Goal: Task Accomplishment & Management: Manage account settings

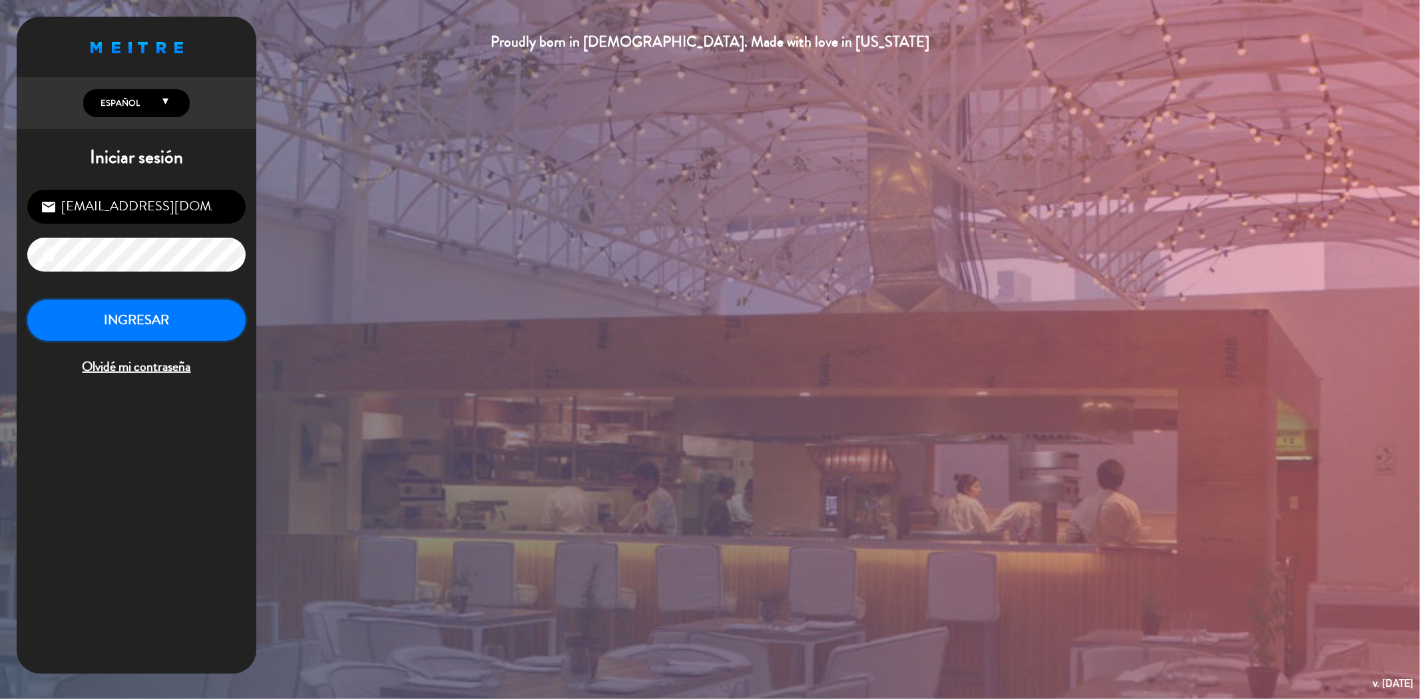
click at [188, 338] on button "INGRESAR" at bounding box center [136, 321] width 218 height 42
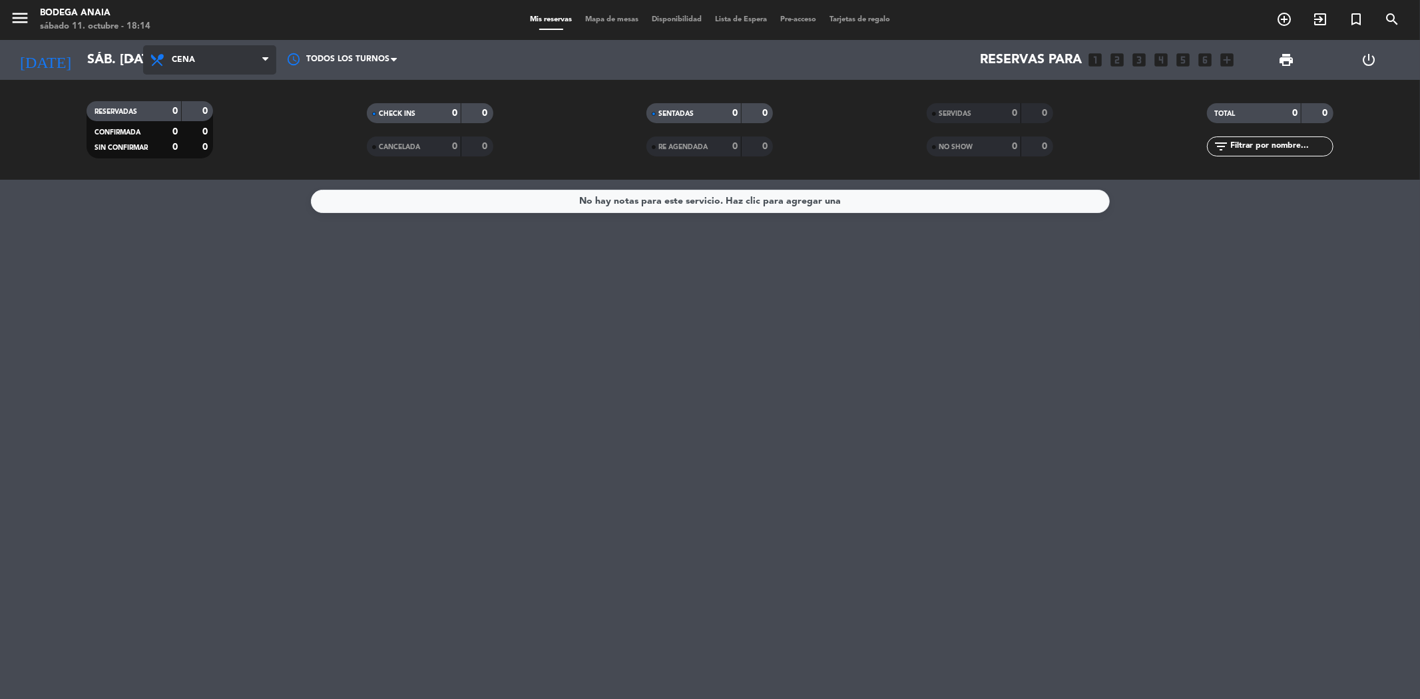
click at [185, 60] on span "Cena" at bounding box center [183, 59] width 23 height 9
click at [215, 123] on div "menu Bodega [PERSON_NAME] 11. octubre - 18:14 Mis reservas Mapa de mesas Dispon…" at bounding box center [710, 90] width 1420 height 180
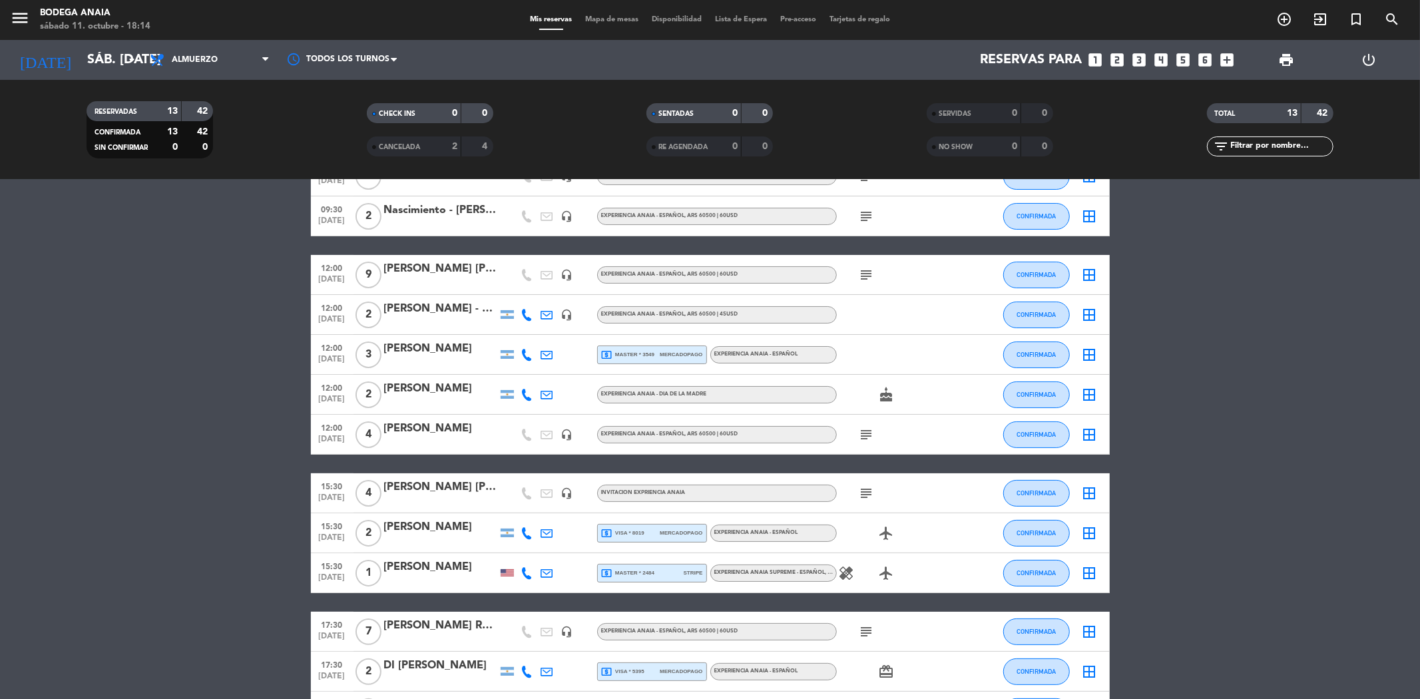
scroll to position [183, 0]
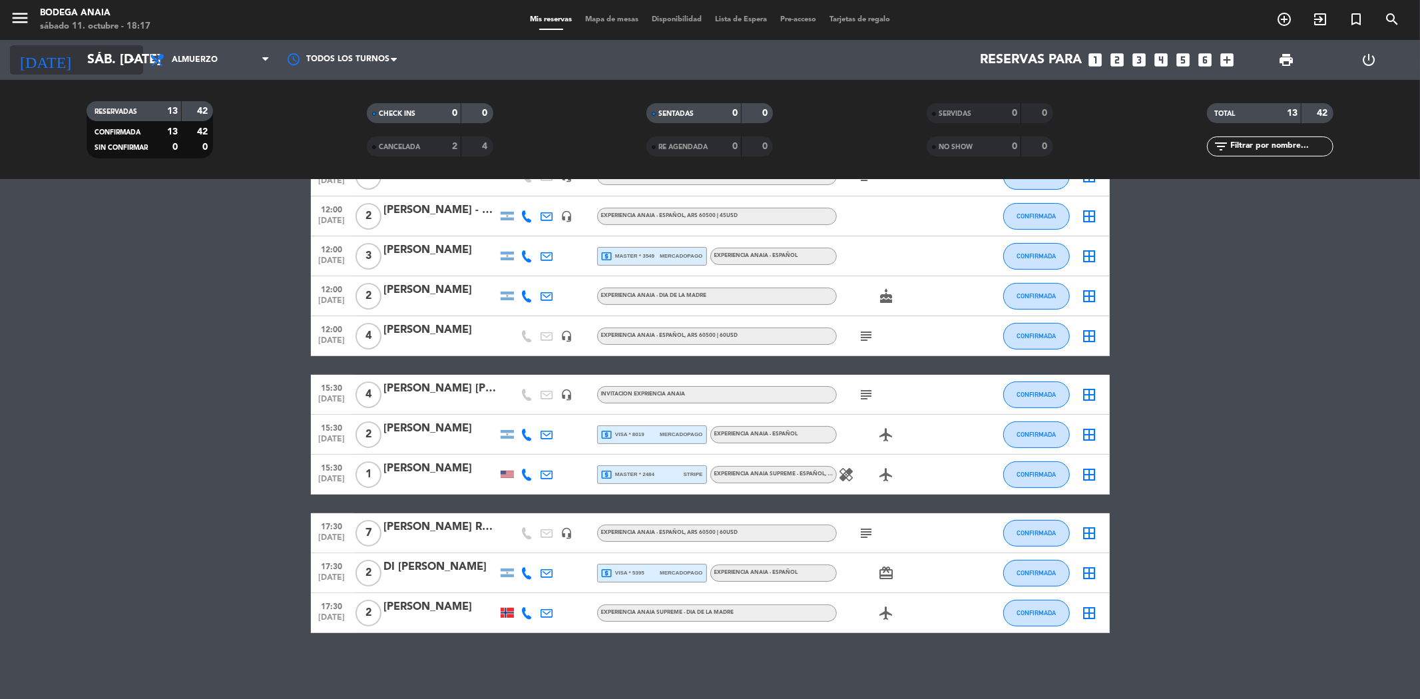
click at [128, 65] on icon "arrow_drop_down" at bounding box center [132, 60] width 16 height 16
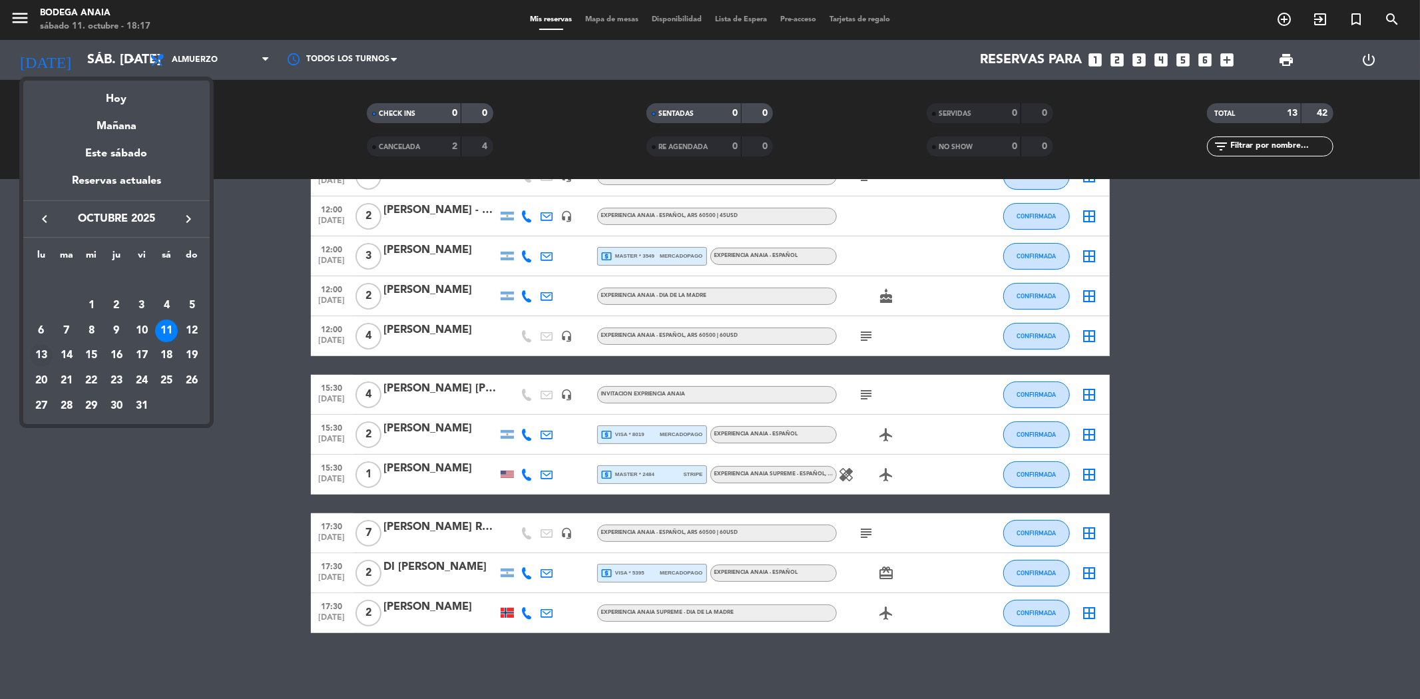
click at [41, 354] on div "13" at bounding box center [41, 355] width 23 height 23
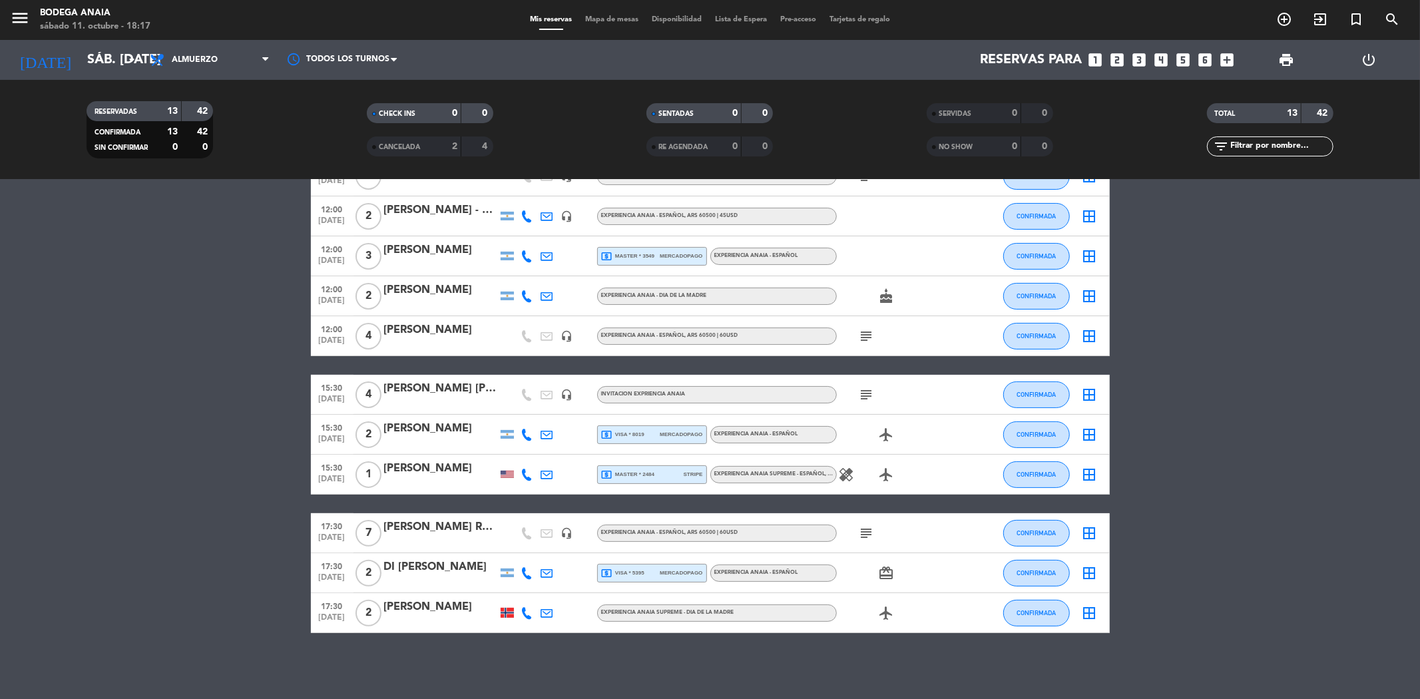
type input "lun. [DATE]"
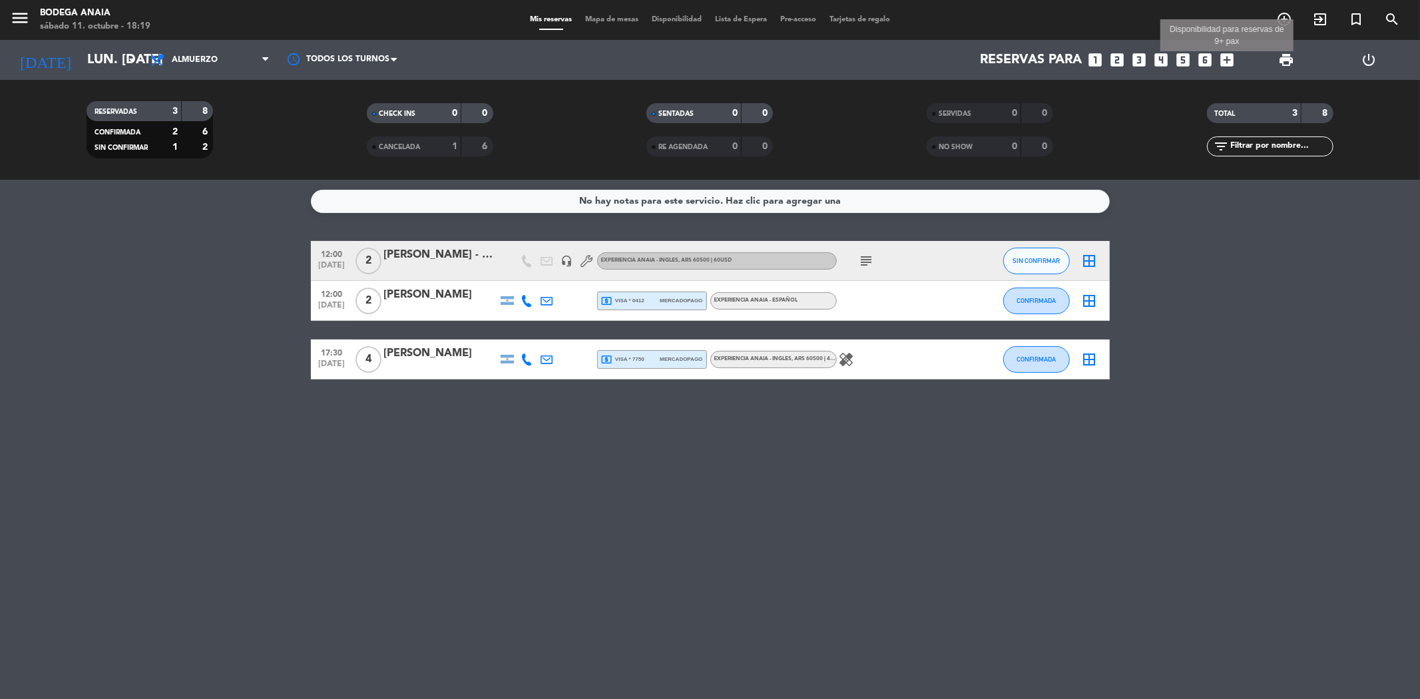
click at [1232, 61] on icon "add_box" at bounding box center [1226, 59] width 17 height 17
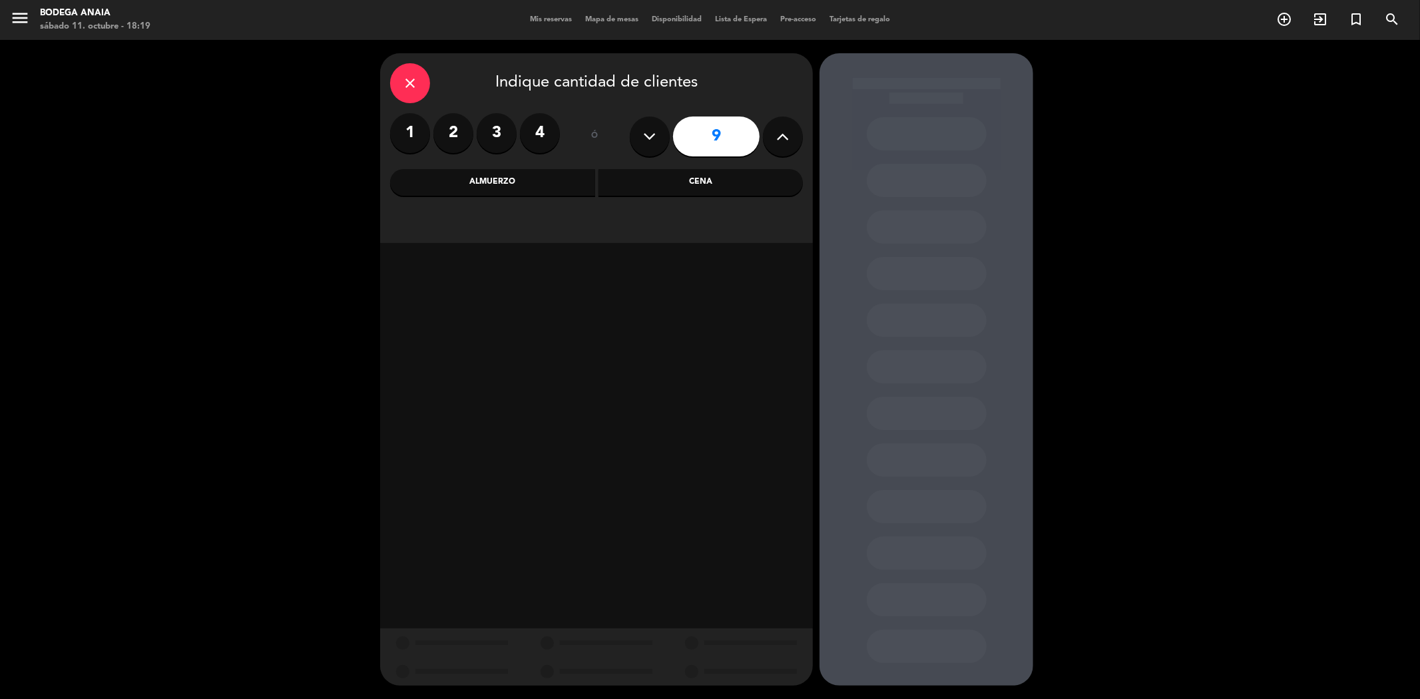
click at [640, 125] on button at bounding box center [650, 136] width 40 height 40
type input "6"
click at [527, 178] on div "Almuerzo" at bounding box center [492, 182] width 205 height 27
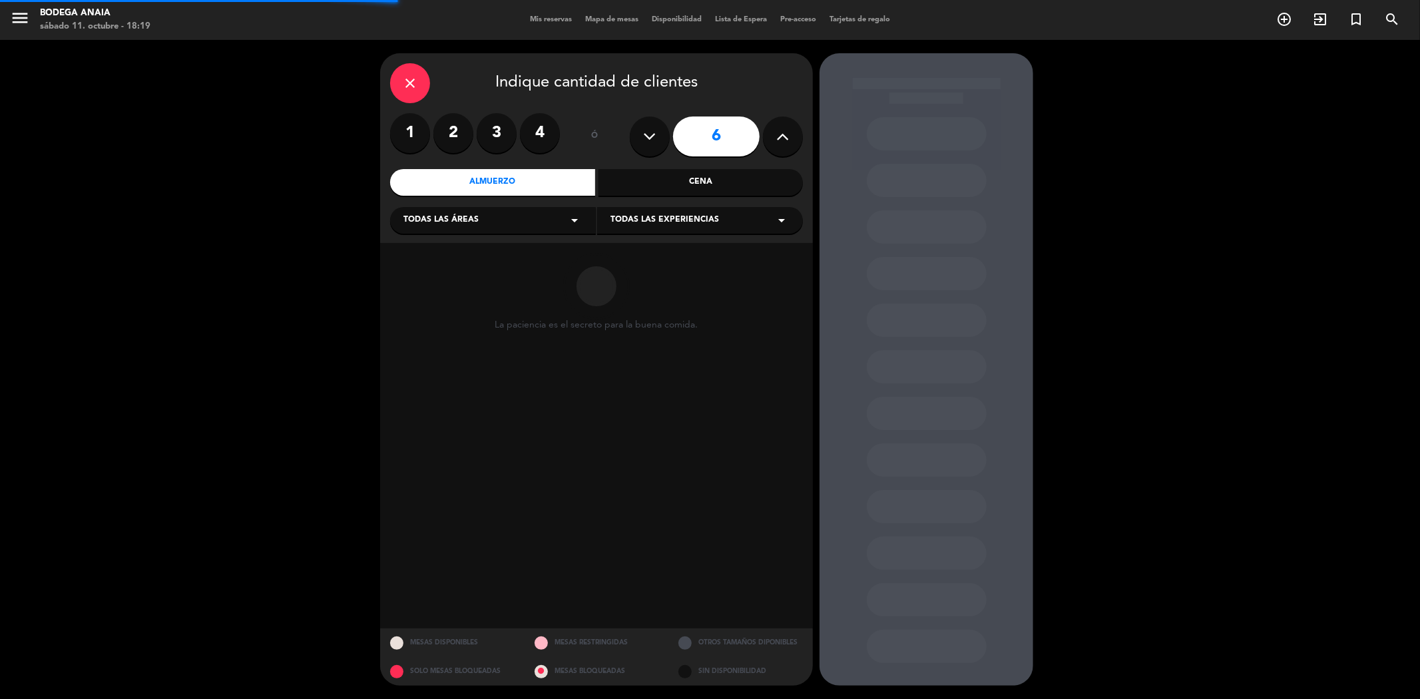
click at [511, 214] on div "Todas las áreas arrow_drop_down" at bounding box center [493, 220] width 206 height 27
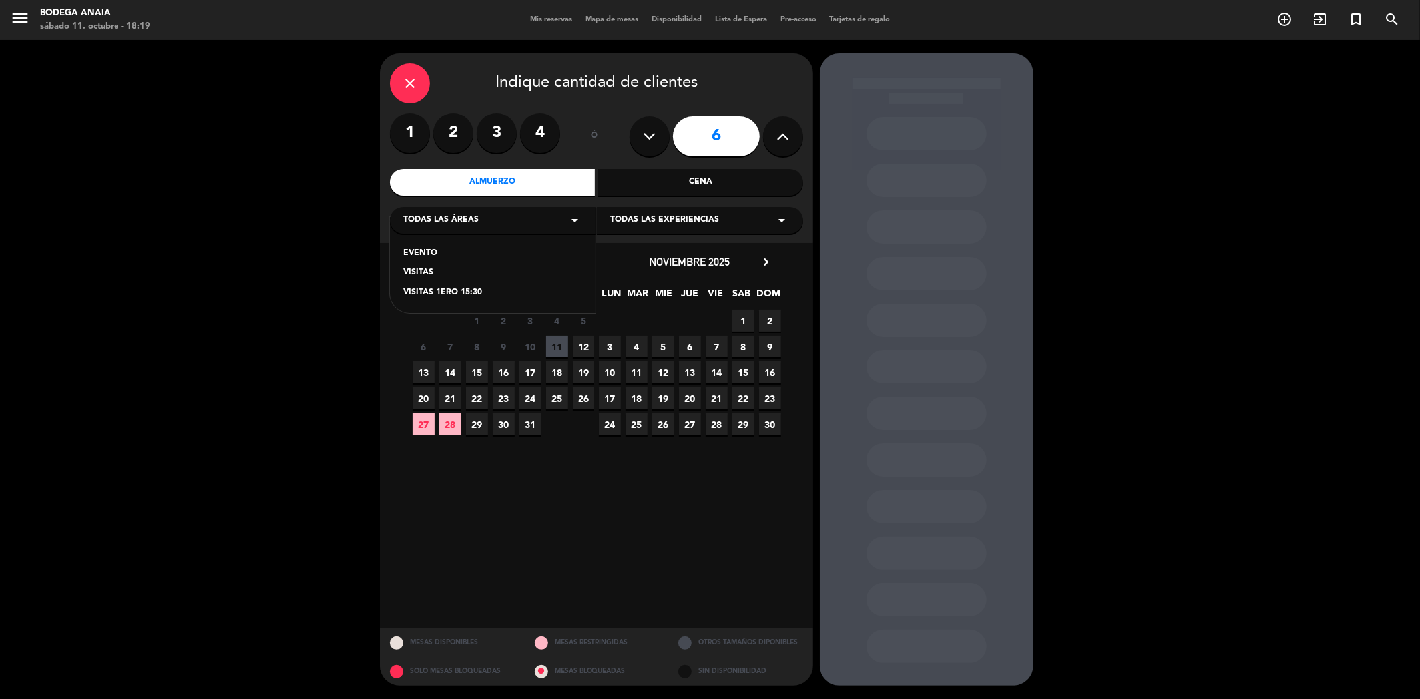
click at [419, 276] on div "VISITAS" at bounding box center [492, 272] width 179 height 13
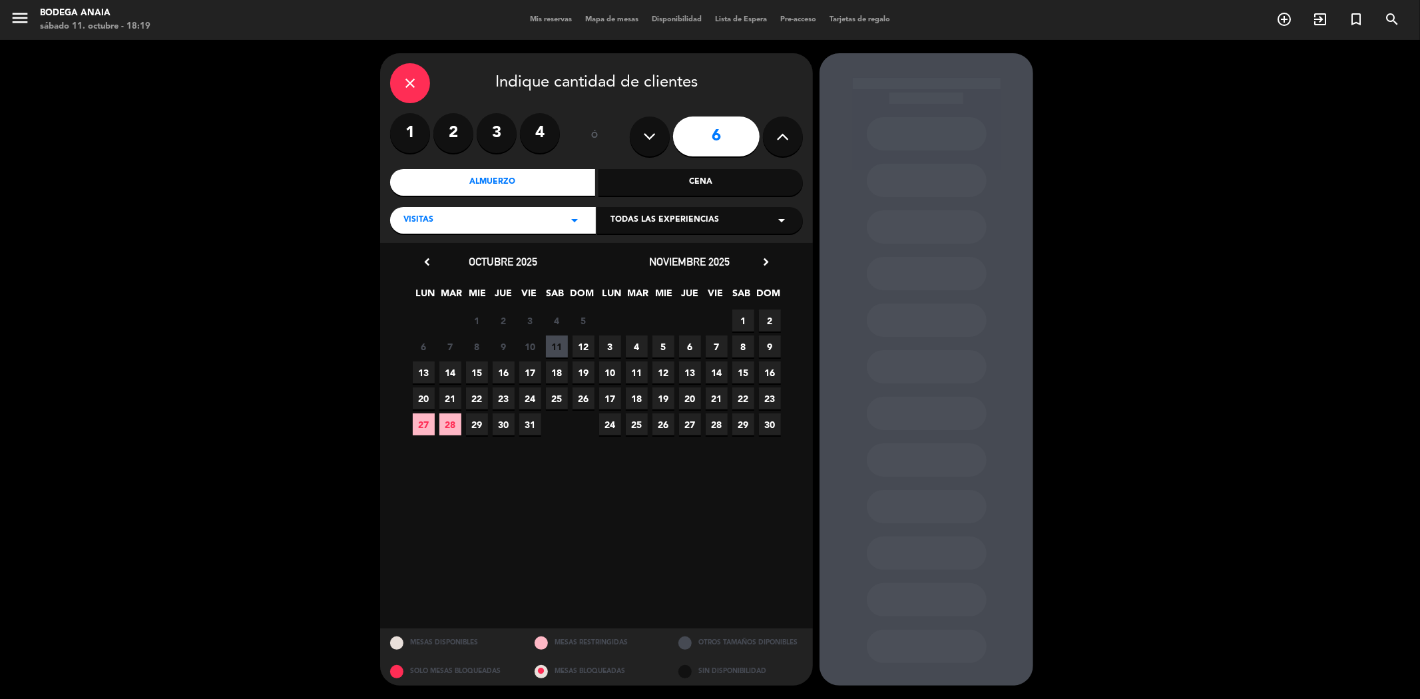
click at [426, 366] on span "13" at bounding box center [424, 372] width 22 height 22
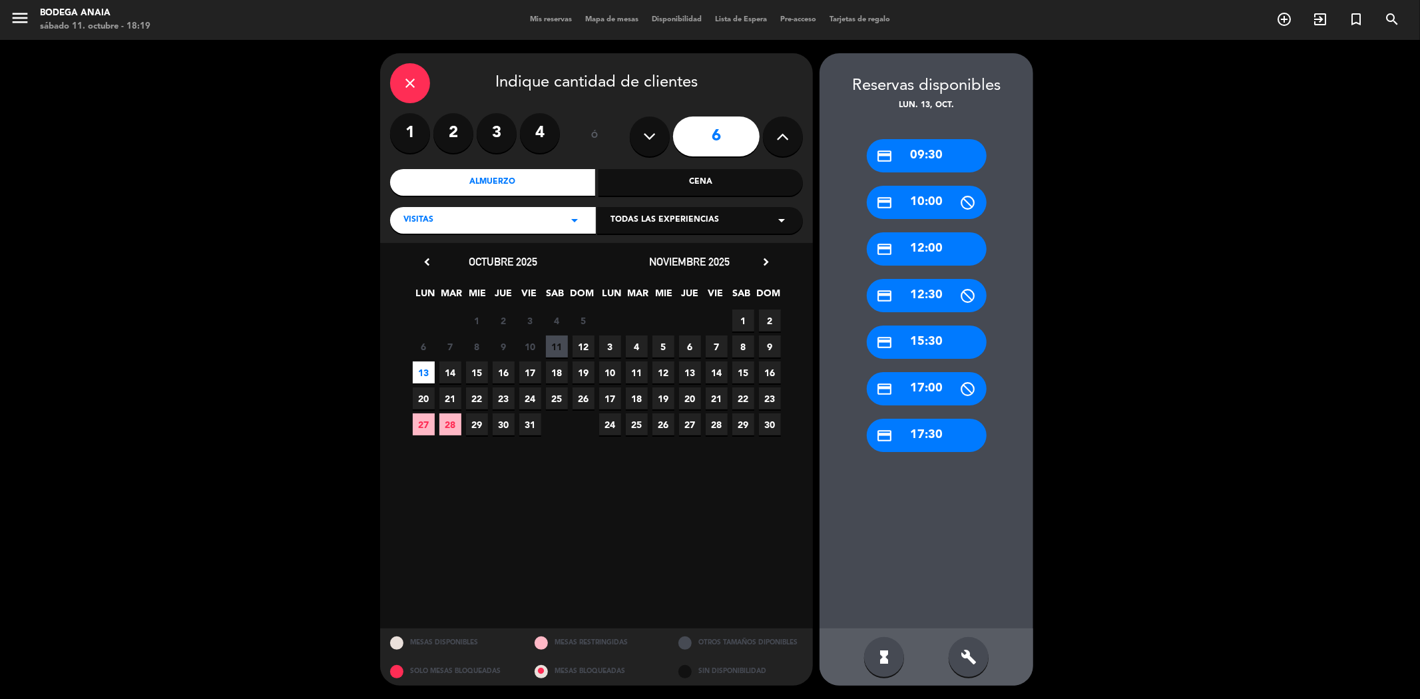
click at [926, 150] on div "credit_card 09:30" at bounding box center [927, 155] width 120 height 33
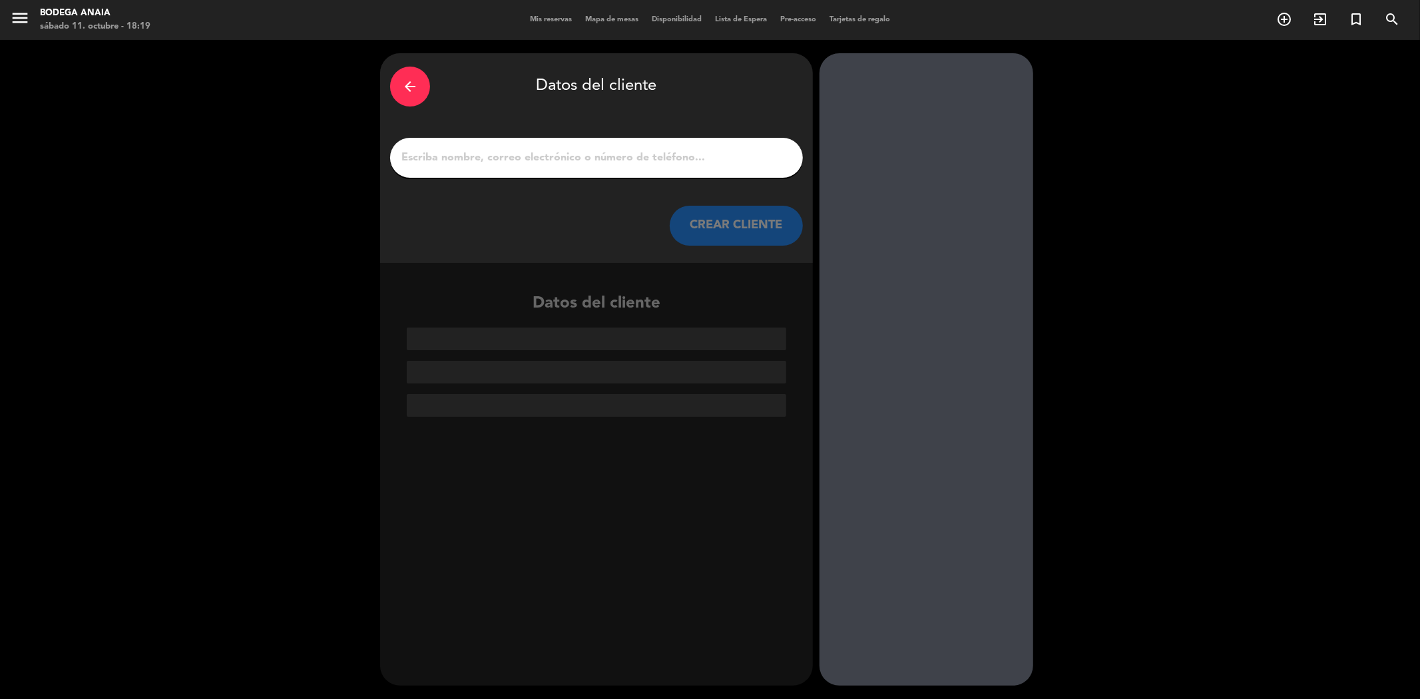
paste input "Análise Varaschin"
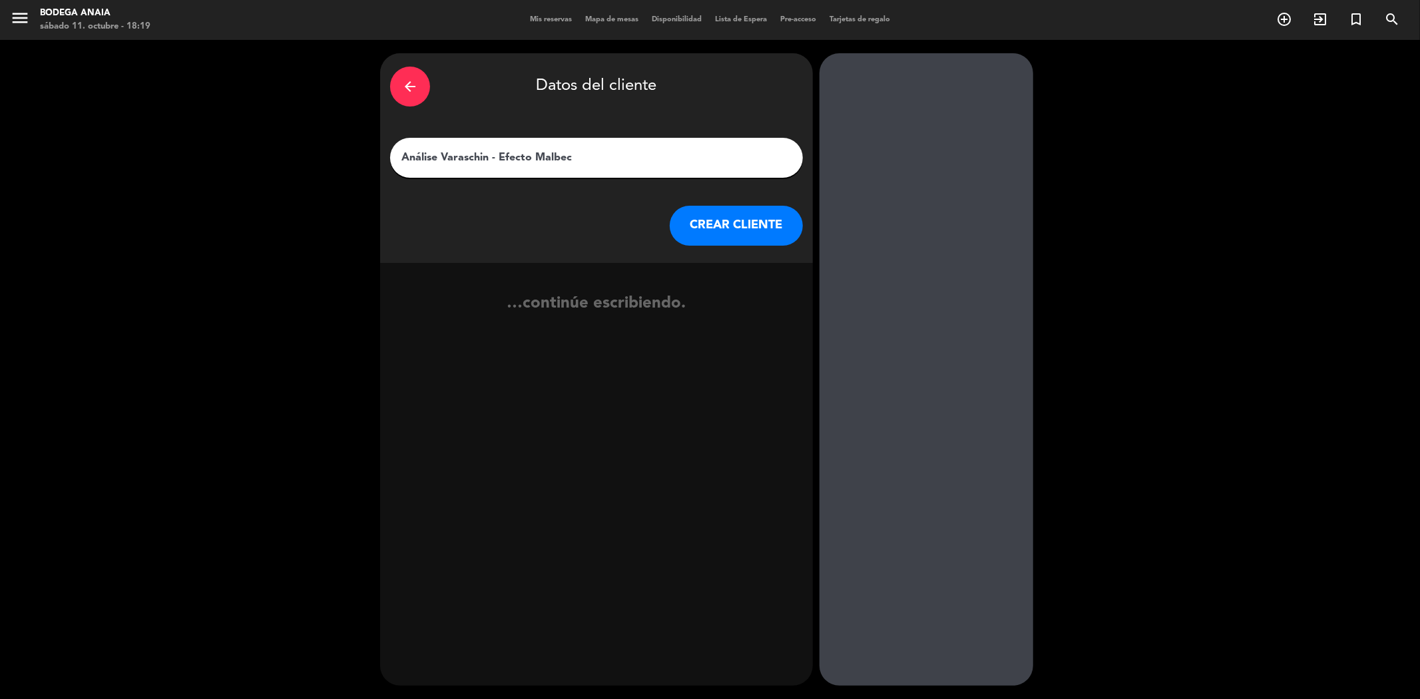
type input "Análise Varaschin - Efecto Malbec"
click at [723, 218] on button "CREAR CLIENTE" at bounding box center [736, 226] width 133 height 40
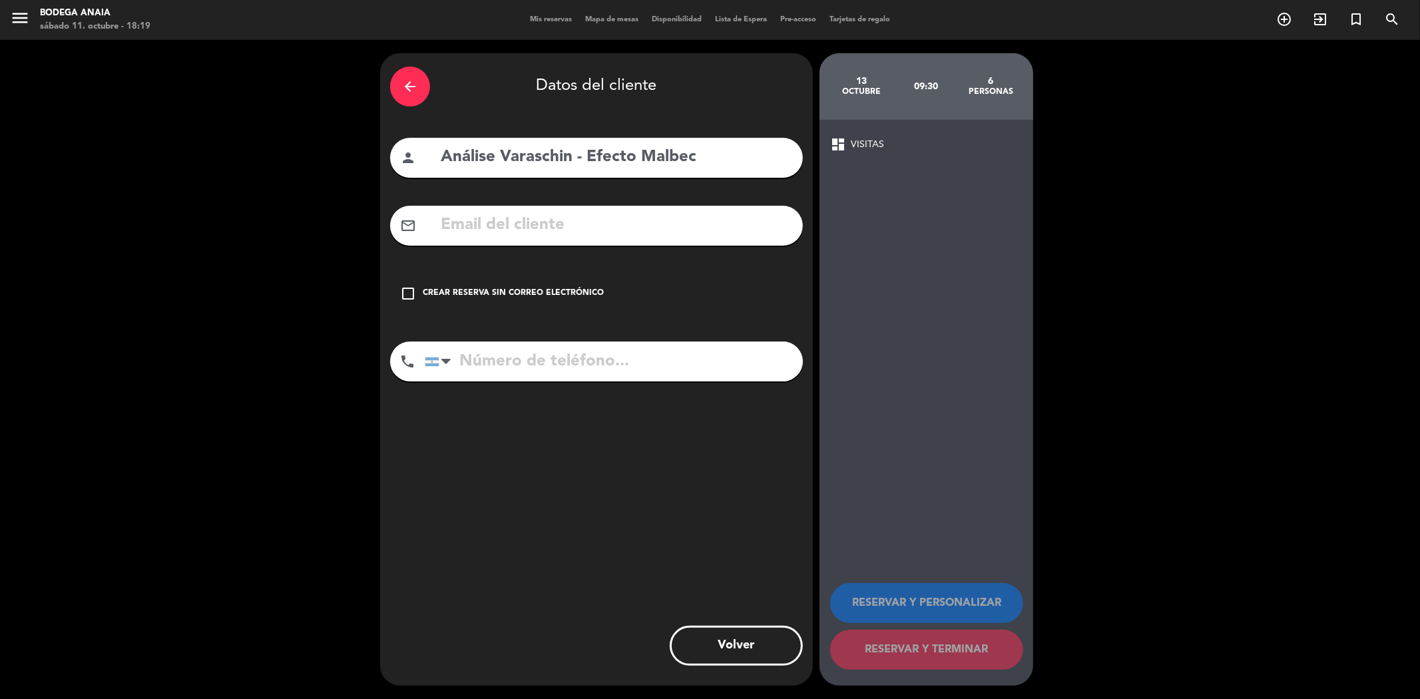
click at [616, 212] on input "text" at bounding box center [615, 225] width 353 height 27
click at [410, 280] on div "check_box_outline_blank Crear reserva sin correo electrónico" at bounding box center [596, 294] width 413 height 40
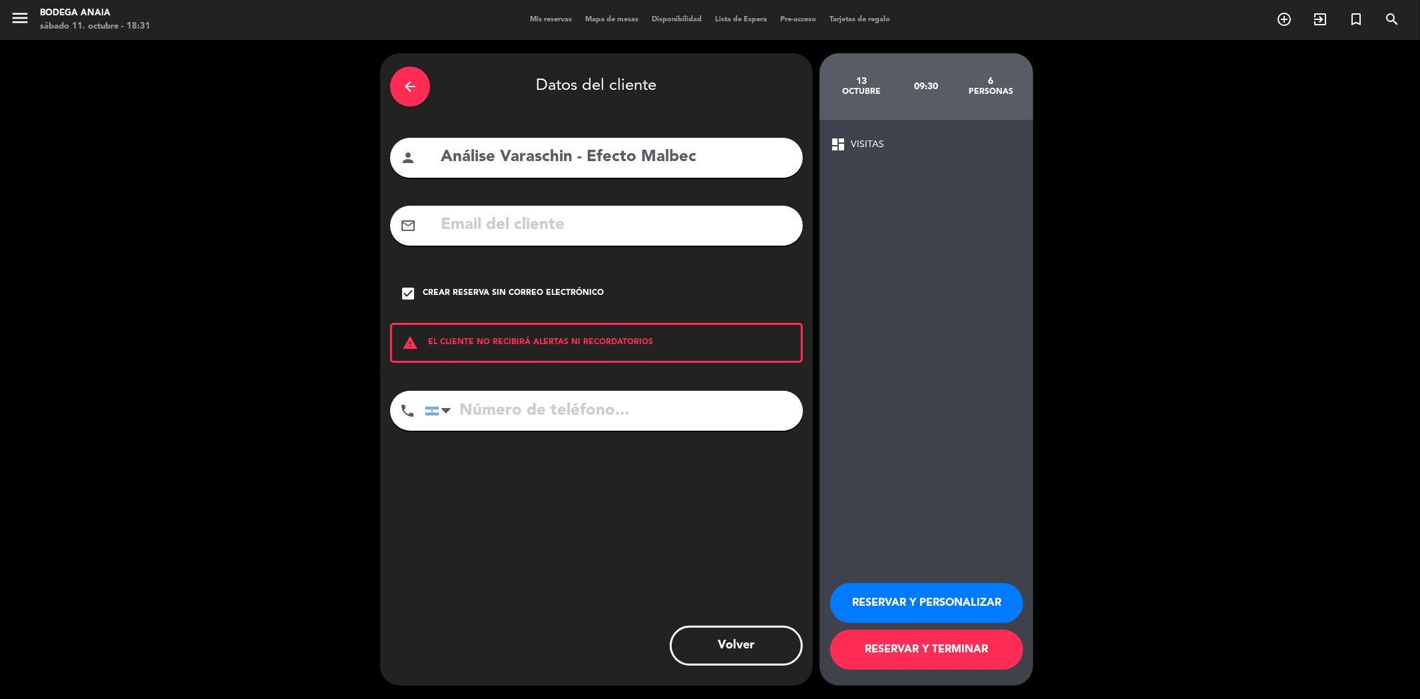
click at [978, 594] on button "RESERVAR Y PERSONALIZAR" at bounding box center [926, 603] width 193 height 40
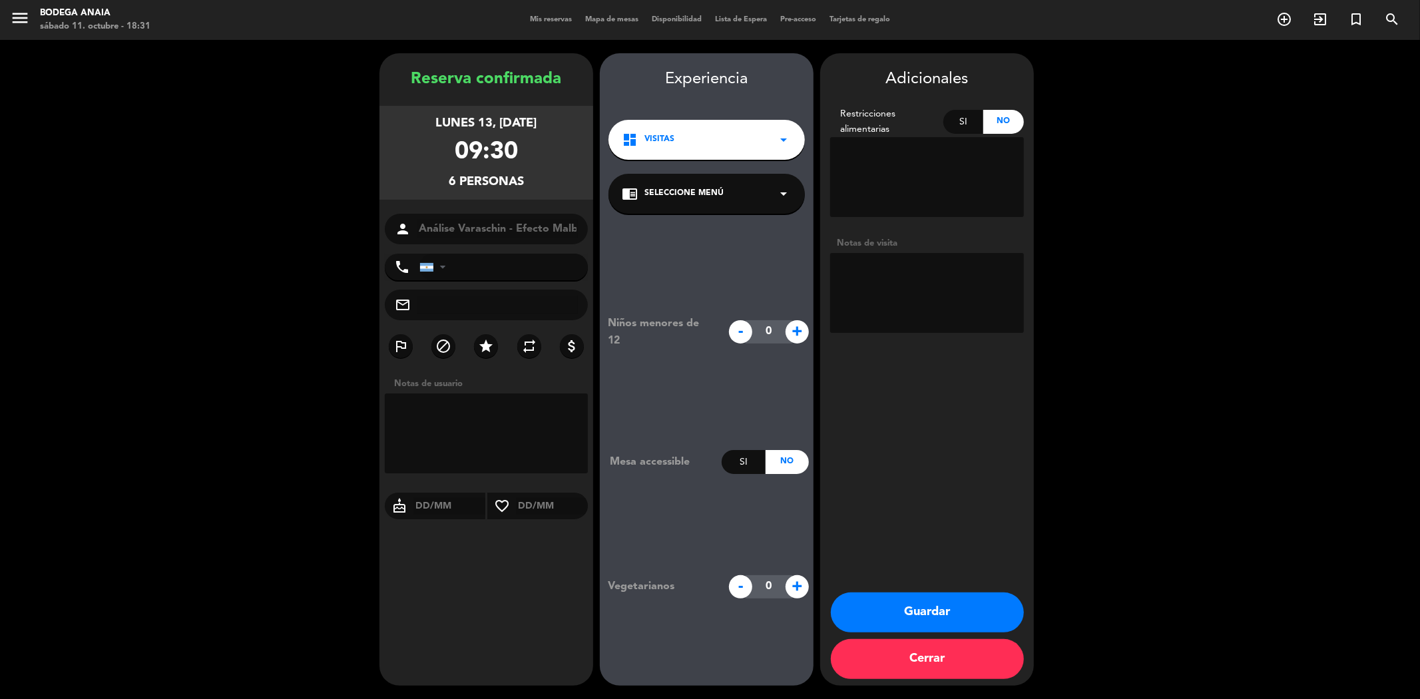
paste textarea "Solicito Reserva a nombre de: Análise Varaschin 6 Pax Dia: 13/10 Hora:9:30 Expe…"
type textarea "Solicito Reserva a nombre de: Análise Varaschin 6 Pax Dia: 13/10 Hora:9:30 Expe…"
click at [767, 184] on div "chrome_reader_mode Seleccione Menú arrow_drop_down" at bounding box center [706, 194] width 196 height 40
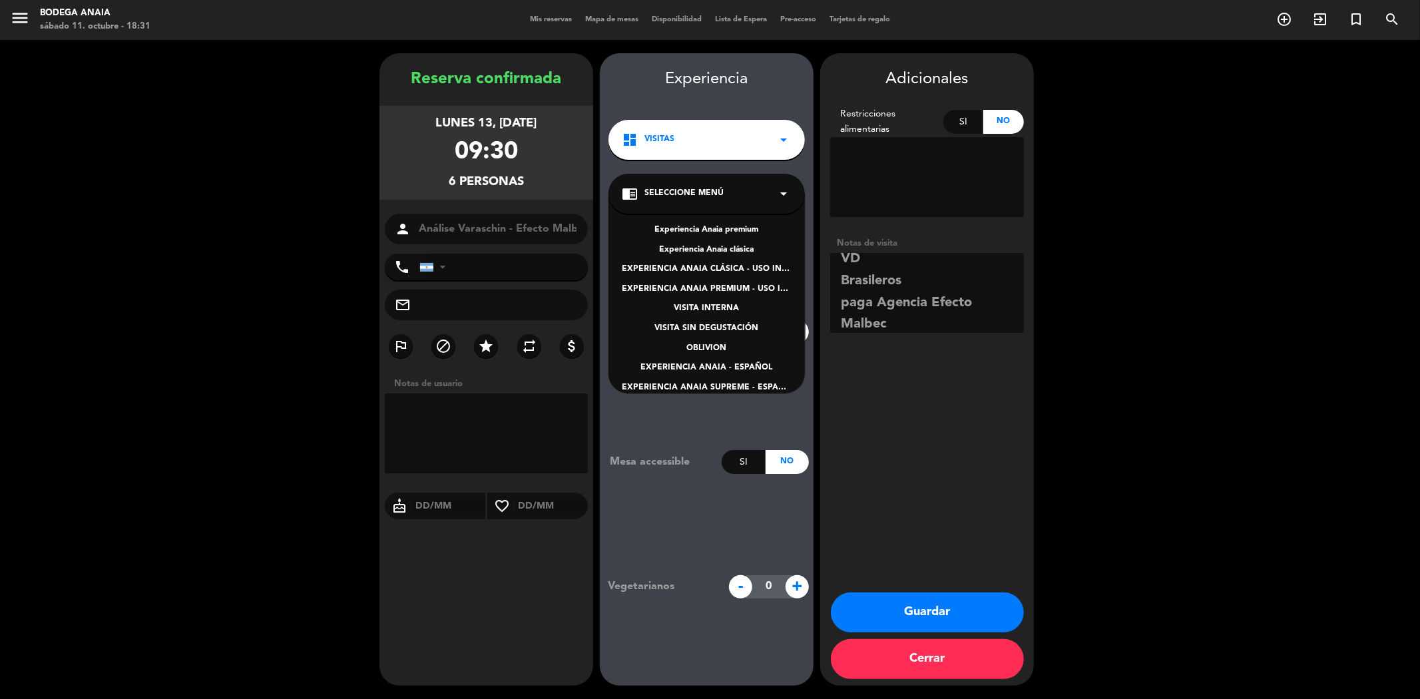
click at [723, 246] on div "Experiencia Anaia clásica" at bounding box center [707, 250] width 170 height 13
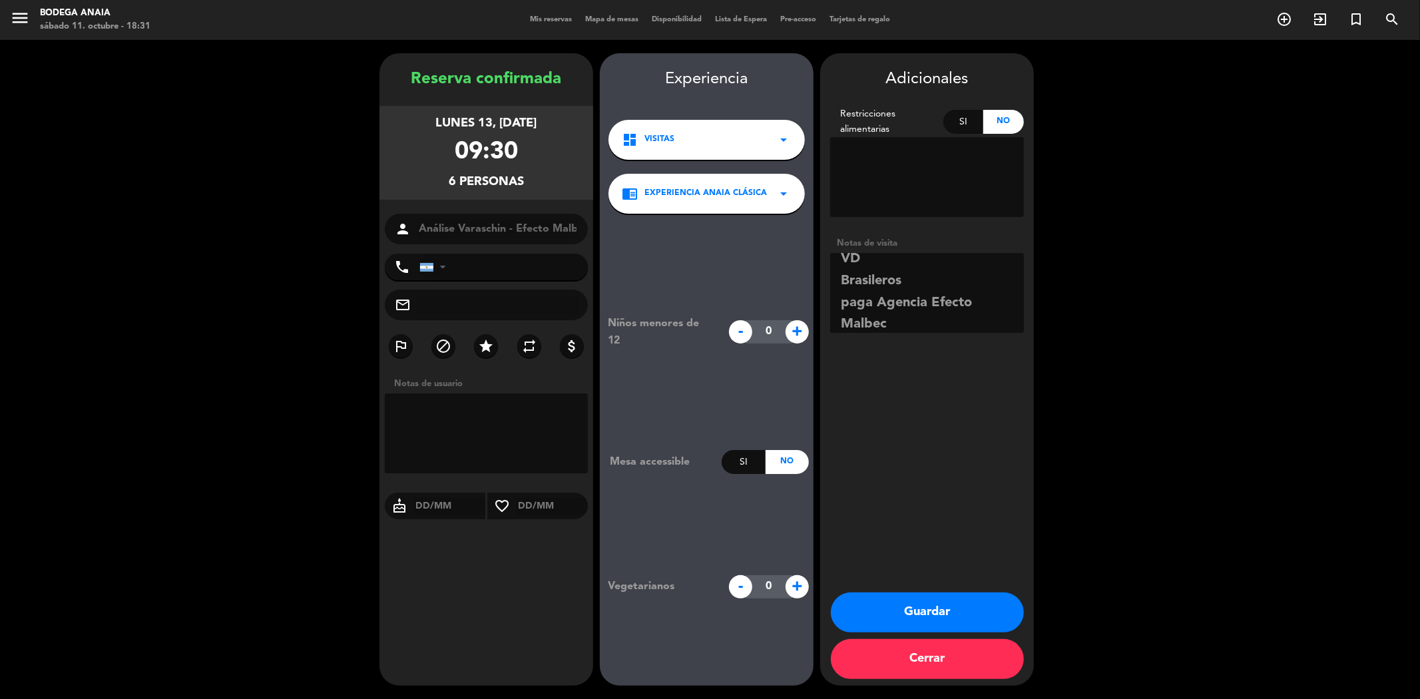
click at [970, 608] on button "Guardar" at bounding box center [927, 612] width 193 height 40
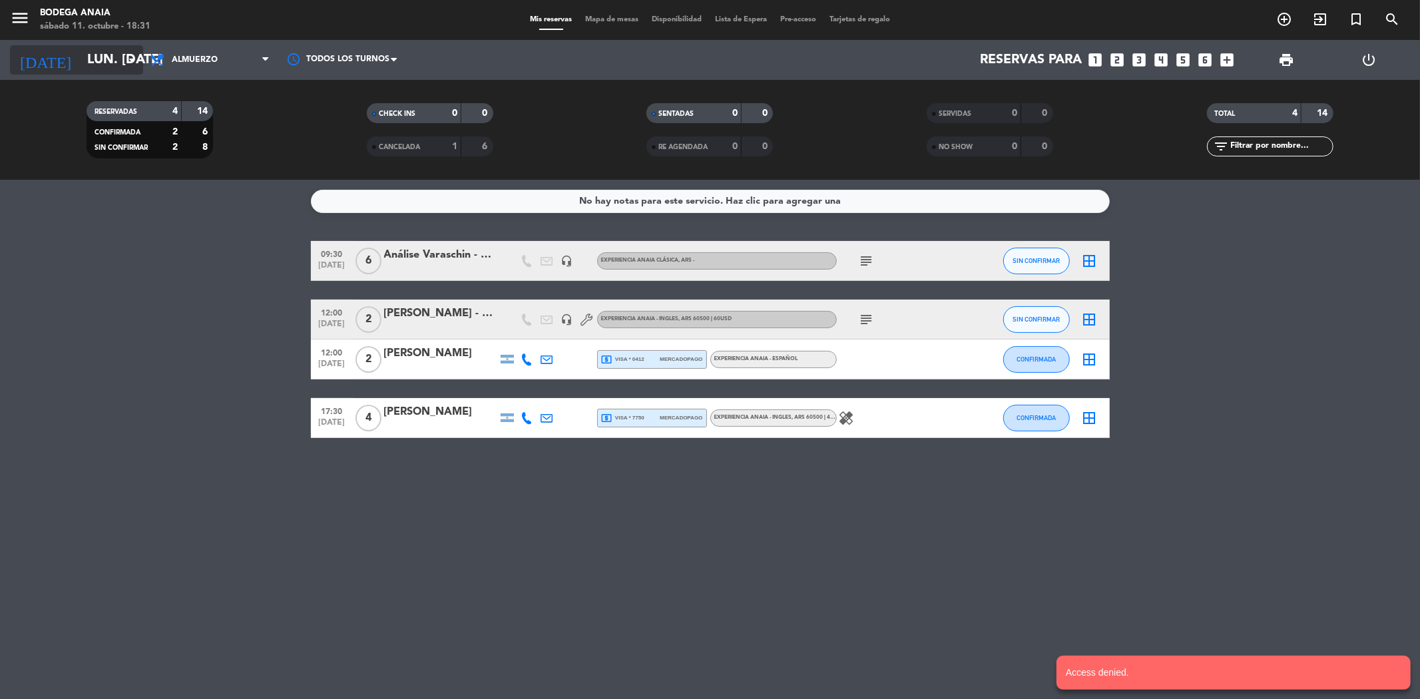
click at [101, 53] on input "lun. [DATE]" at bounding box center [165, 59] width 169 height 29
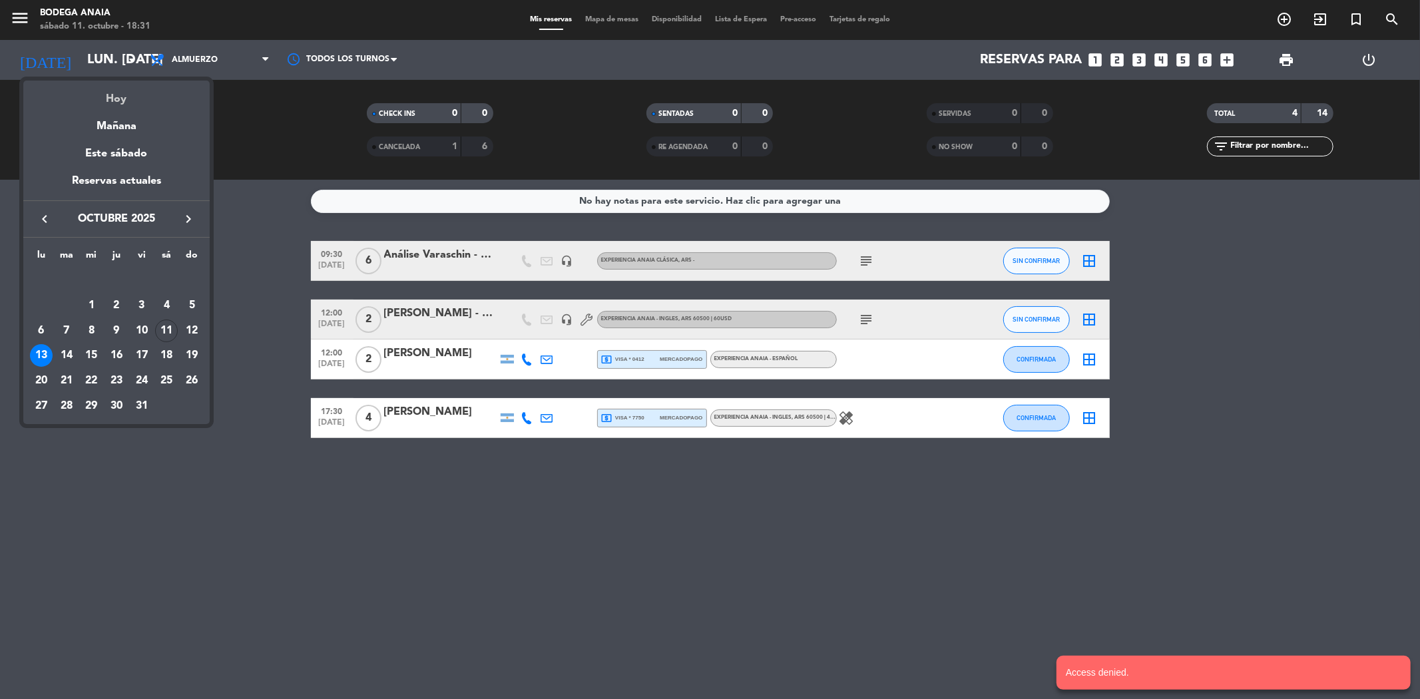
click at [122, 104] on div "Hoy" at bounding box center [116, 94] width 186 height 27
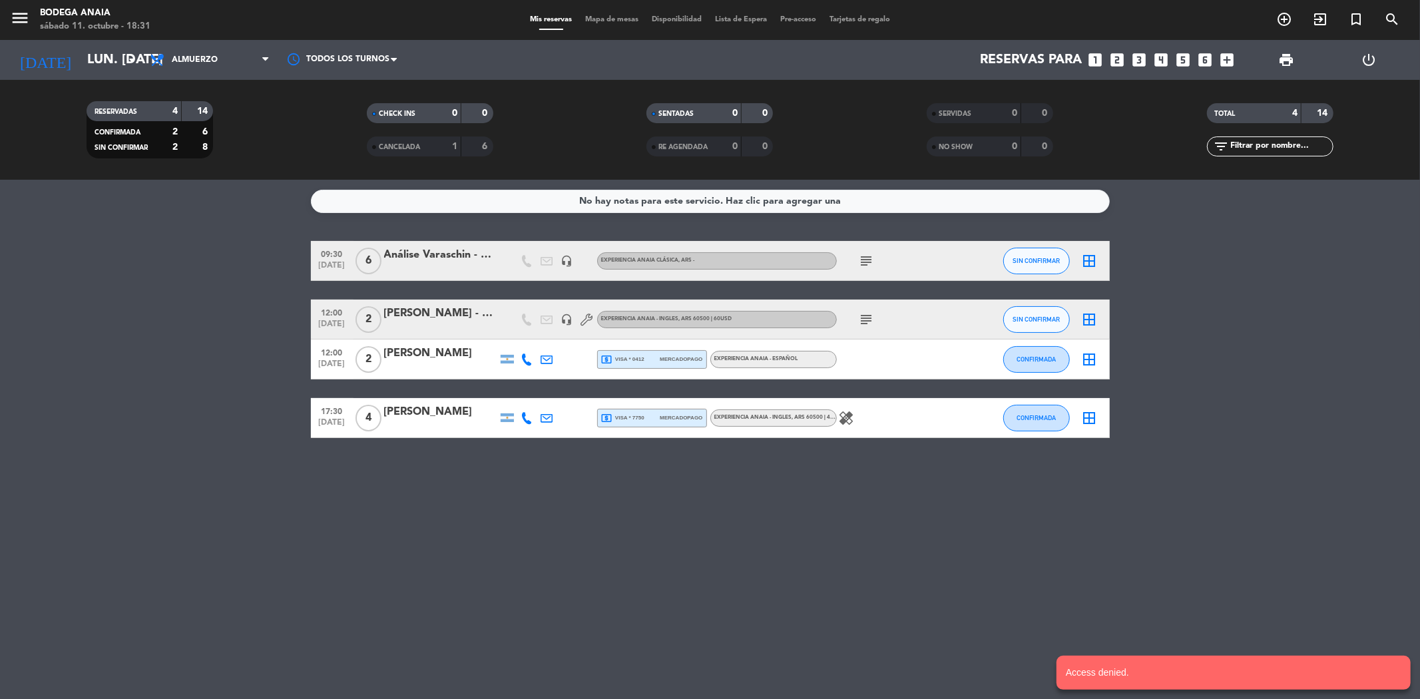
type input "sáb. [DATE]"
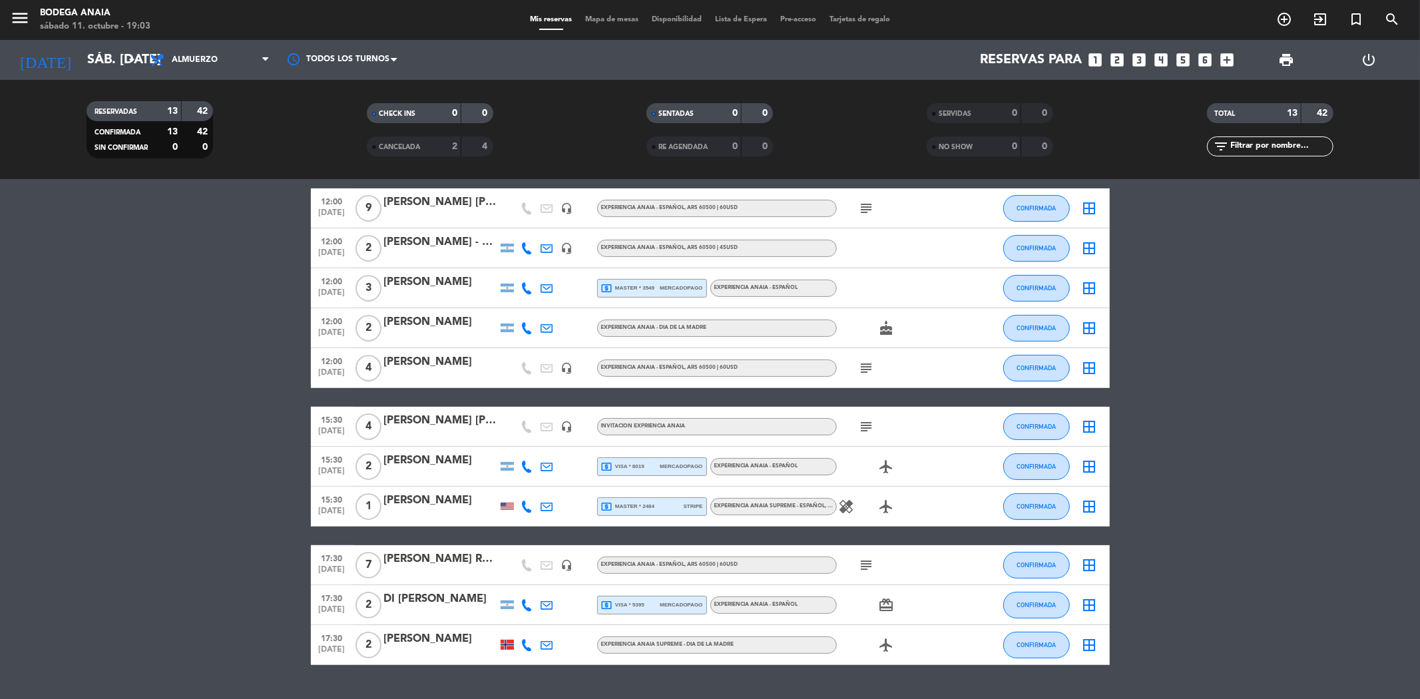
scroll to position [183, 0]
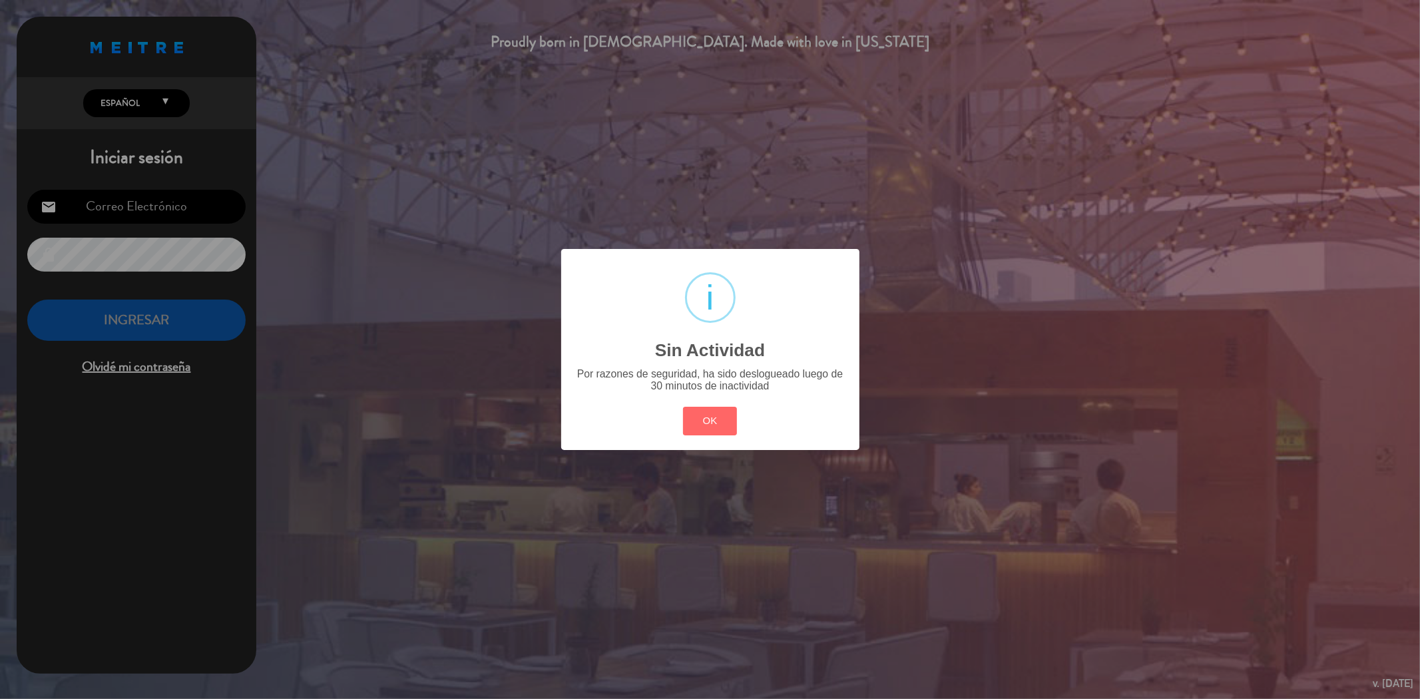
type input "[EMAIL_ADDRESS][DOMAIN_NAME]"
drag, startPoint x: 716, startPoint y: 435, endPoint x: 682, endPoint y: 421, distance: 36.7
click at [716, 435] on div "OK Cancel" at bounding box center [710, 421] width 60 height 35
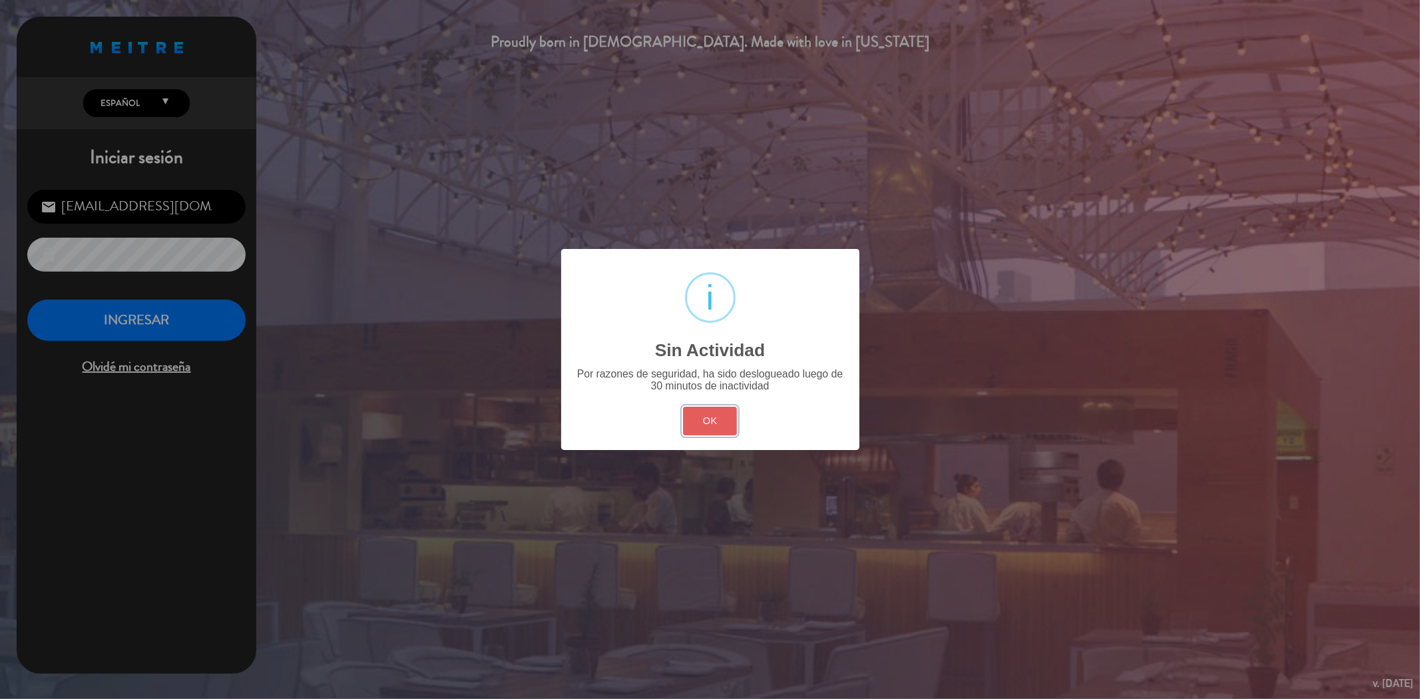
click at [714, 426] on button "OK" at bounding box center [710, 421] width 54 height 29
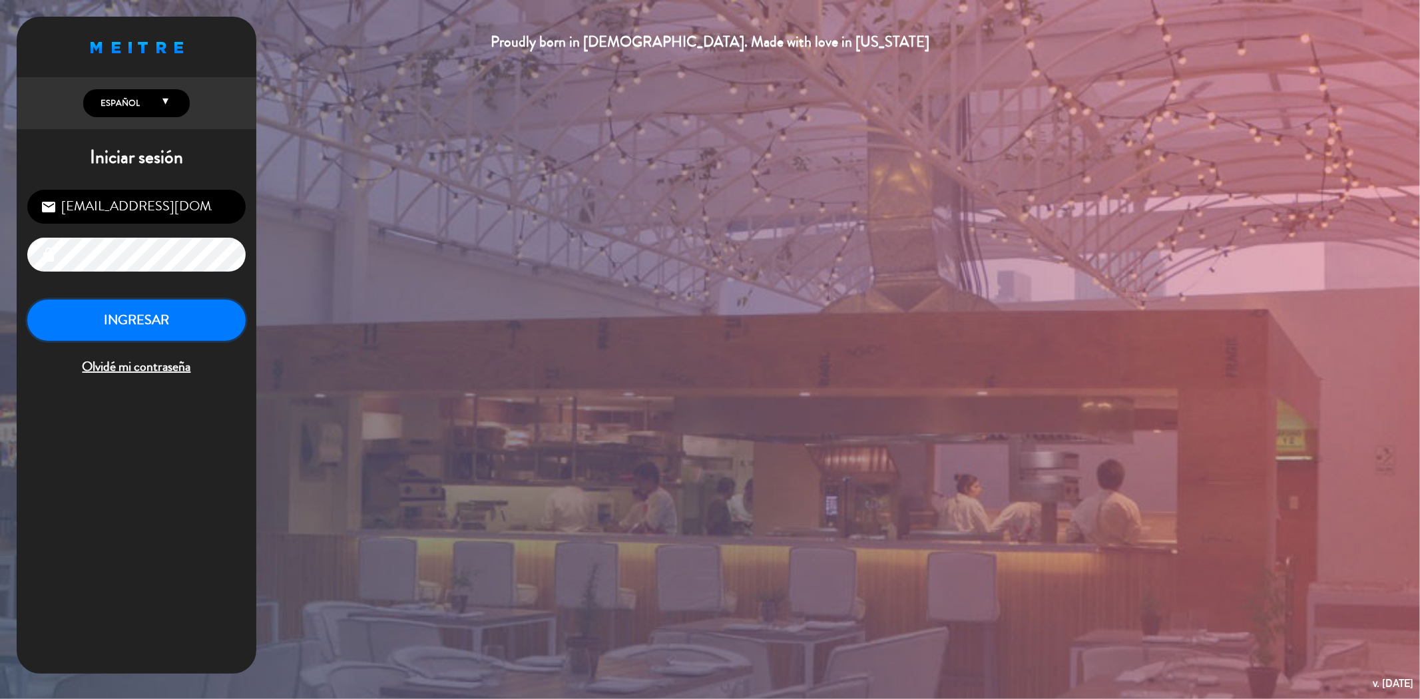
click at [164, 321] on button "INGRESAR" at bounding box center [136, 321] width 218 height 42
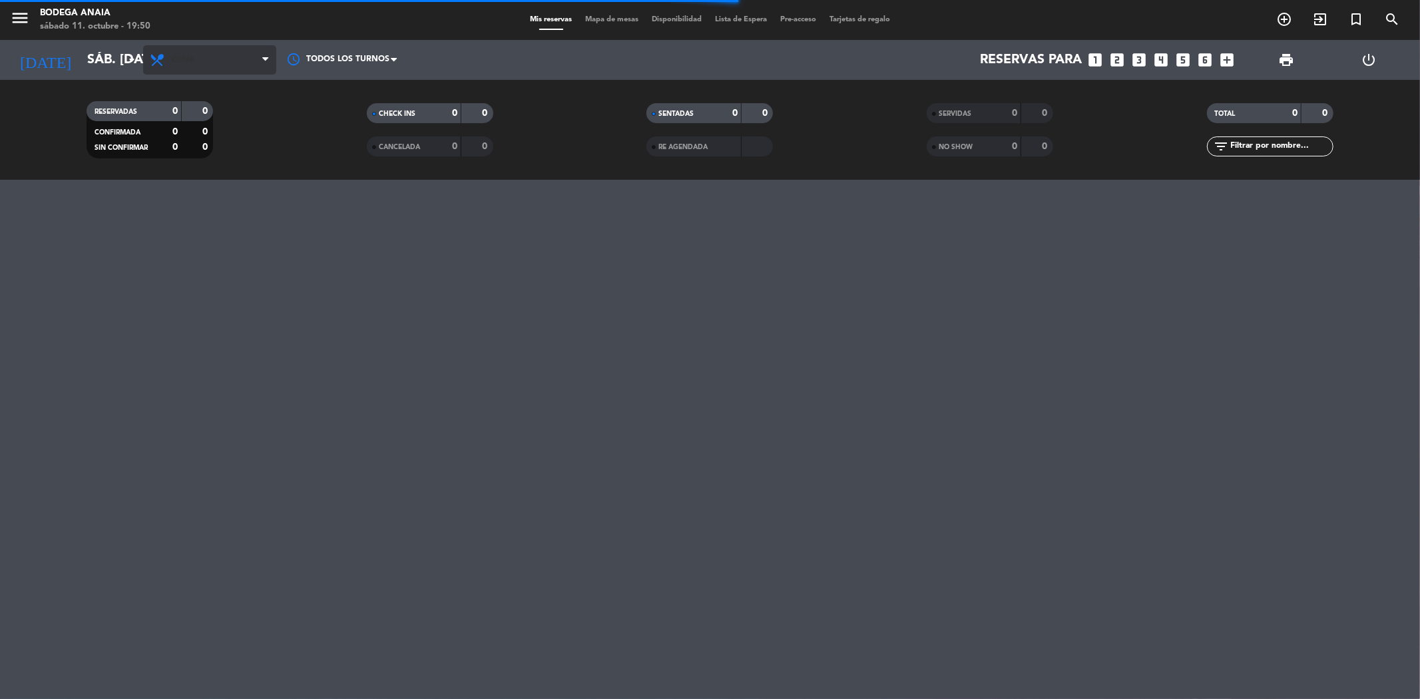
click at [210, 49] on span "Cena" at bounding box center [209, 59] width 133 height 29
click at [204, 121] on div "CONFIRMADA 0 0 SIN CONFIRMAR 0 0" at bounding box center [150, 134] width 126 height 47
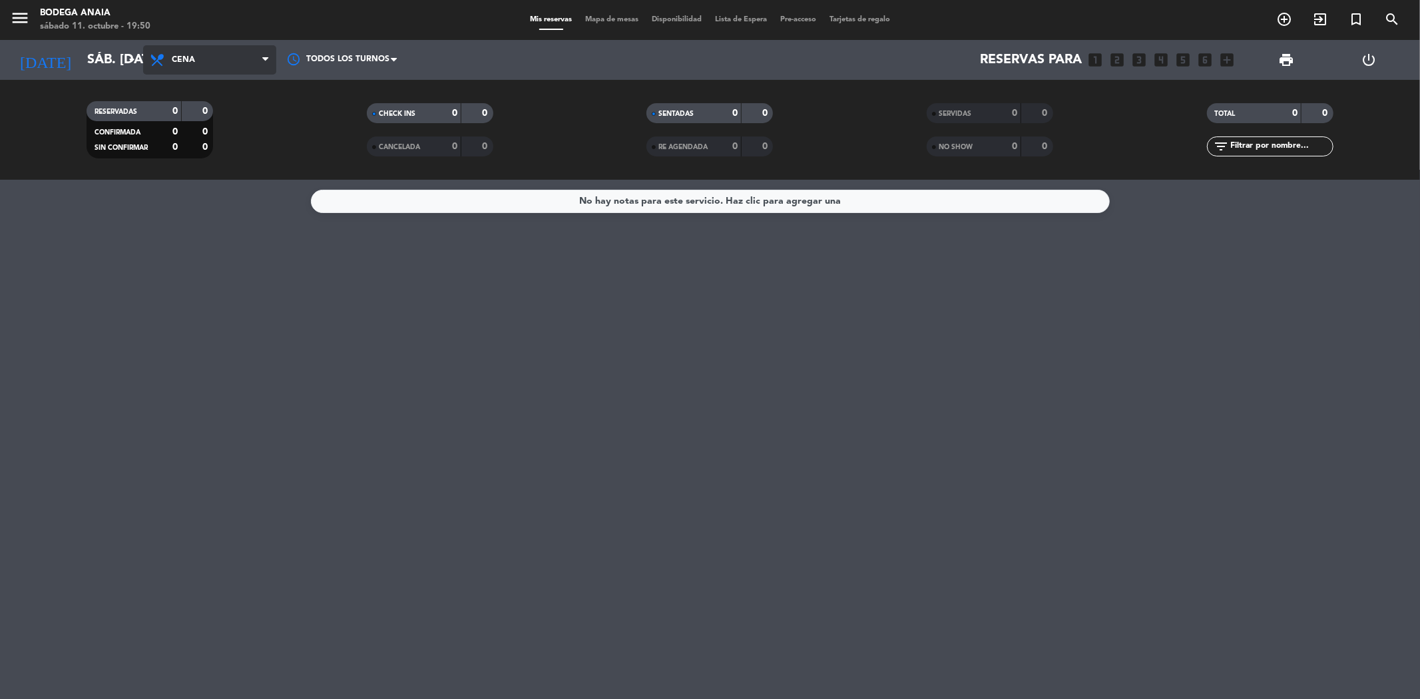
drag, startPoint x: 198, startPoint y: 65, endPoint x: 204, endPoint y: 81, distance: 17.1
click at [198, 63] on span "Cena" at bounding box center [209, 59] width 133 height 29
click at [207, 116] on div "menu Bodega [PERSON_NAME] 11. octubre - 19:50 Mis reservas Mapa de mesas Dispon…" at bounding box center [710, 90] width 1420 height 180
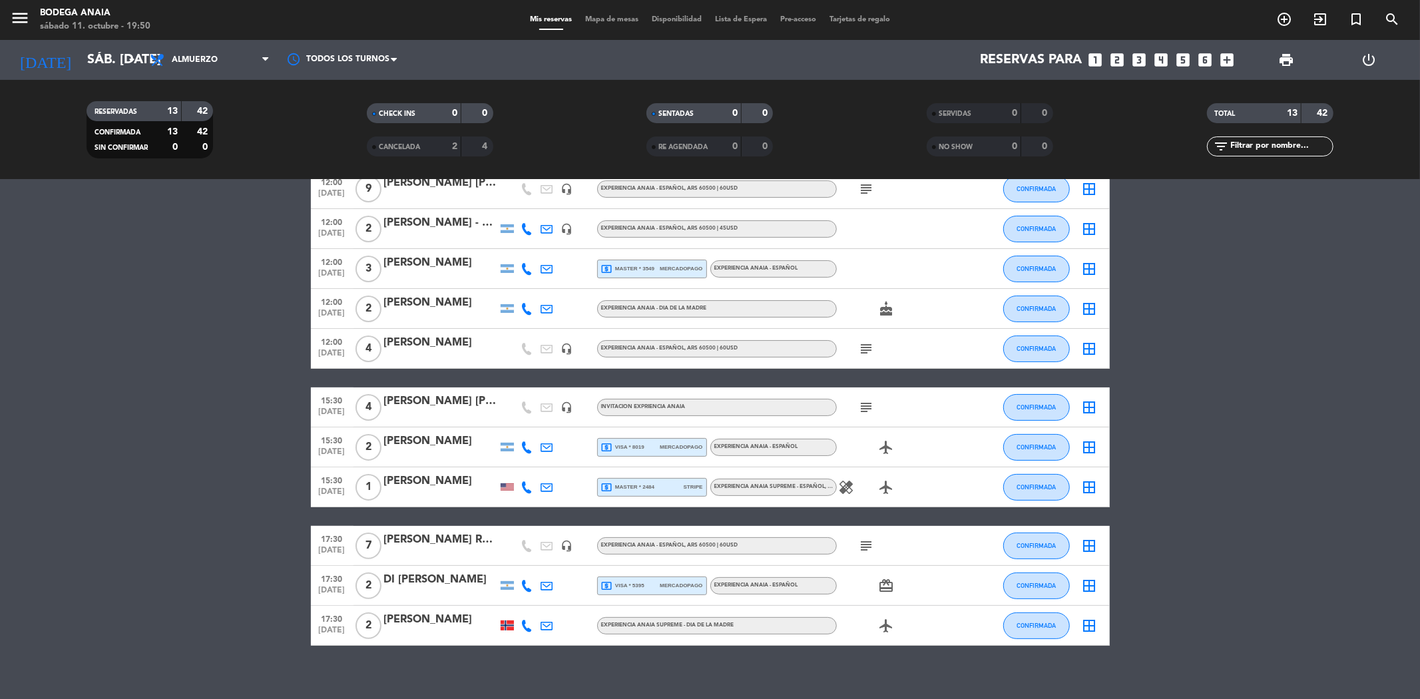
scroll to position [183, 0]
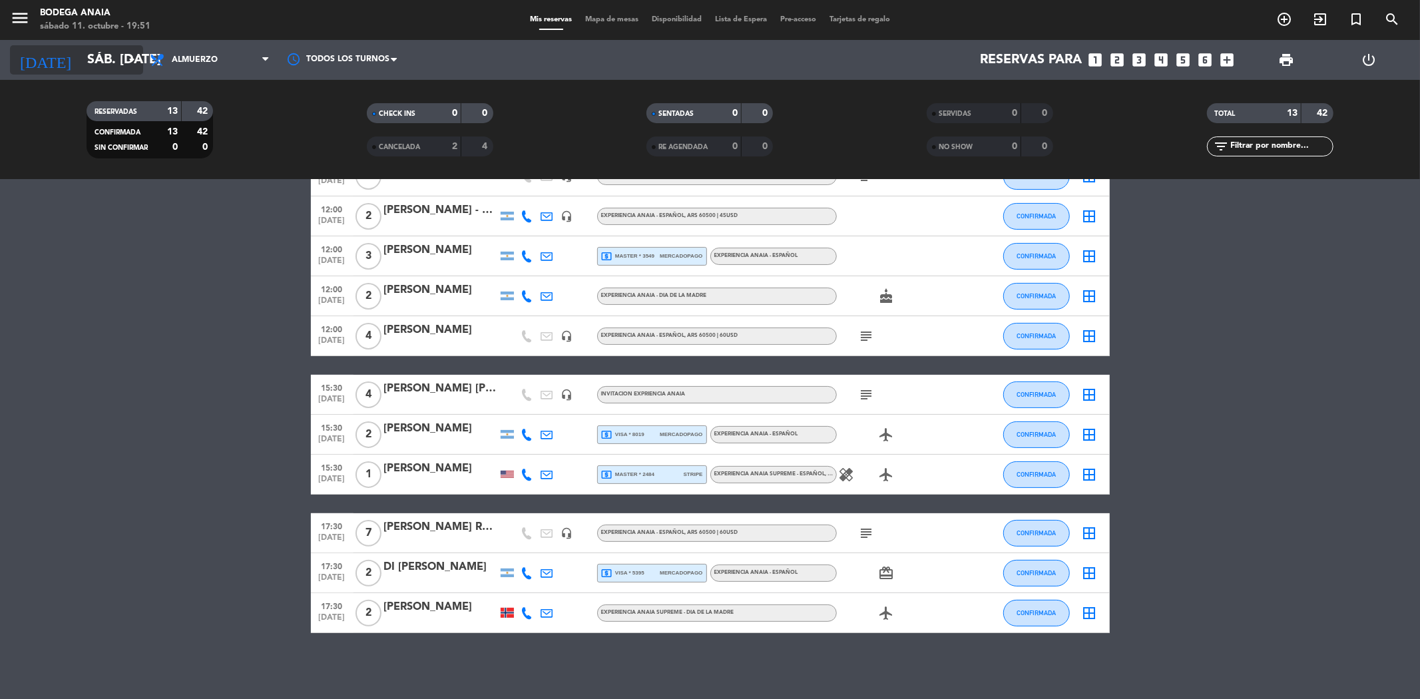
click at [91, 49] on input "sáb. [DATE]" at bounding box center [165, 59] width 169 height 29
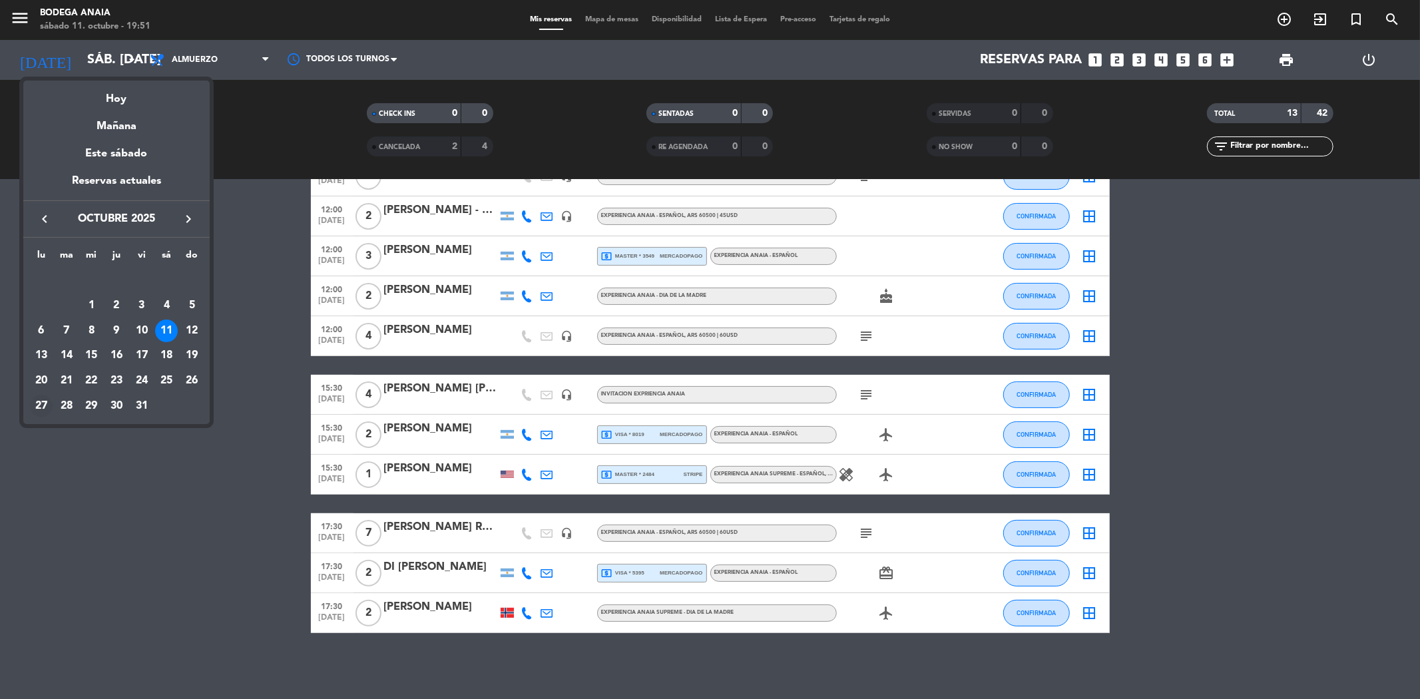
click at [39, 401] on div "27" at bounding box center [41, 406] width 23 height 23
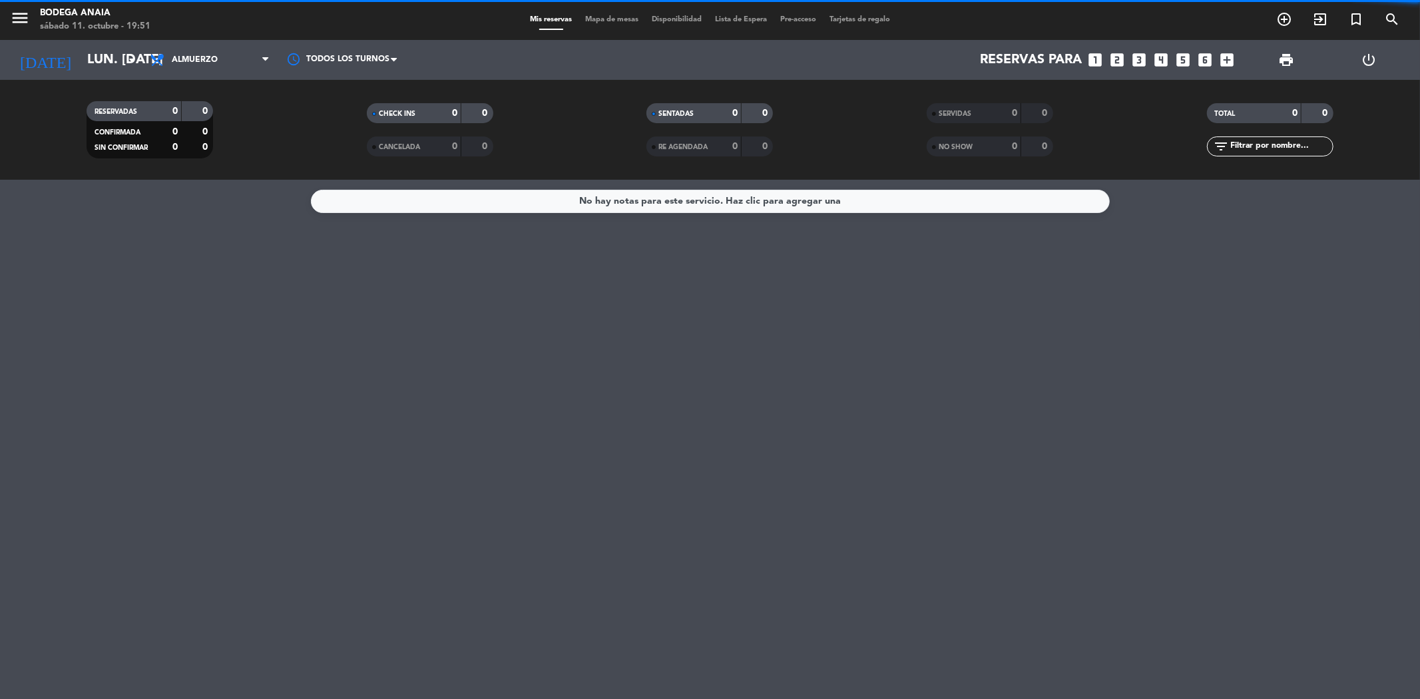
scroll to position [0, 0]
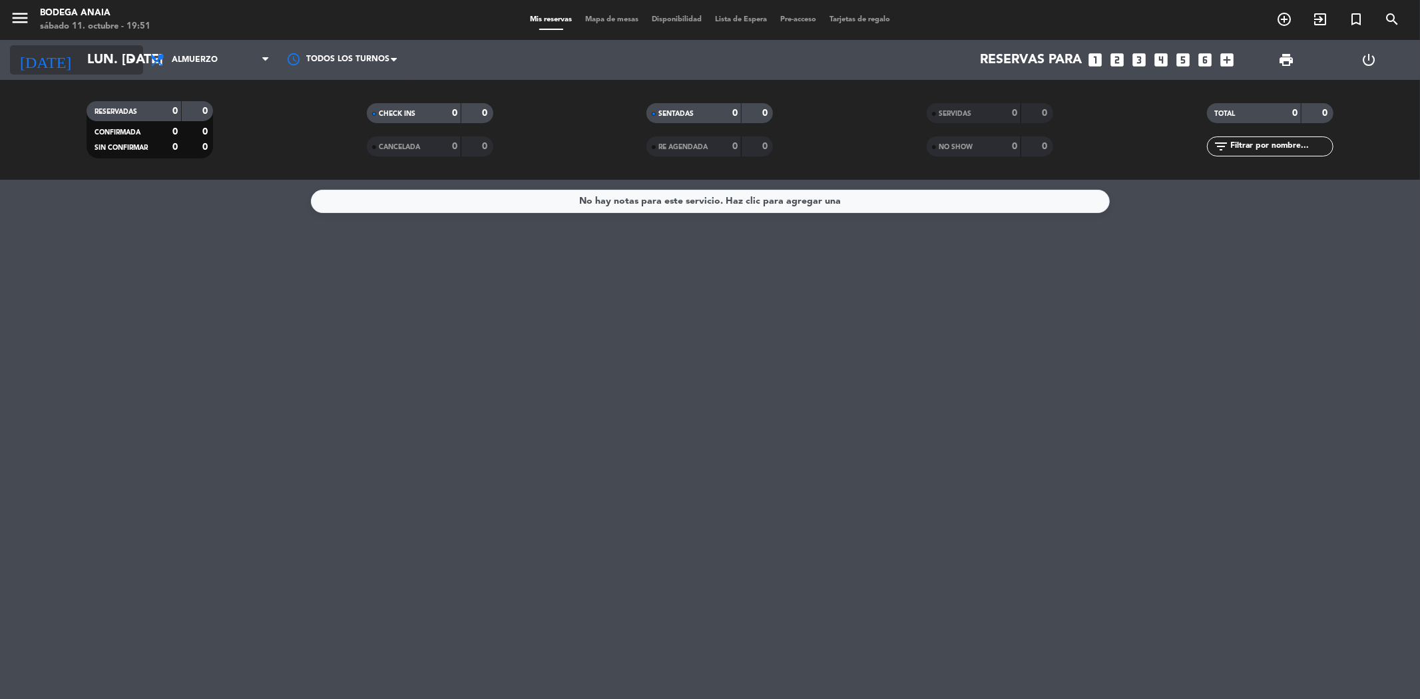
click at [81, 68] on input "lun. [DATE]" at bounding box center [165, 59] width 169 height 29
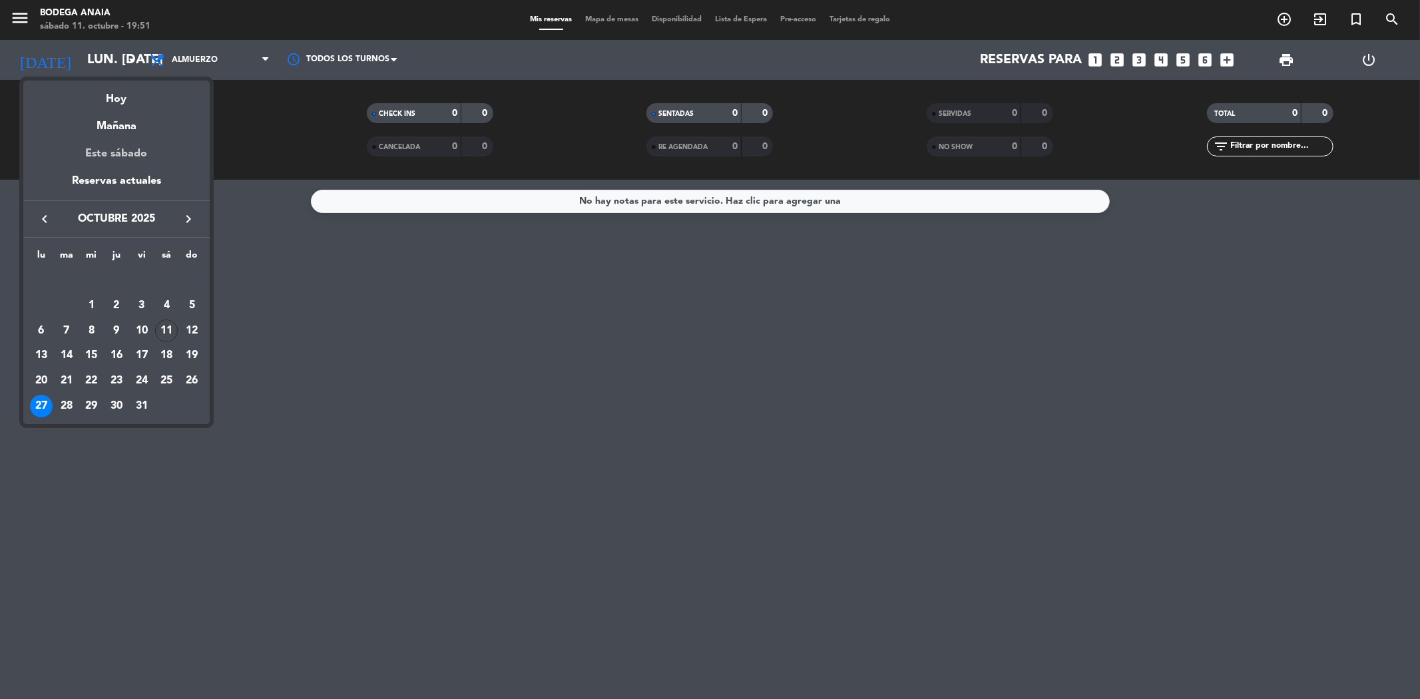
click at [130, 135] on div "Este sábado" at bounding box center [116, 153] width 186 height 37
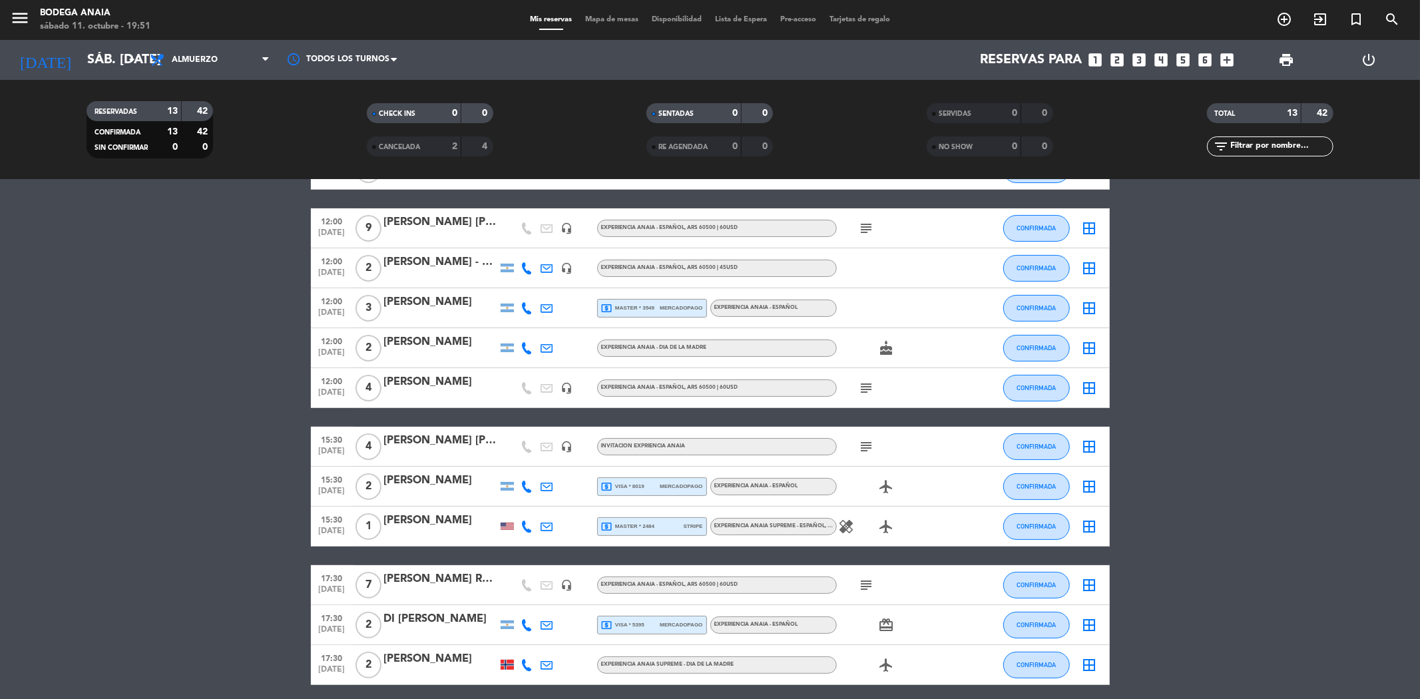
scroll to position [109, 0]
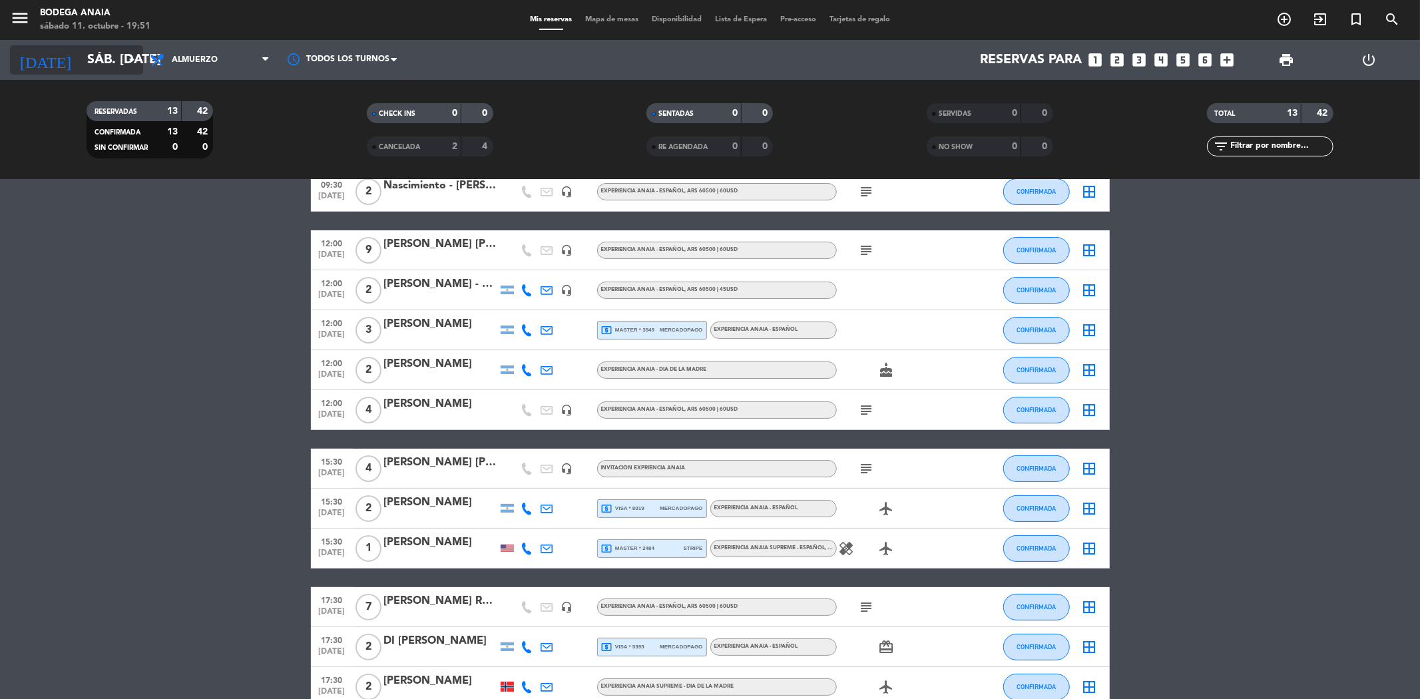
click at [89, 62] on input "sáb. [DATE]" at bounding box center [165, 59] width 169 height 29
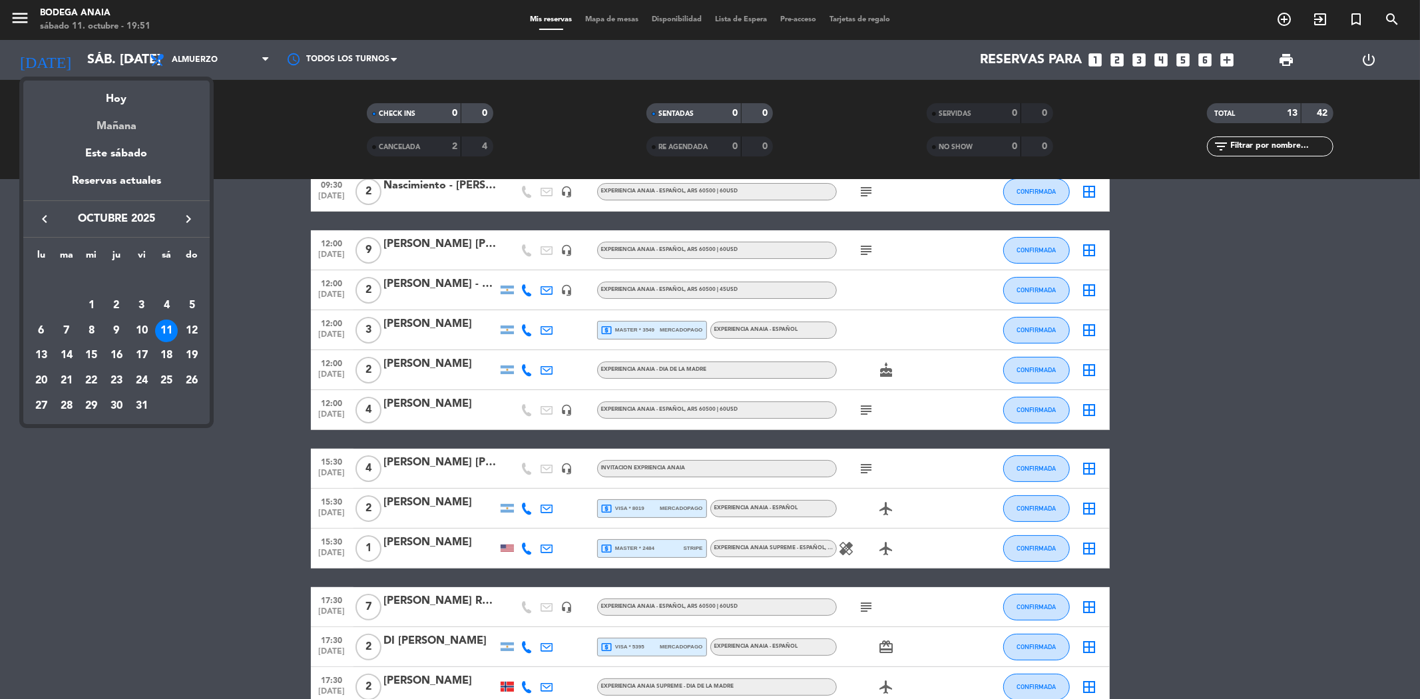
click at [123, 129] on div "Mañana" at bounding box center [116, 121] width 186 height 27
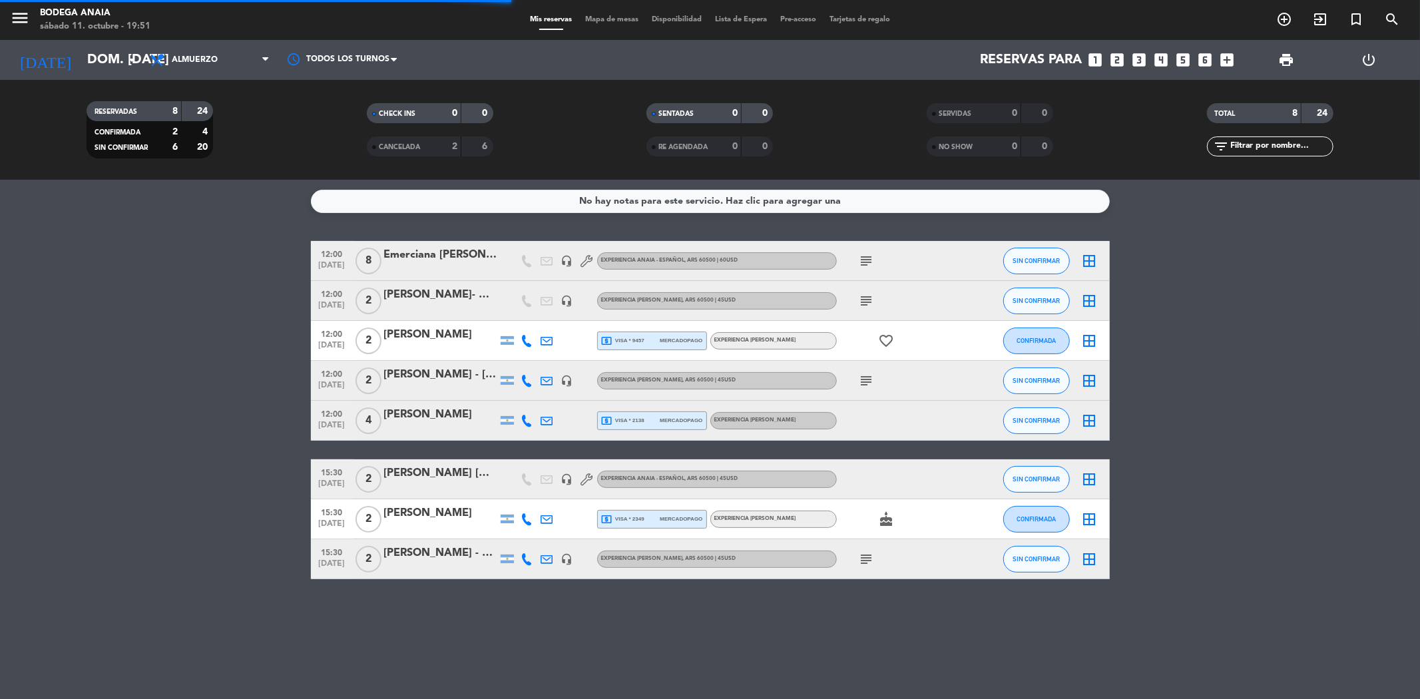
scroll to position [0, 0]
click at [81, 63] on input "dom. [DATE]" at bounding box center [165, 59] width 169 height 29
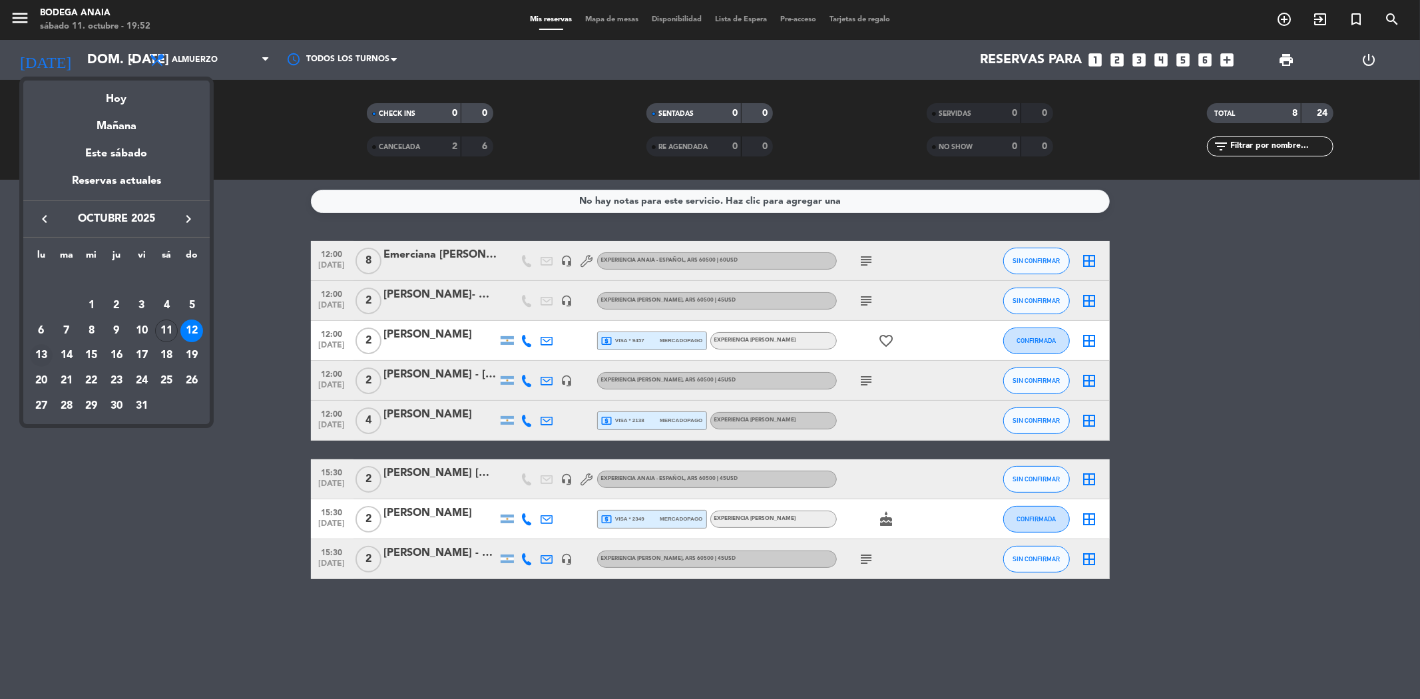
click at [49, 355] on div "13" at bounding box center [41, 355] width 23 height 23
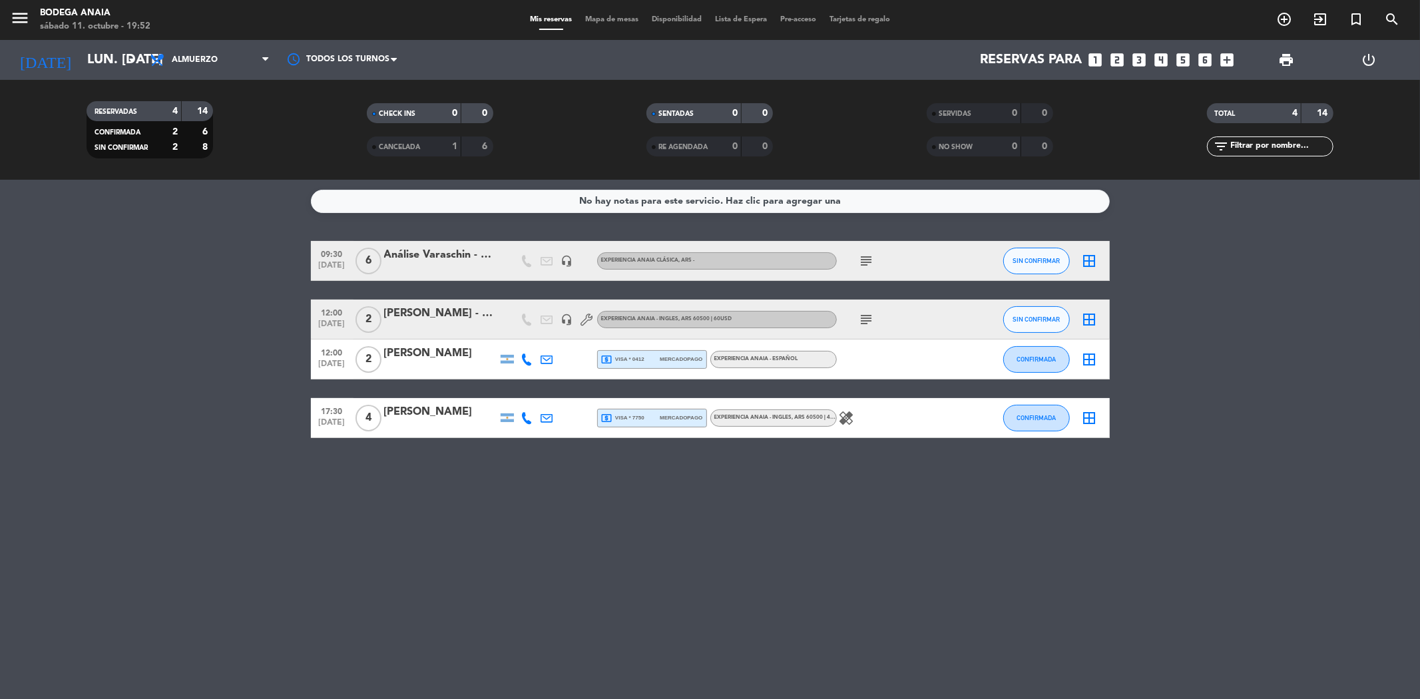
click at [415, 252] on div "Análise Varaschin - Efecto Malbec" at bounding box center [440, 254] width 113 height 17
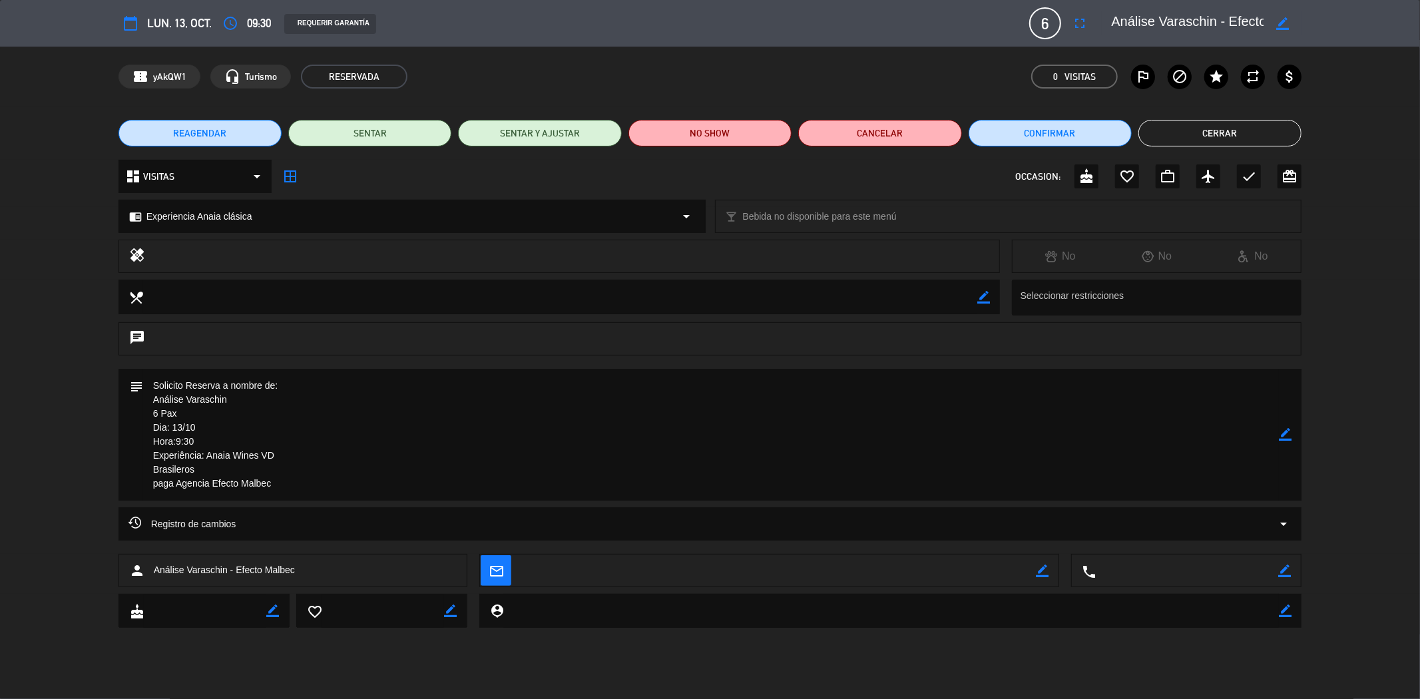
click at [1200, 115] on div "REAGENDAR SENTAR SENTAR Y AJUSTAR NO SHOW Cancelar Confirmar Cerrar" at bounding box center [710, 133] width 1420 height 53
click at [1195, 121] on button "Cerrar" at bounding box center [1219, 133] width 163 height 27
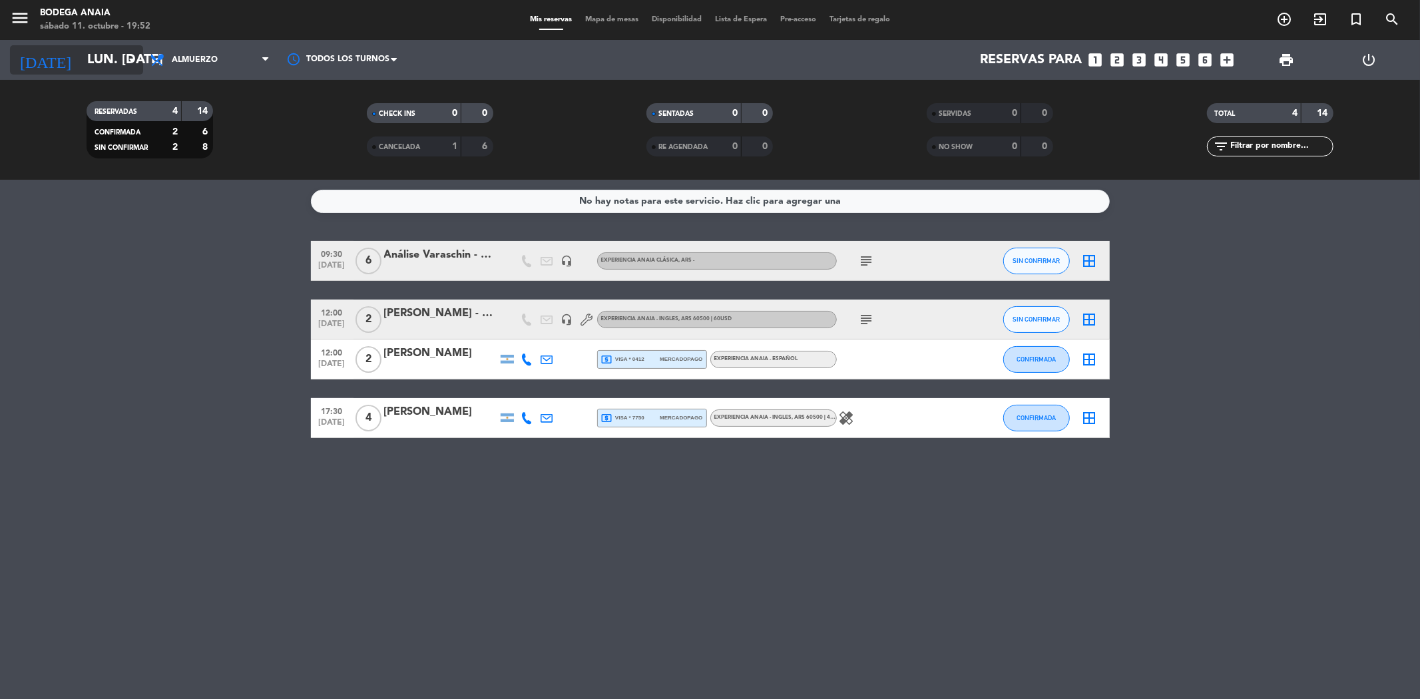
click at [120, 69] on input "lun. [DATE]" at bounding box center [165, 59] width 169 height 29
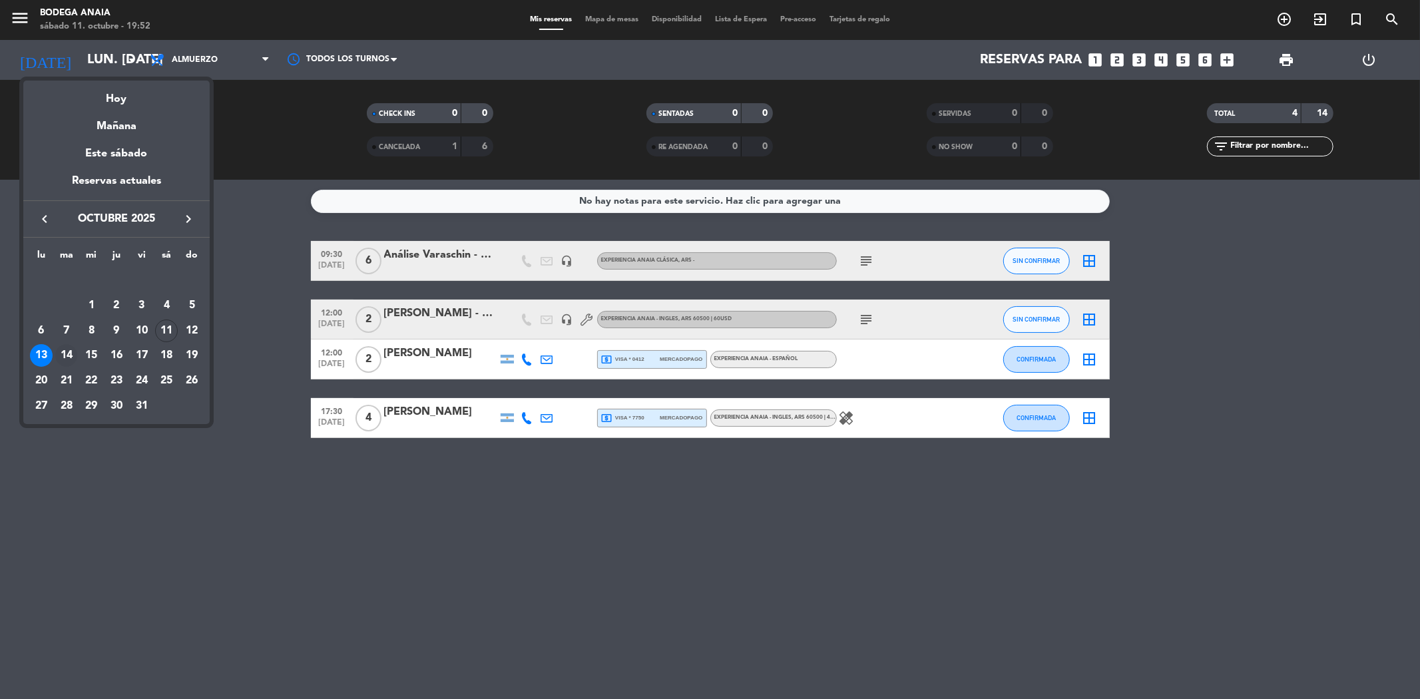
click at [65, 362] on div "14" at bounding box center [66, 355] width 23 height 23
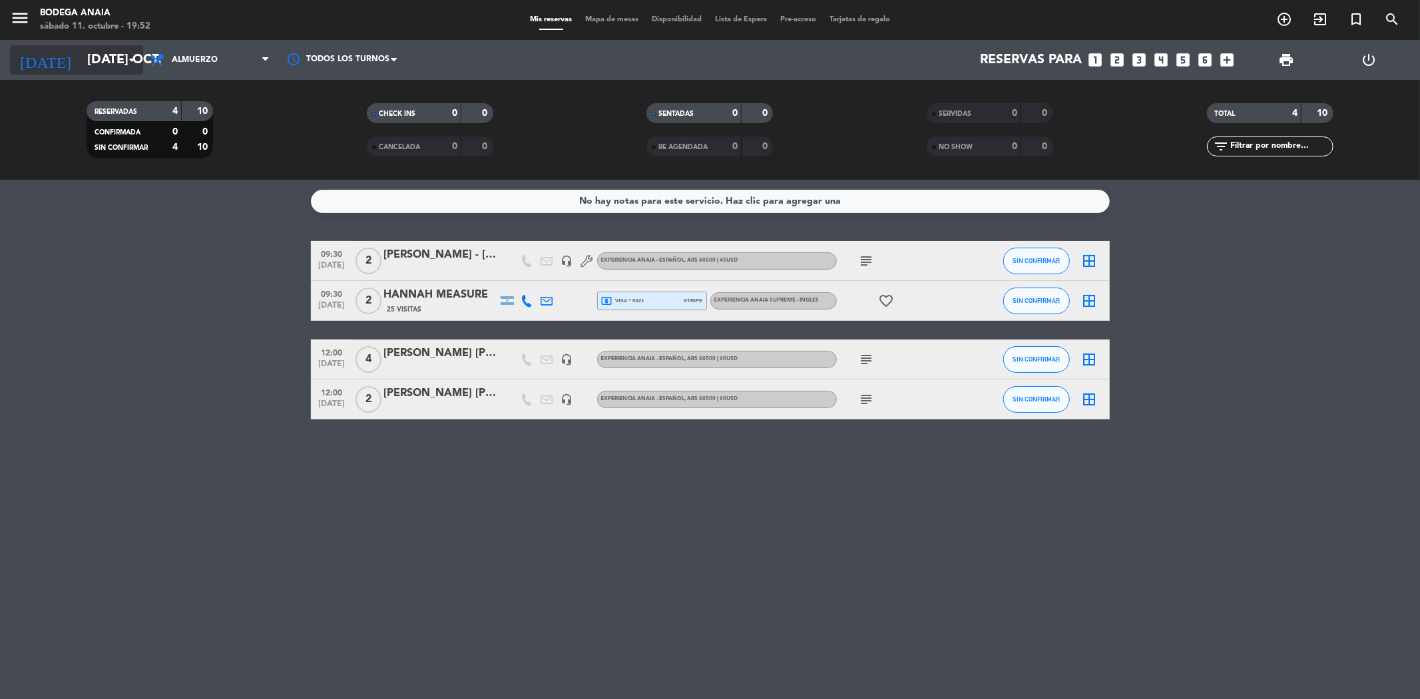
click at [108, 57] on input "[DATE] oct." at bounding box center [165, 59] width 169 height 29
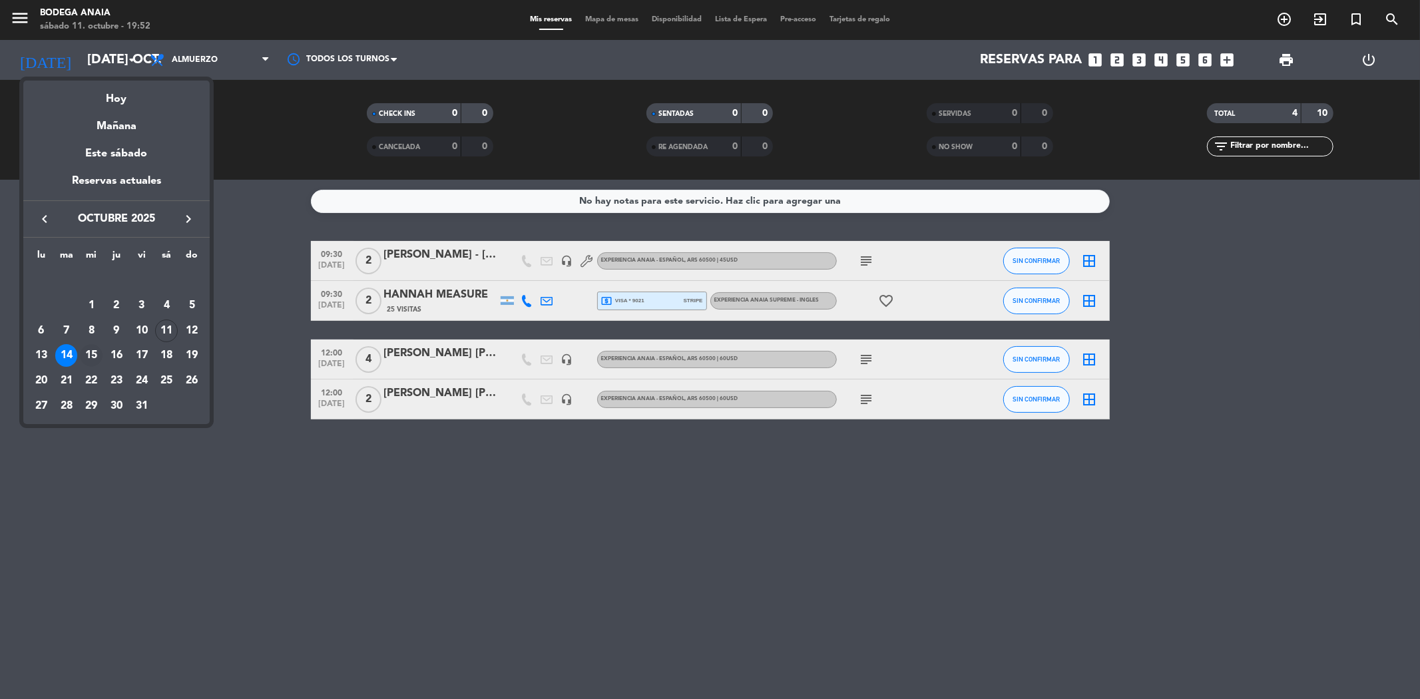
click at [97, 354] on div "15" at bounding box center [91, 355] width 23 height 23
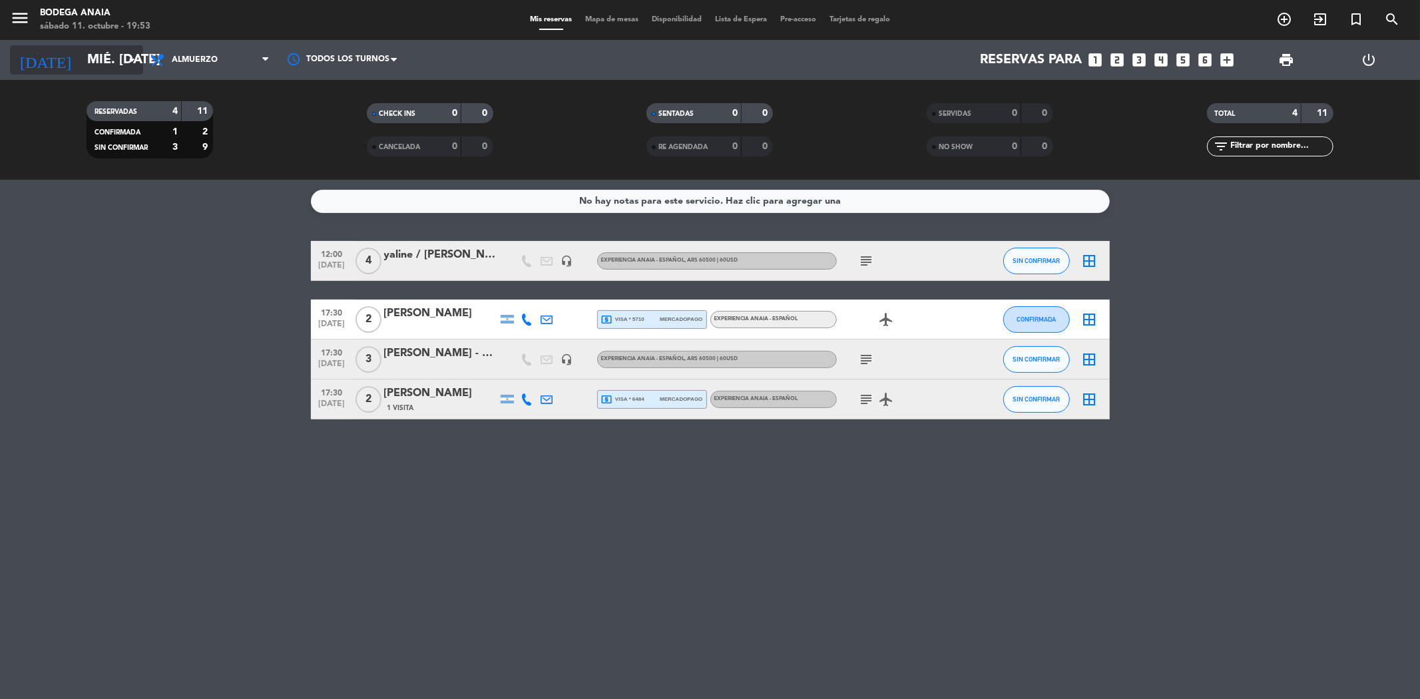
click at [114, 58] on input "mié. [DATE]" at bounding box center [165, 59] width 169 height 29
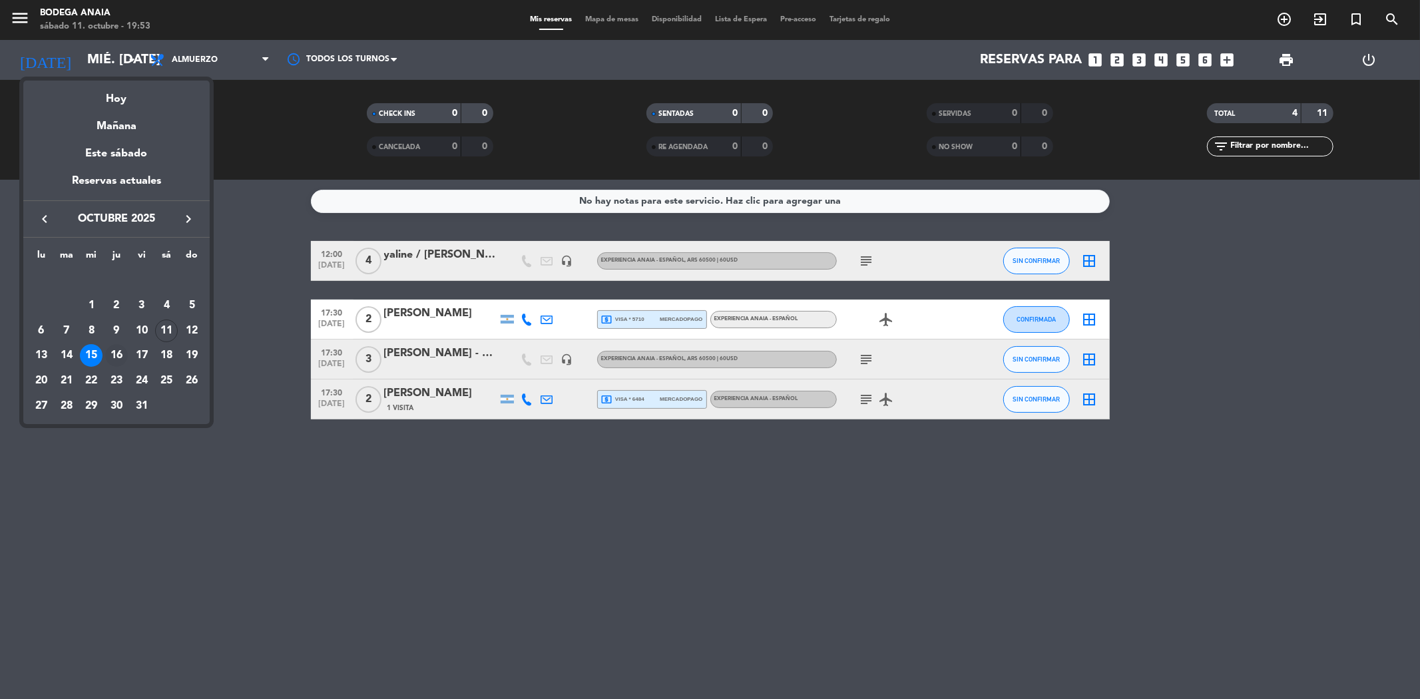
click at [123, 347] on div "16" at bounding box center [116, 355] width 23 height 23
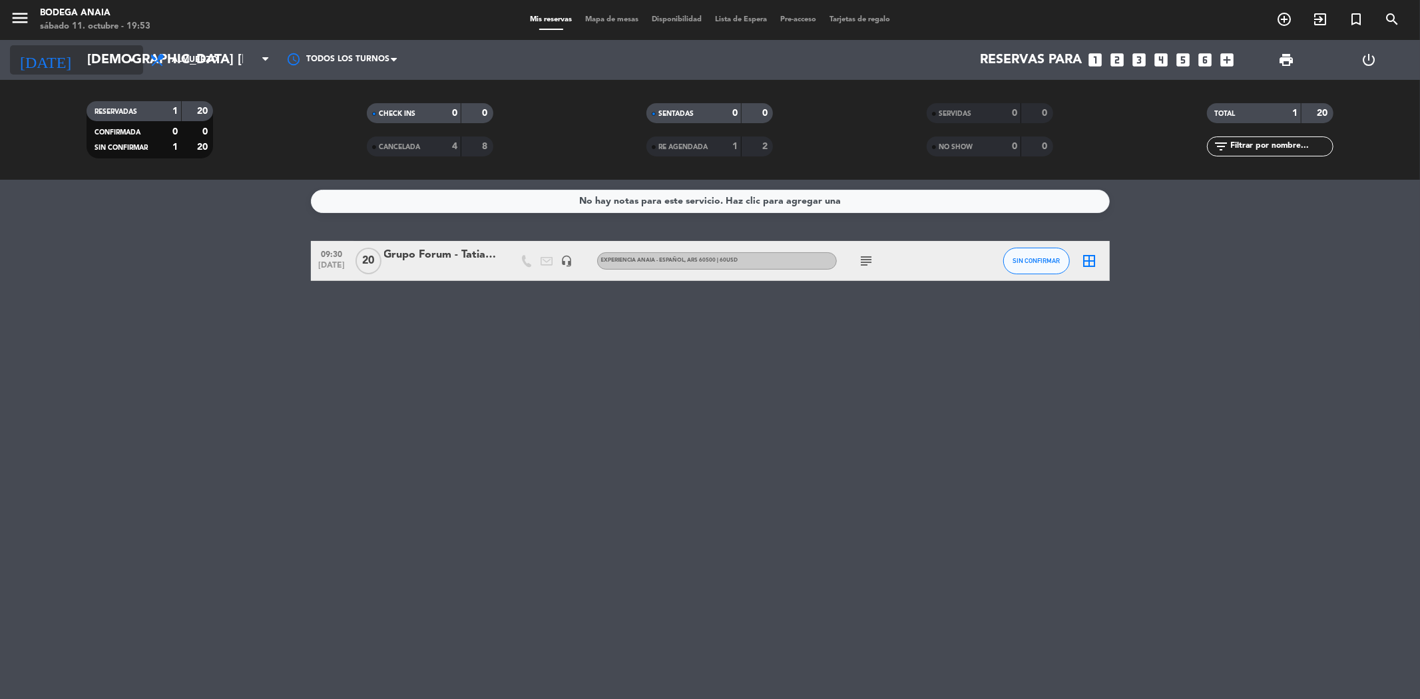
click at [128, 69] on input "[DEMOGRAPHIC_DATA] [DATE]" at bounding box center [165, 59] width 169 height 29
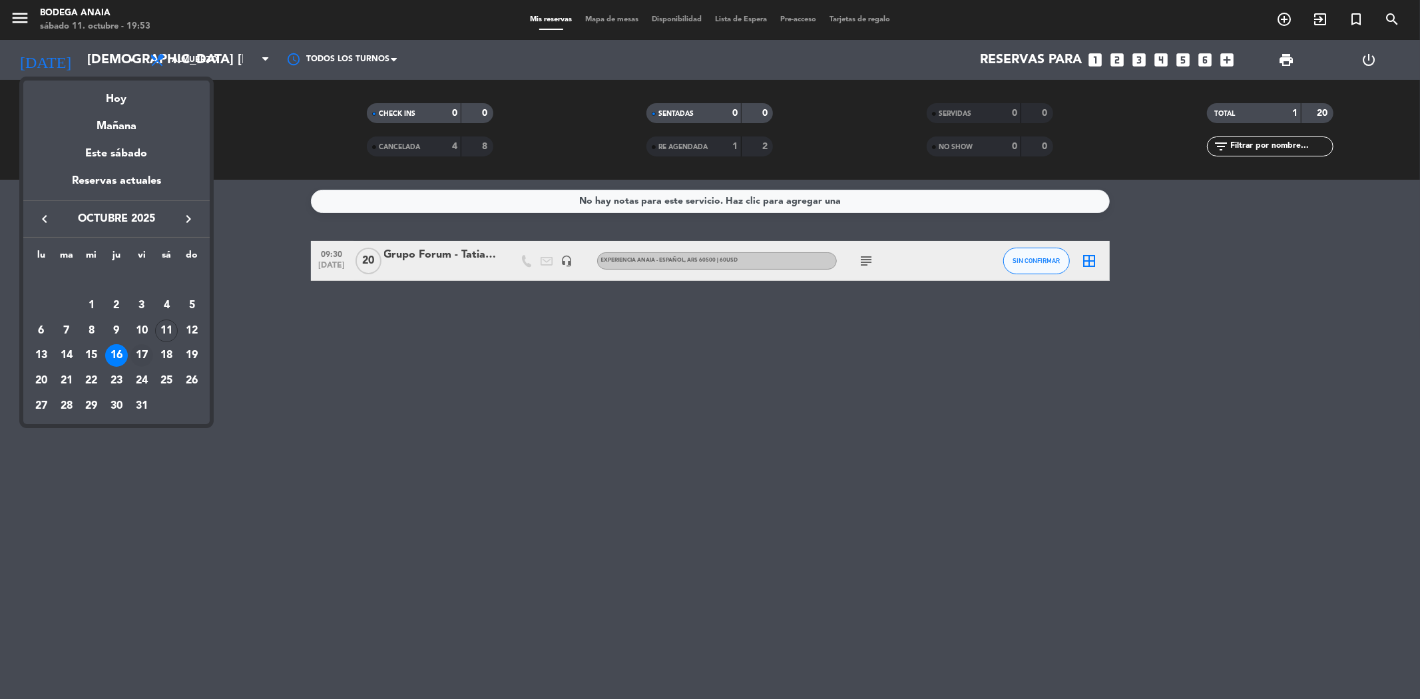
click at [140, 355] on div "17" at bounding box center [141, 355] width 23 height 23
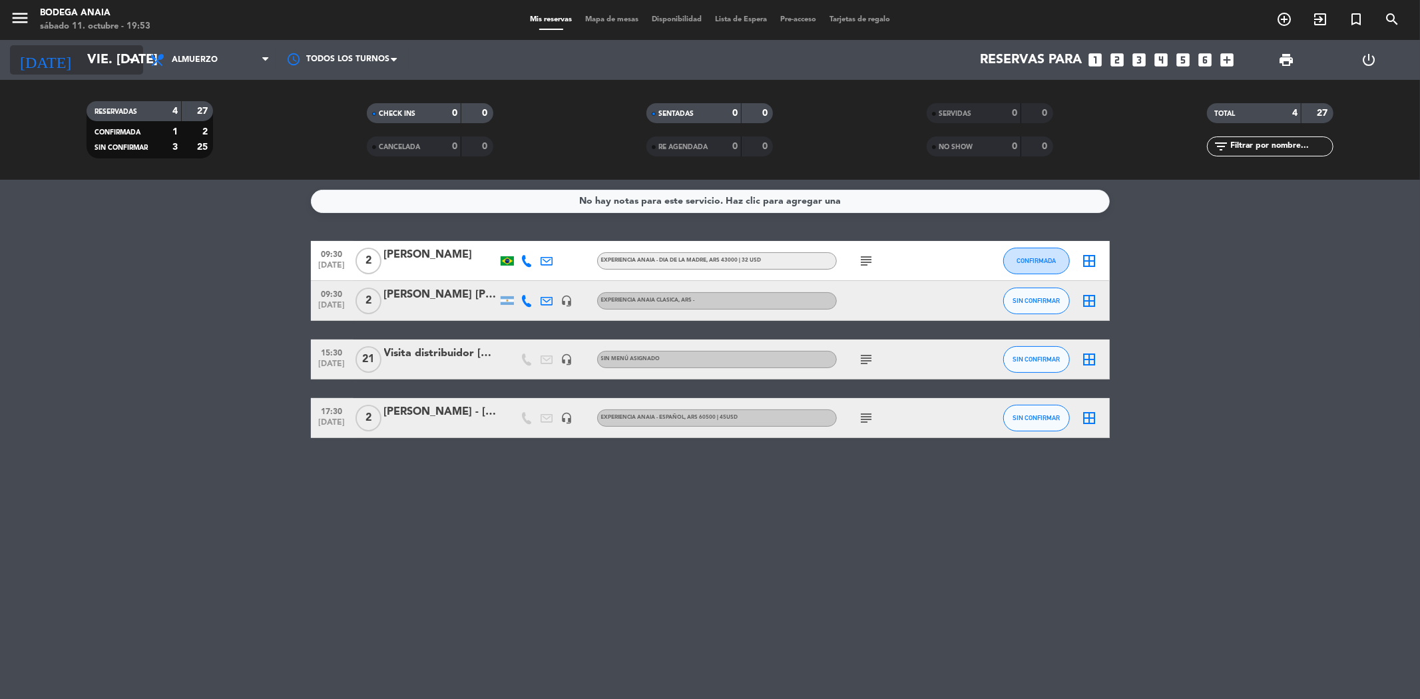
click at [103, 70] on input "vie. [DATE]" at bounding box center [165, 59] width 169 height 29
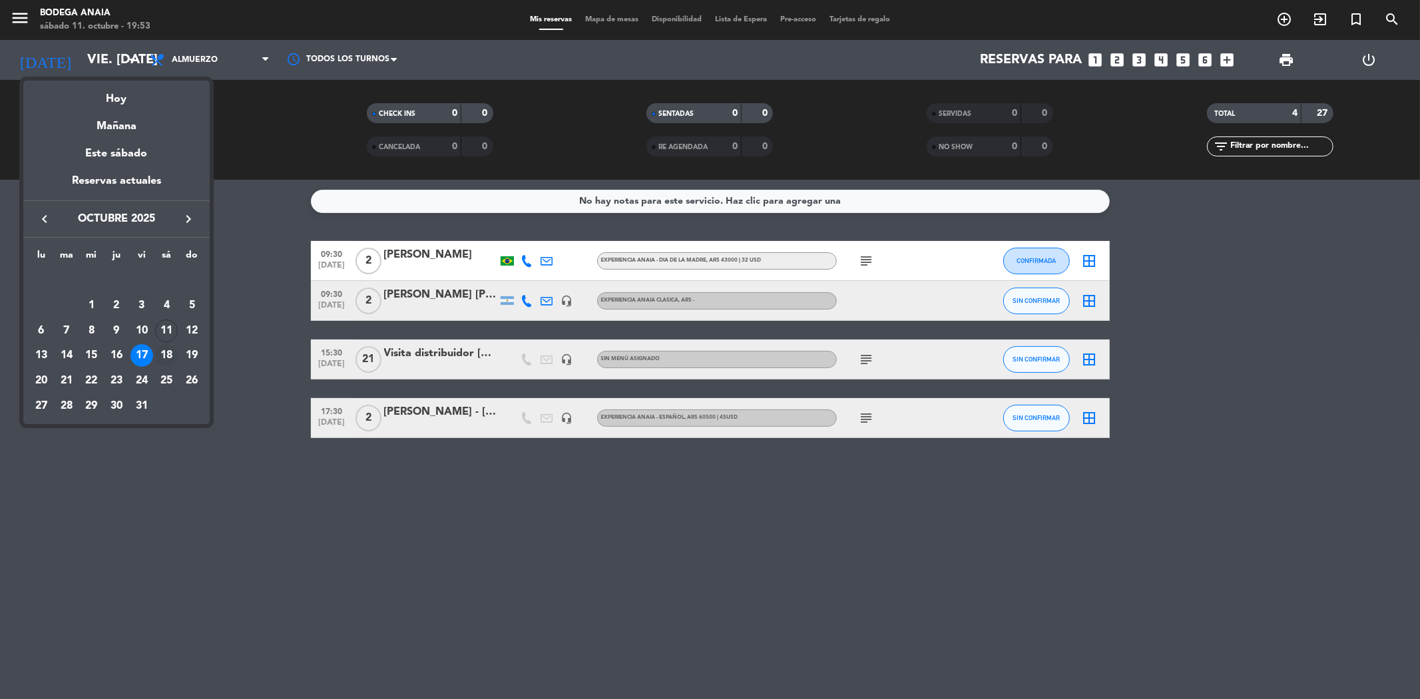
click at [171, 353] on div "18" at bounding box center [166, 355] width 23 height 23
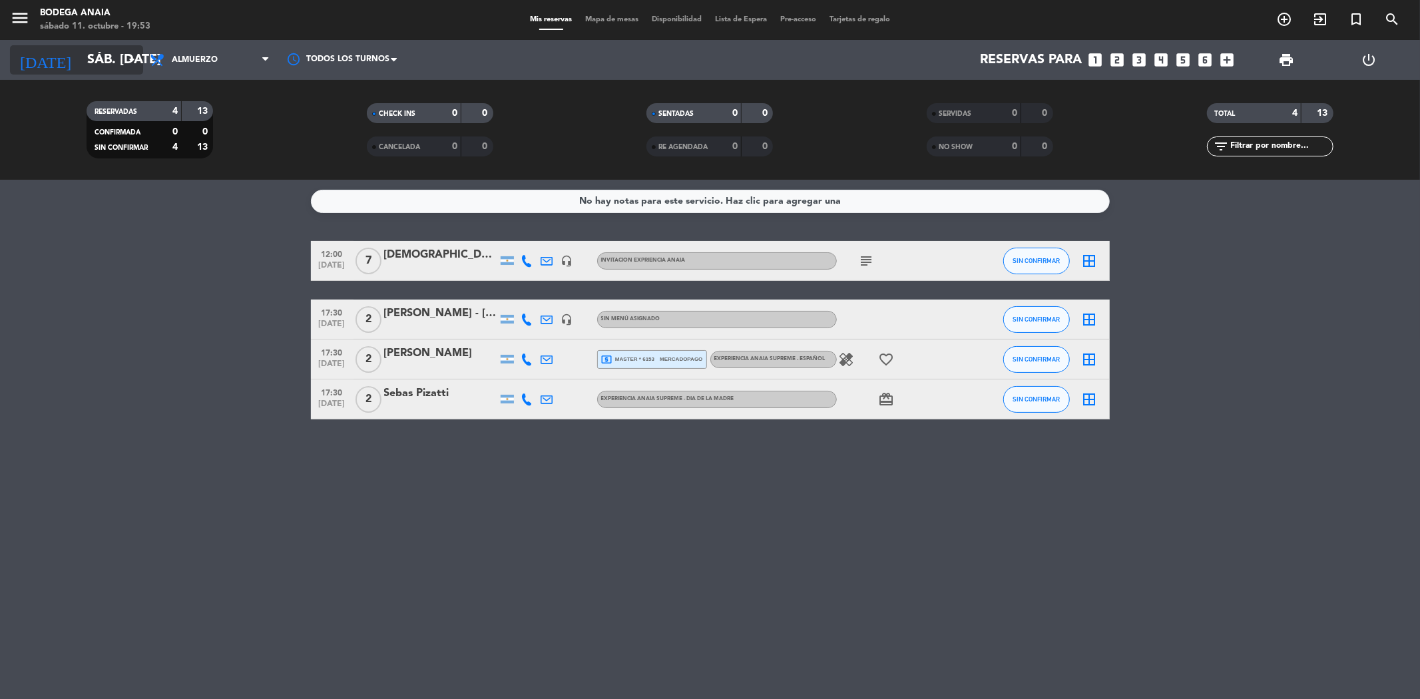
click at [99, 61] on input "sáb. [DATE]" at bounding box center [165, 59] width 169 height 29
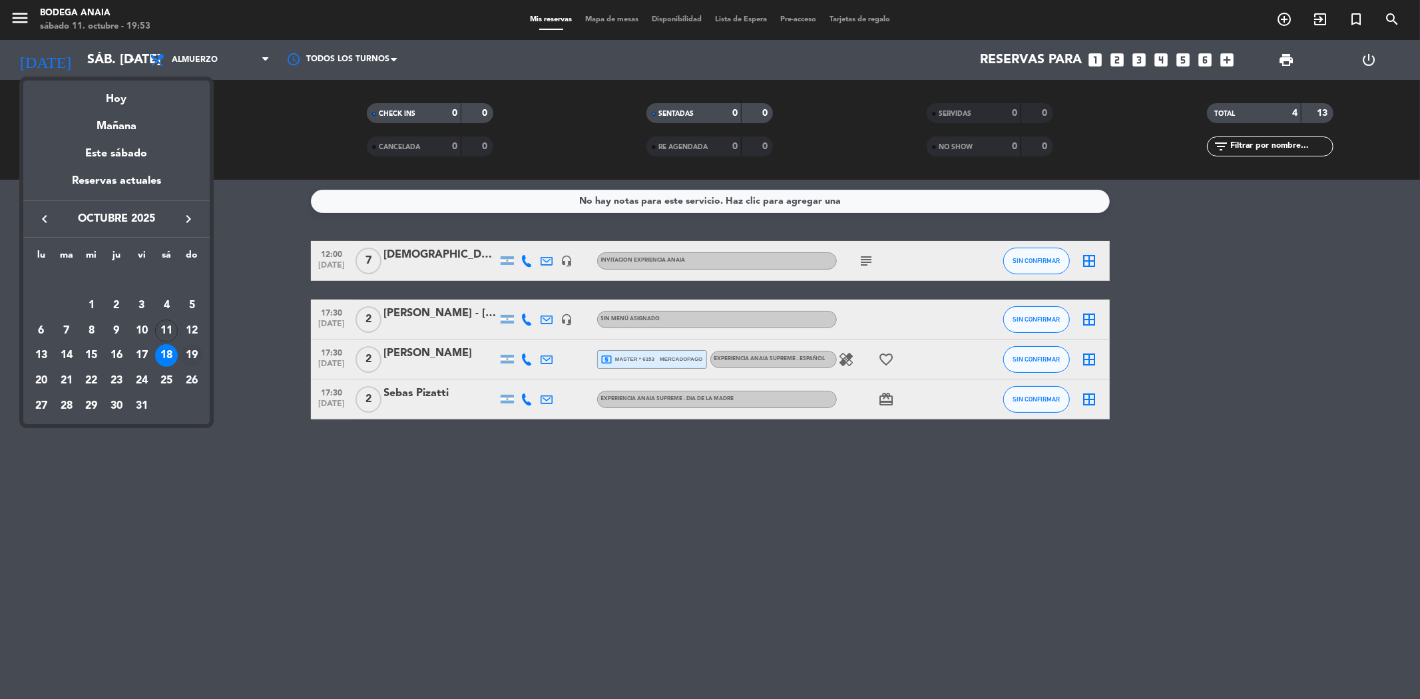
click at [196, 357] on div "19" at bounding box center [191, 355] width 23 height 23
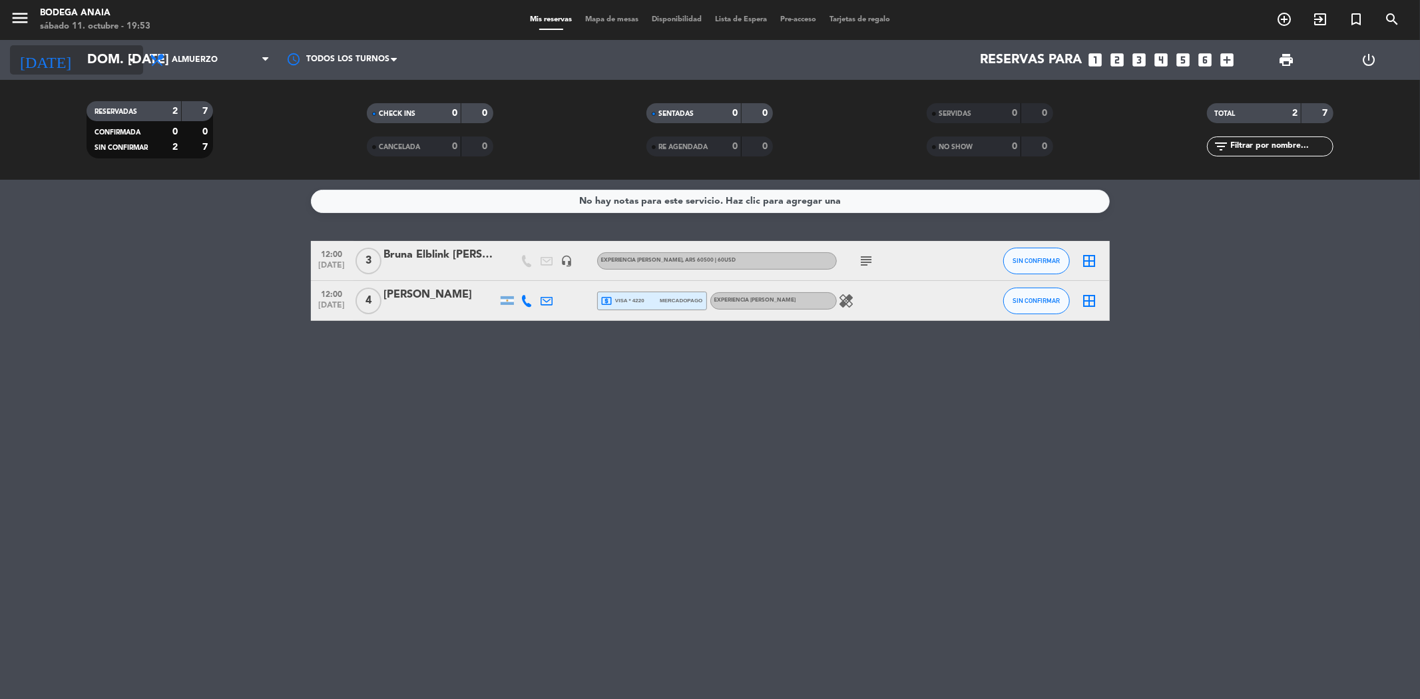
click at [96, 55] on input "dom. [DATE]" at bounding box center [165, 59] width 169 height 29
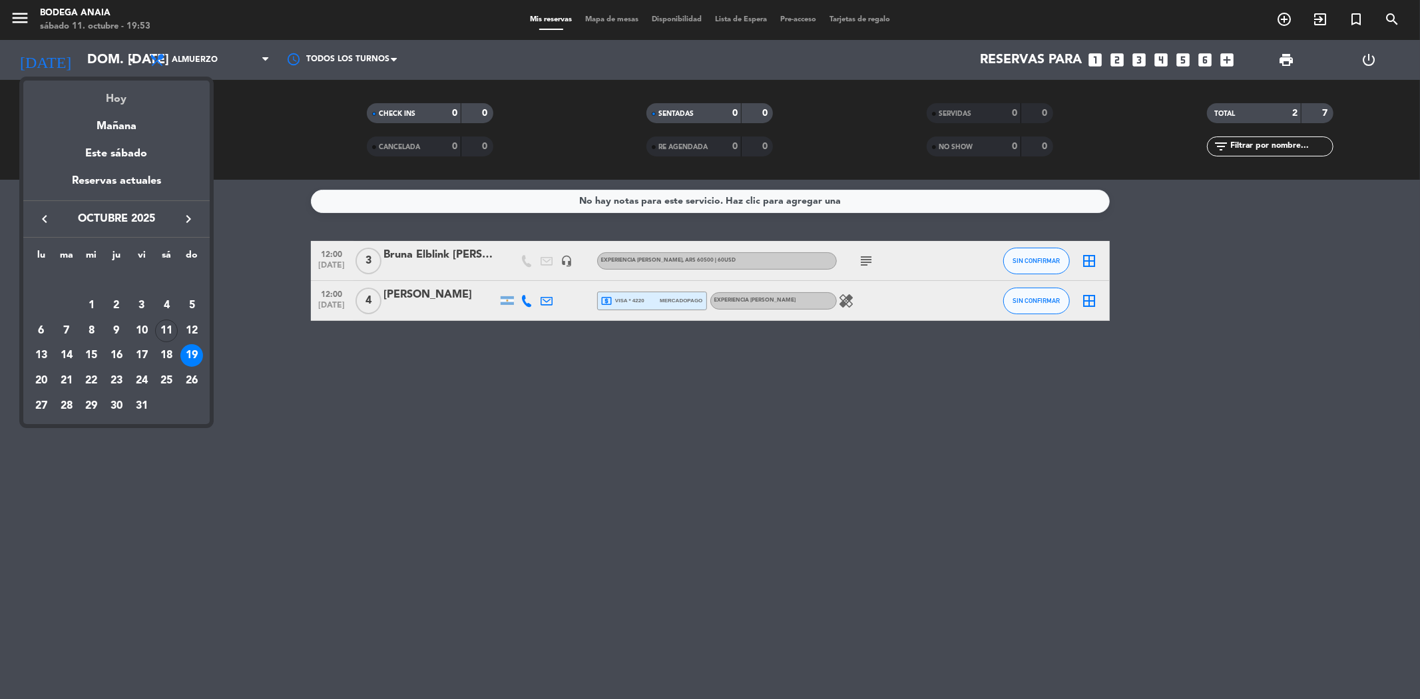
click at [115, 107] on div "Hoy" at bounding box center [116, 94] width 186 height 27
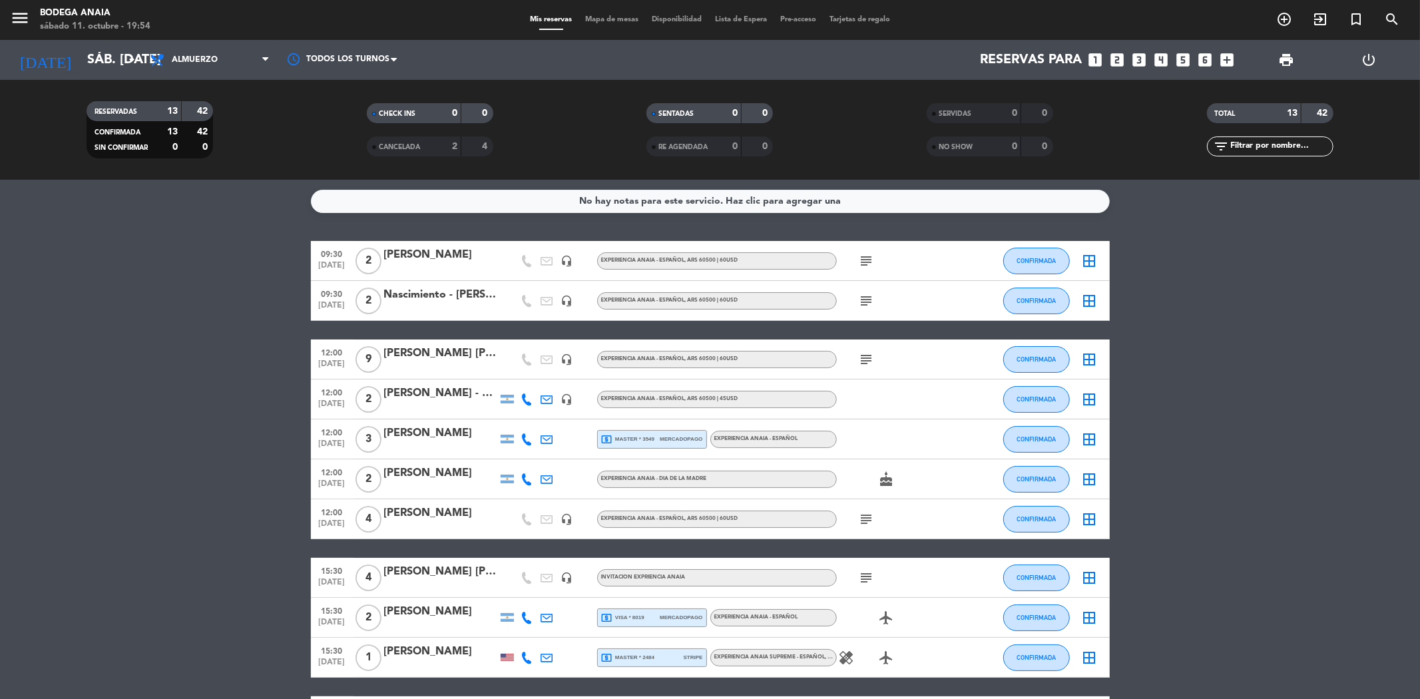
scroll to position [183, 0]
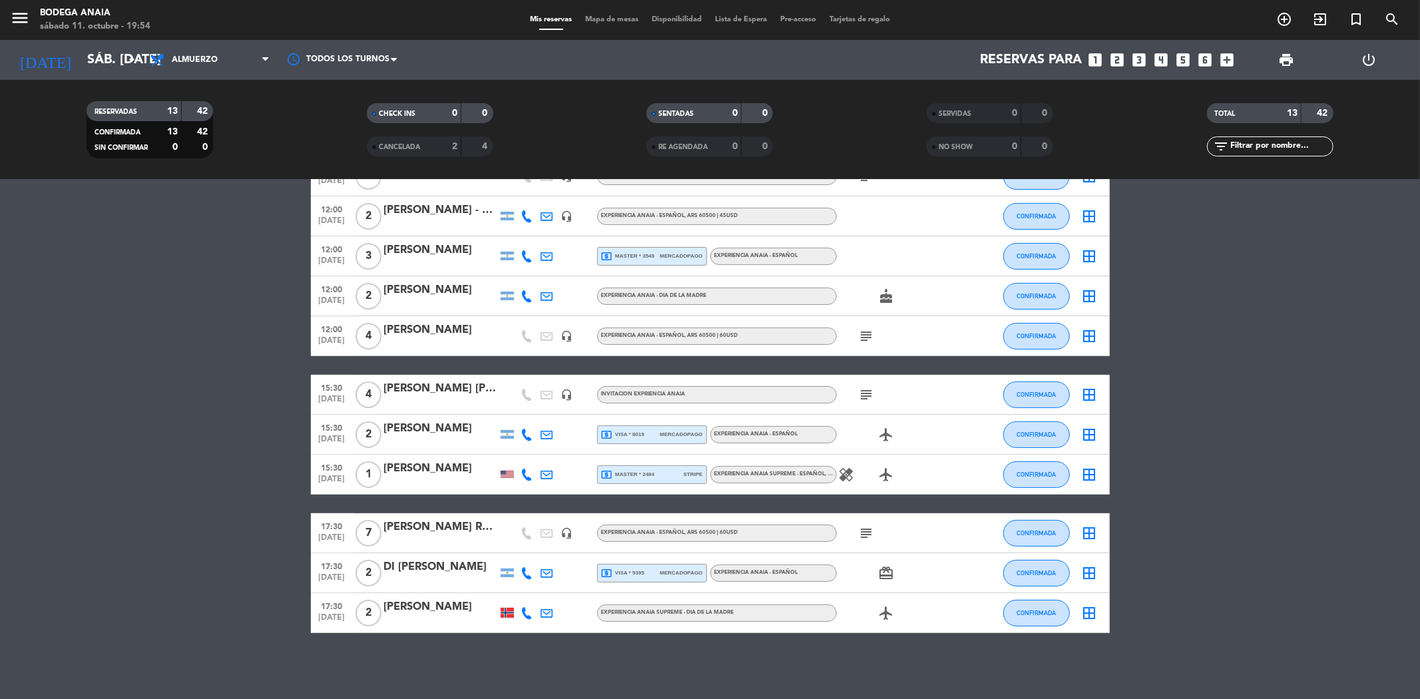
drag, startPoint x: 475, startPoint y: 612, endPoint x: 385, endPoint y: 604, distance: 90.3
click at [385, 604] on div "[PERSON_NAME]" at bounding box center [440, 606] width 113 height 17
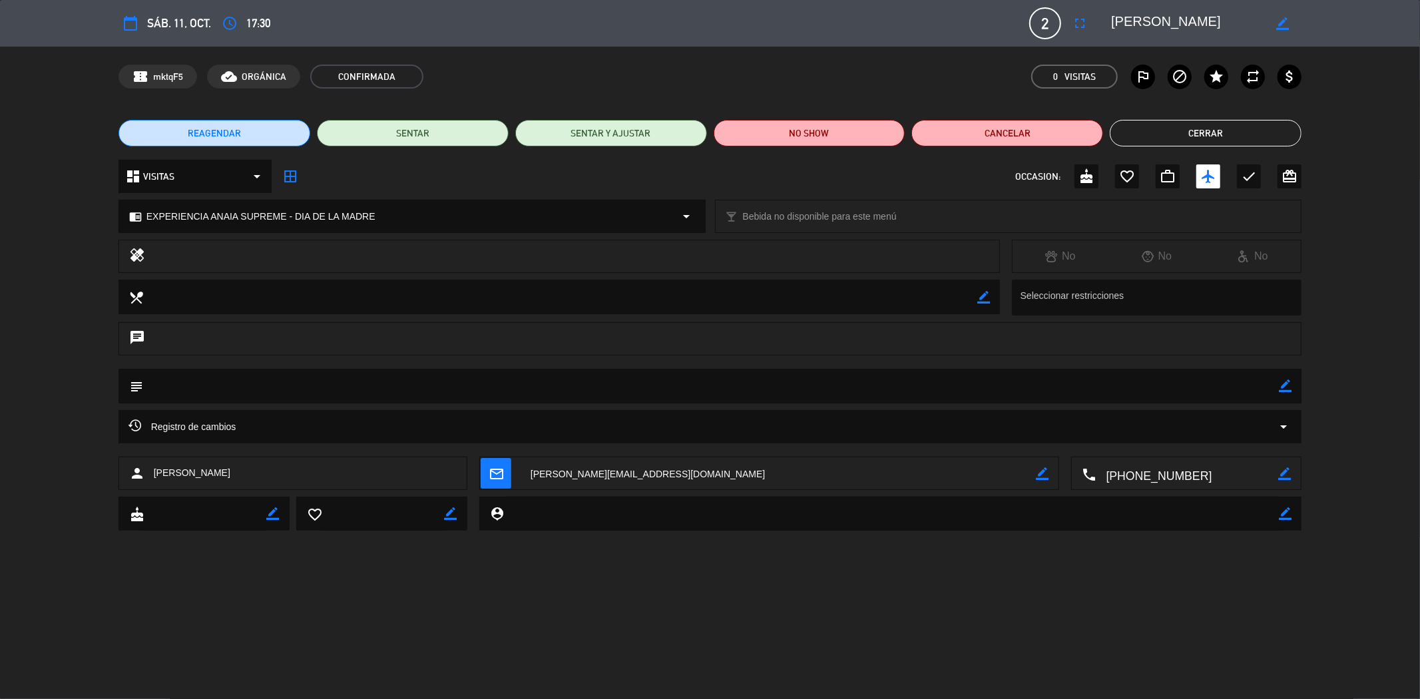
drag, startPoint x: 1216, startPoint y: 23, endPoint x: 1108, endPoint y: 23, distance: 108.5
click at [1108, 23] on div "border_color" at bounding box center [1202, 23] width 200 height 24
click at [1205, 131] on button "Cerrar" at bounding box center [1206, 133] width 192 height 27
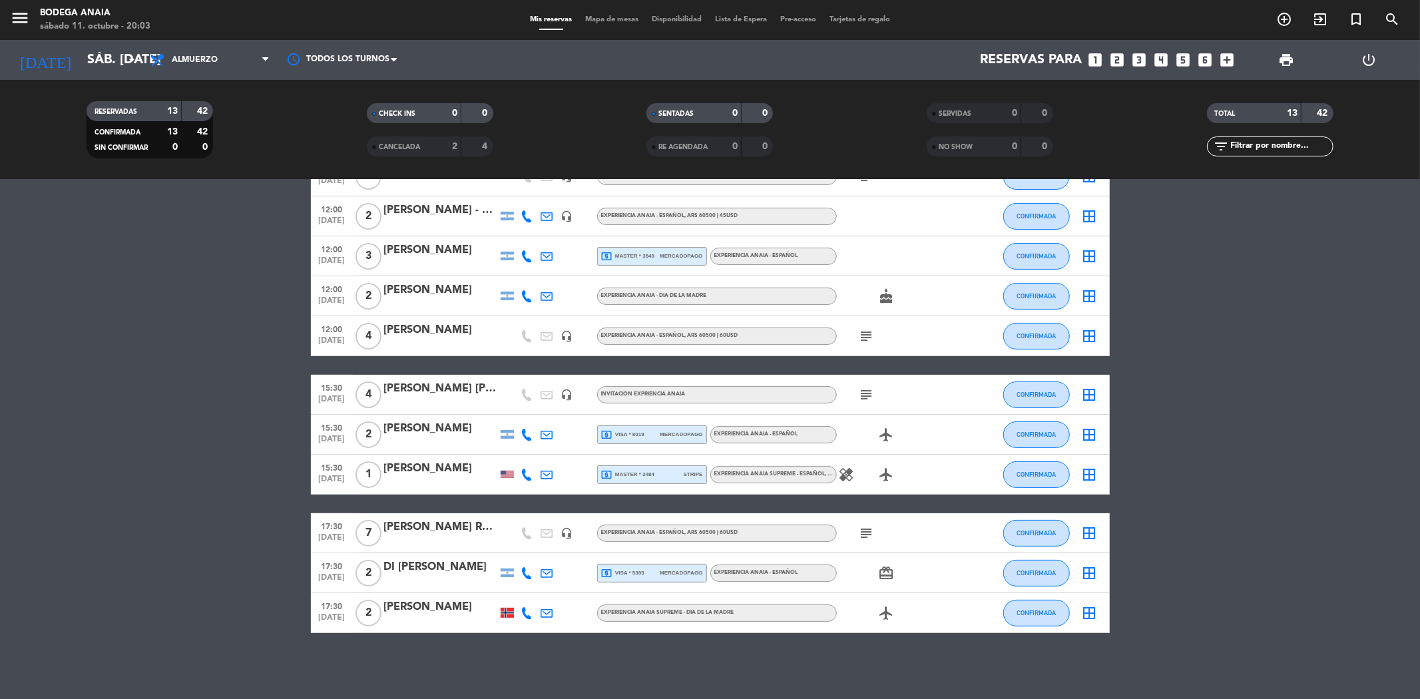
click at [427, 530] on div "[PERSON_NAME] RUBIRE - ADORA" at bounding box center [440, 527] width 113 height 17
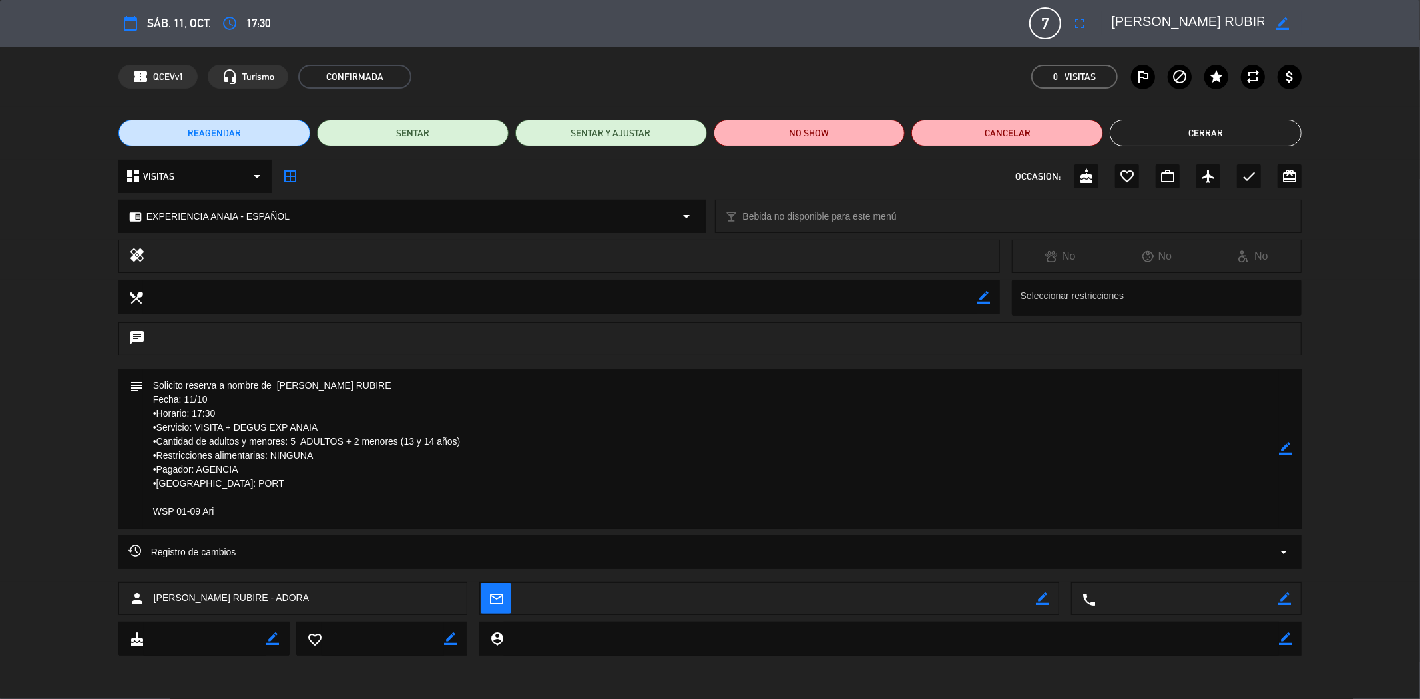
click at [1179, 133] on button "Cerrar" at bounding box center [1206, 133] width 192 height 27
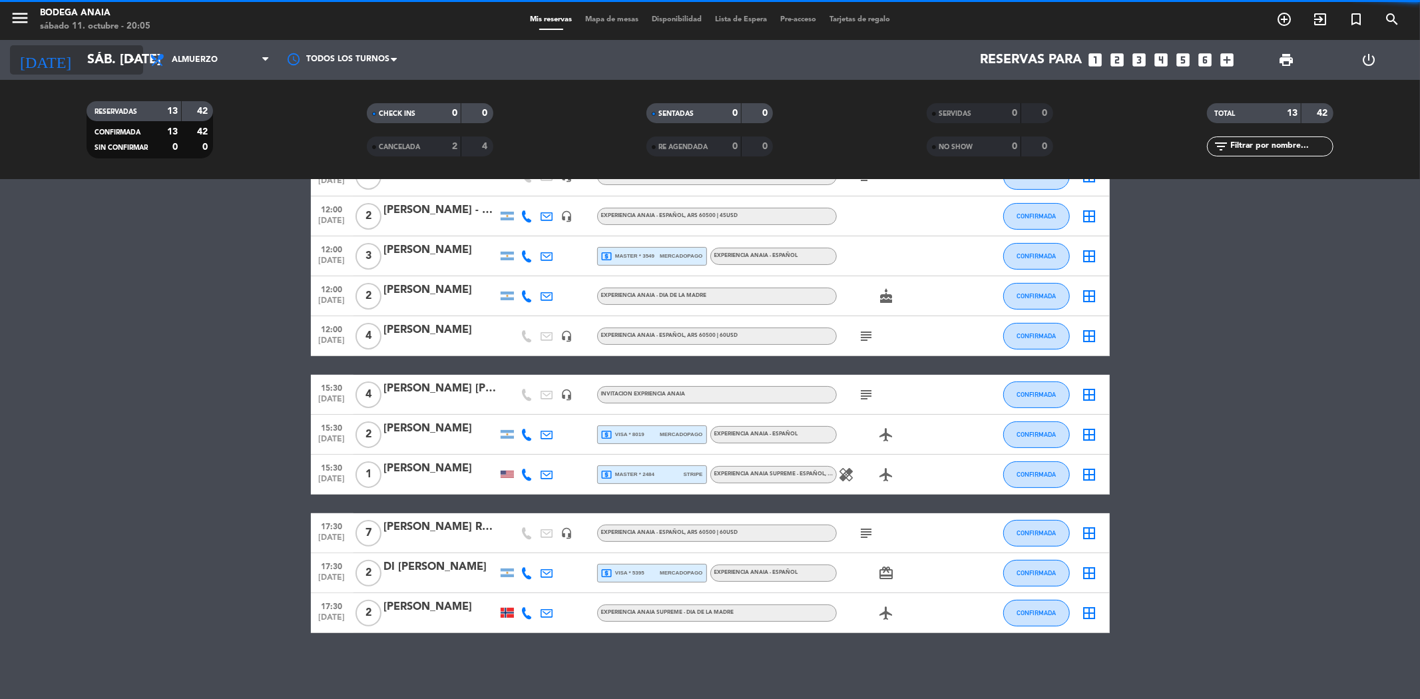
click at [93, 67] on input "sáb. [DATE]" at bounding box center [165, 59] width 169 height 29
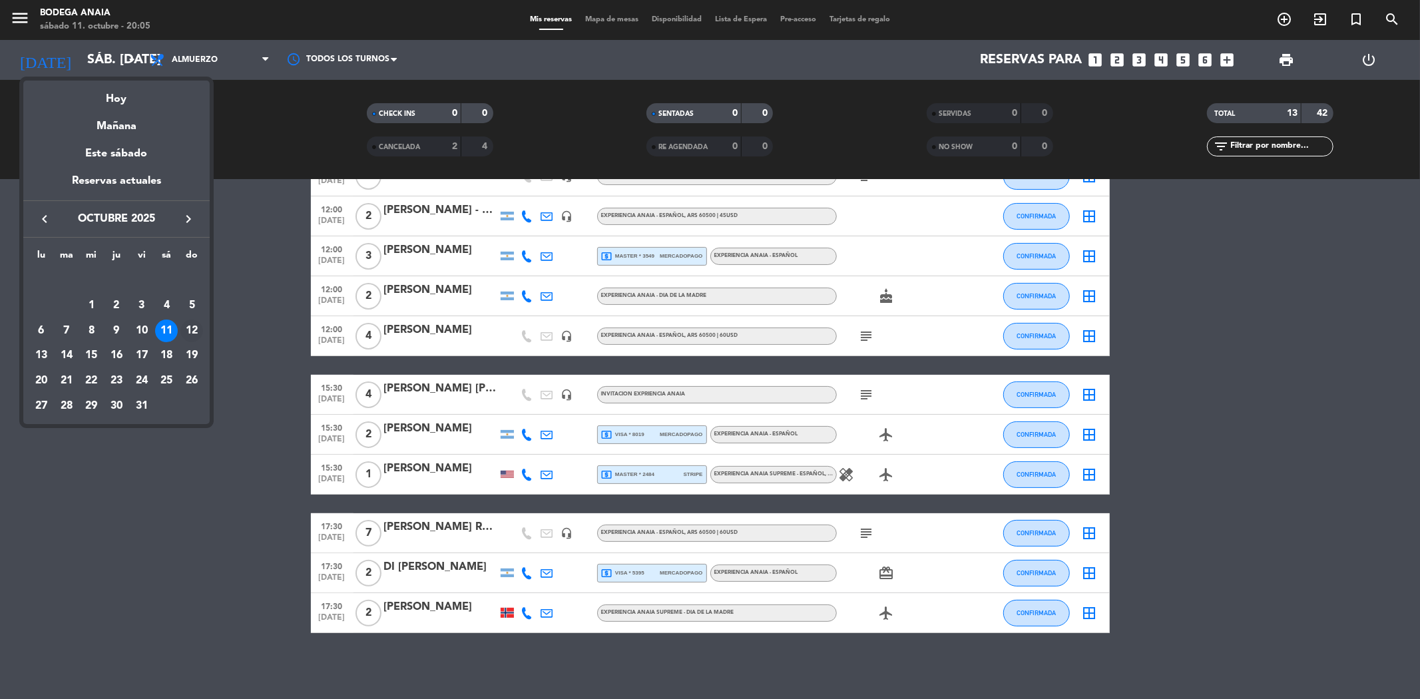
click at [187, 333] on div "12" at bounding box center [191, 331] width 23 height 23
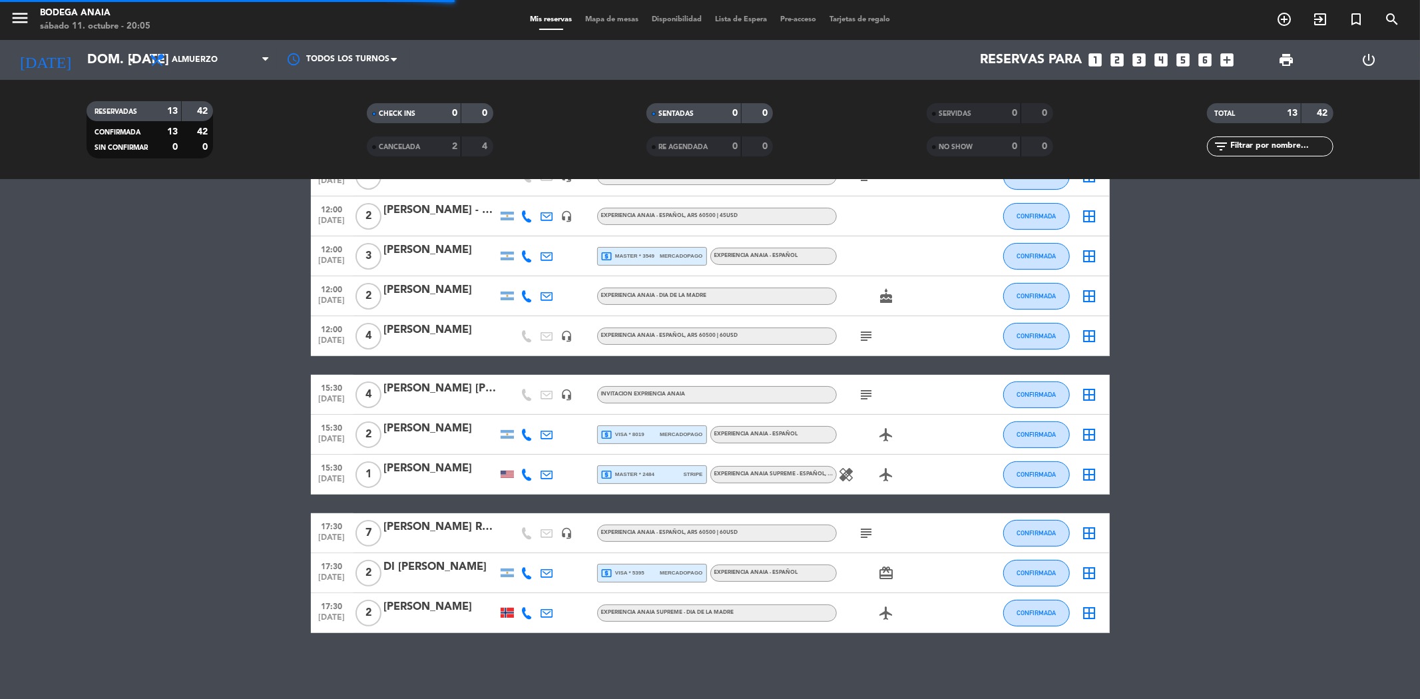
scroll to position [0, 0]
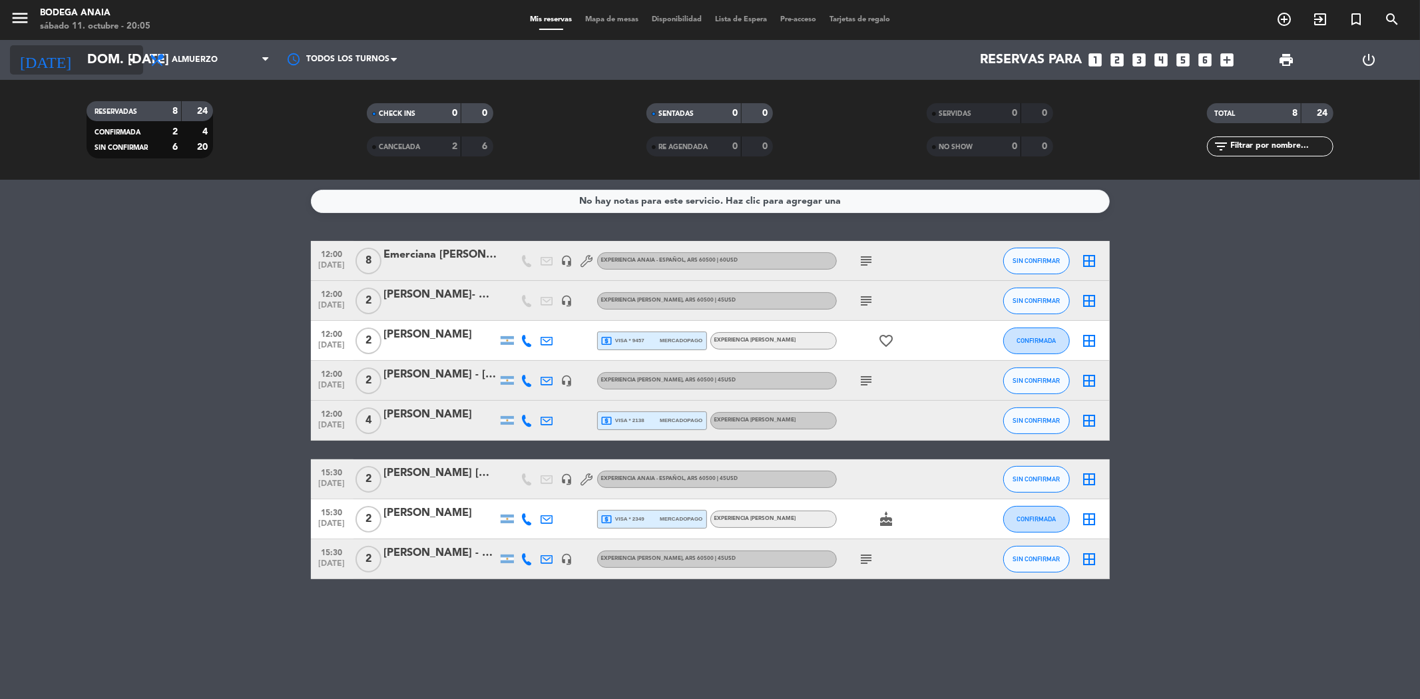
click at [92, 53] on input "dom. [DATE]" at bounding box center [165, 59] width 169 height 29
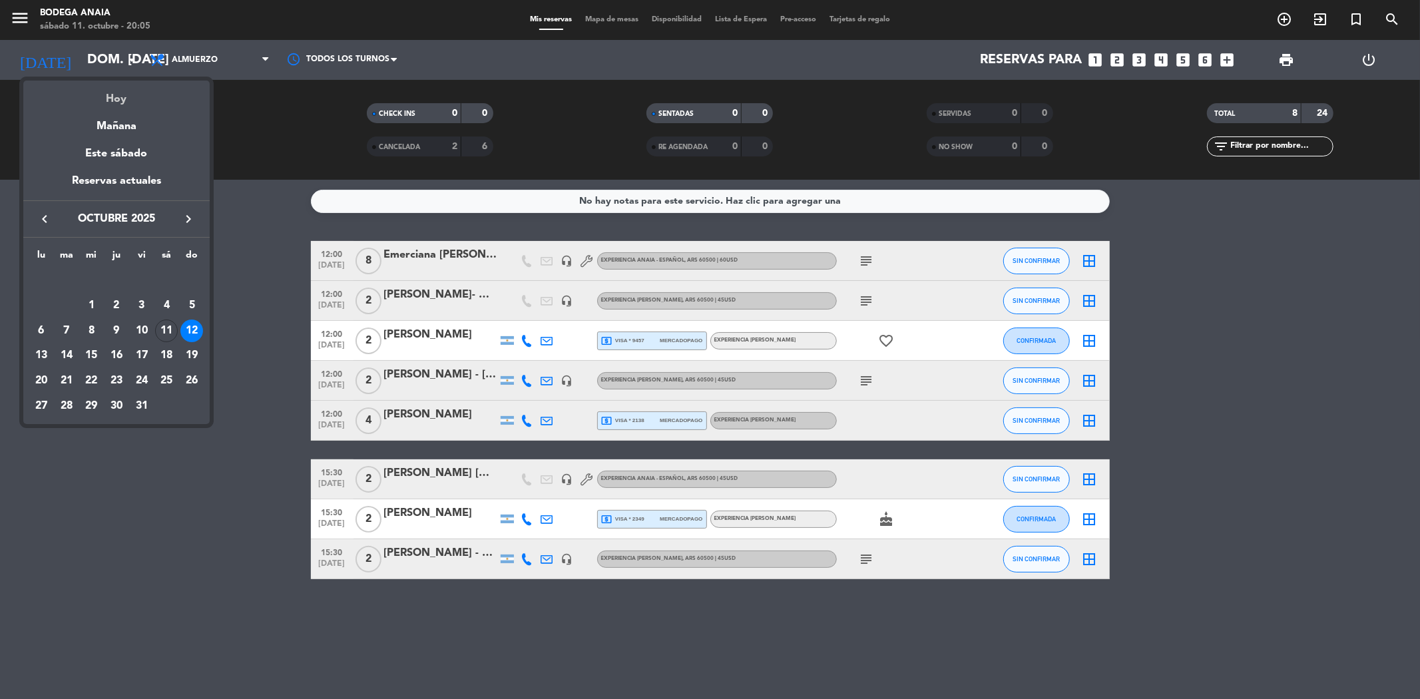
click at [114, 103] on div "Hoy" at bounding box center [116, 94] width 186 height 27
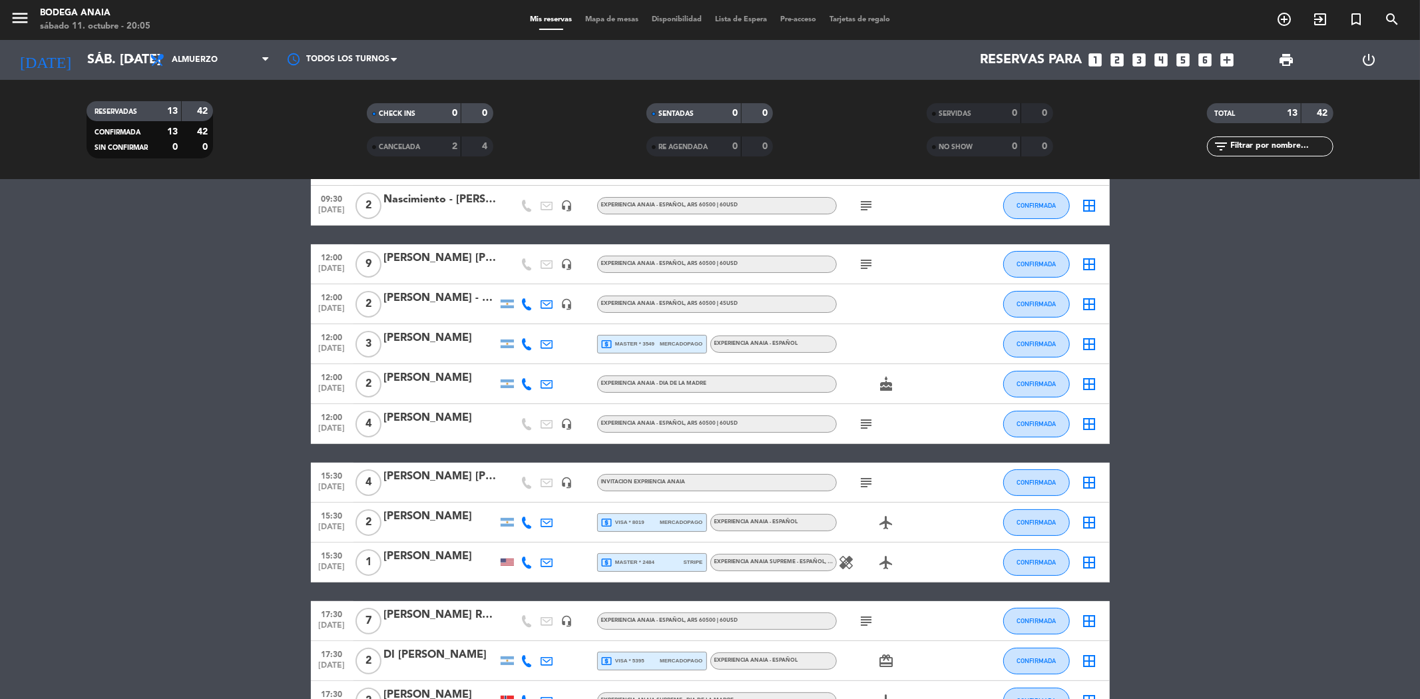
scroll to position [183, 0]
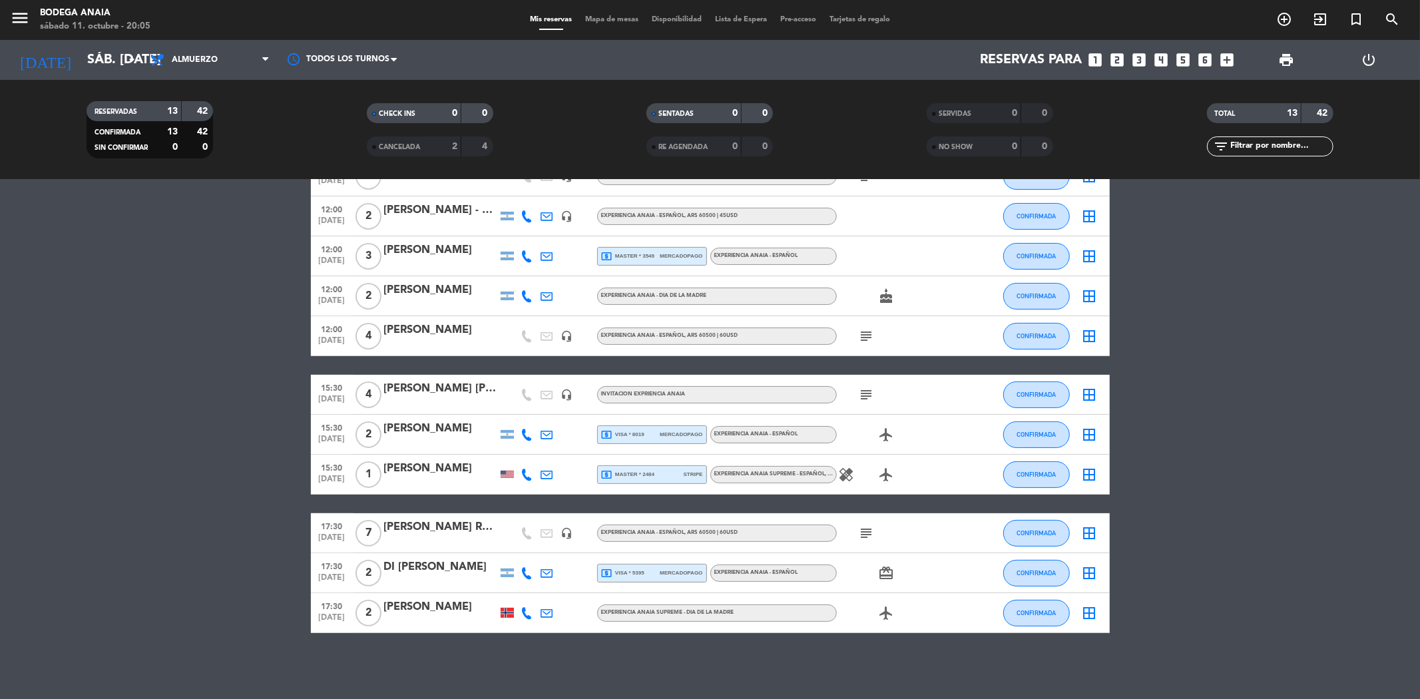
click at [416, 540] on div at bounding box center [440, 541] width 113 height 11
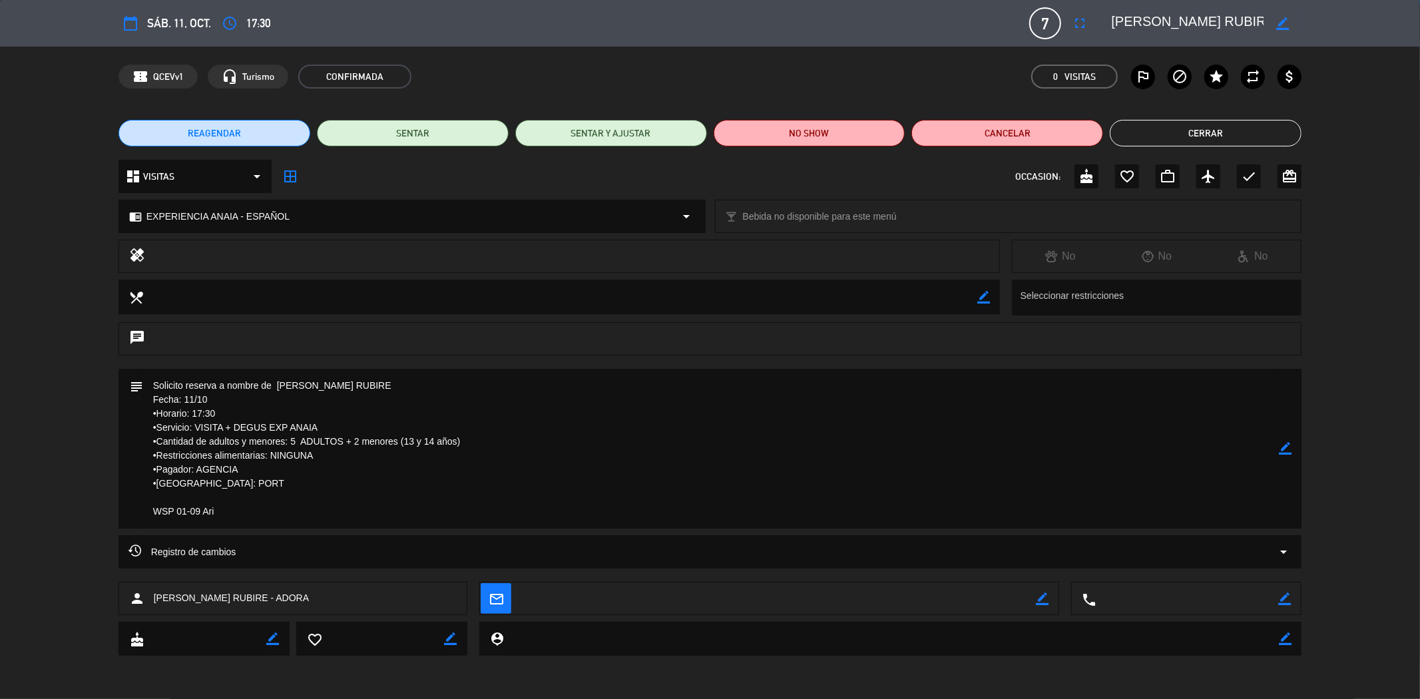
click at [1106, 23] on editable-input "border_color" at bounding box center [1198, 23] width 206 height 24
click at [1115, 24] on textarea at bounding box center [1187, 23] width 152 height 24
drag, startPoint x: 1115, startPoint y: 24, endPoint x: 1122, endPoint y: 25, distance: 6.7
click at [1122, 25] on textarea at bounding box center [1187, 23] width 152 height 24
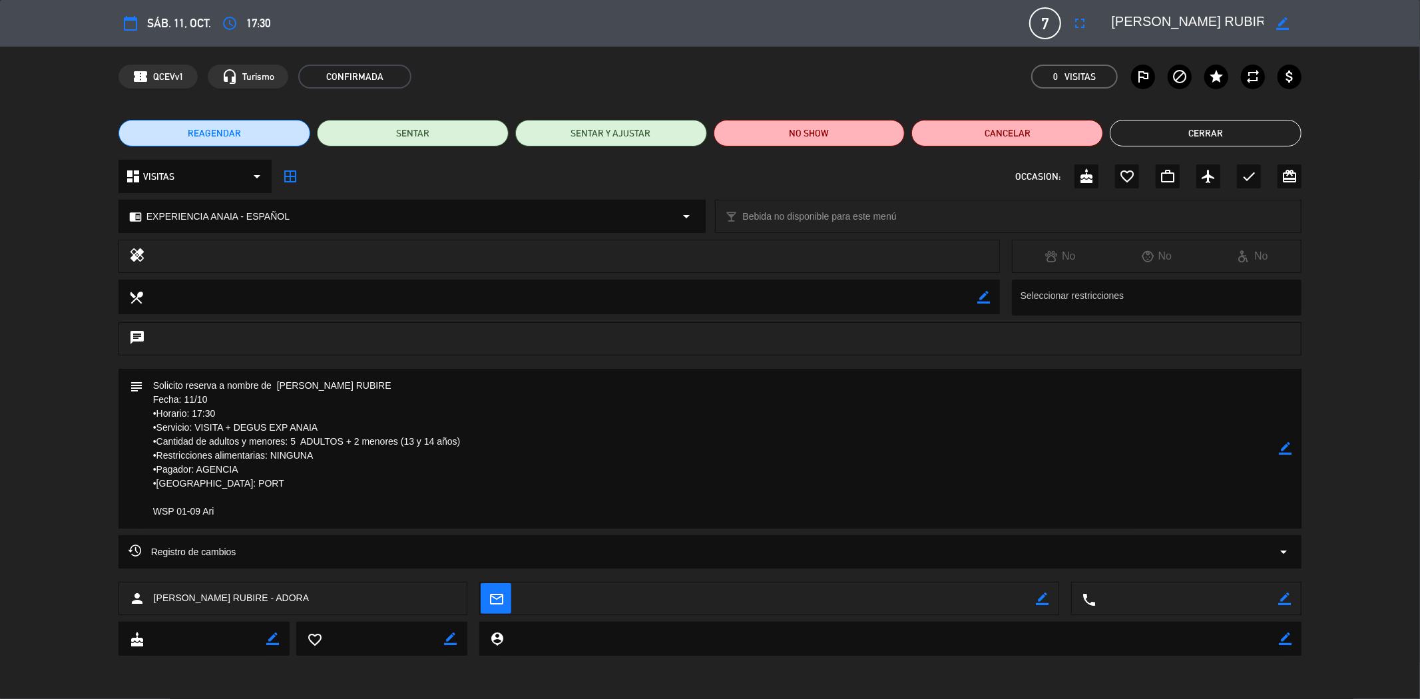
click at [1167, 131] on button "Cerrar" at bounding box center [1206, 133] width 192 height 27
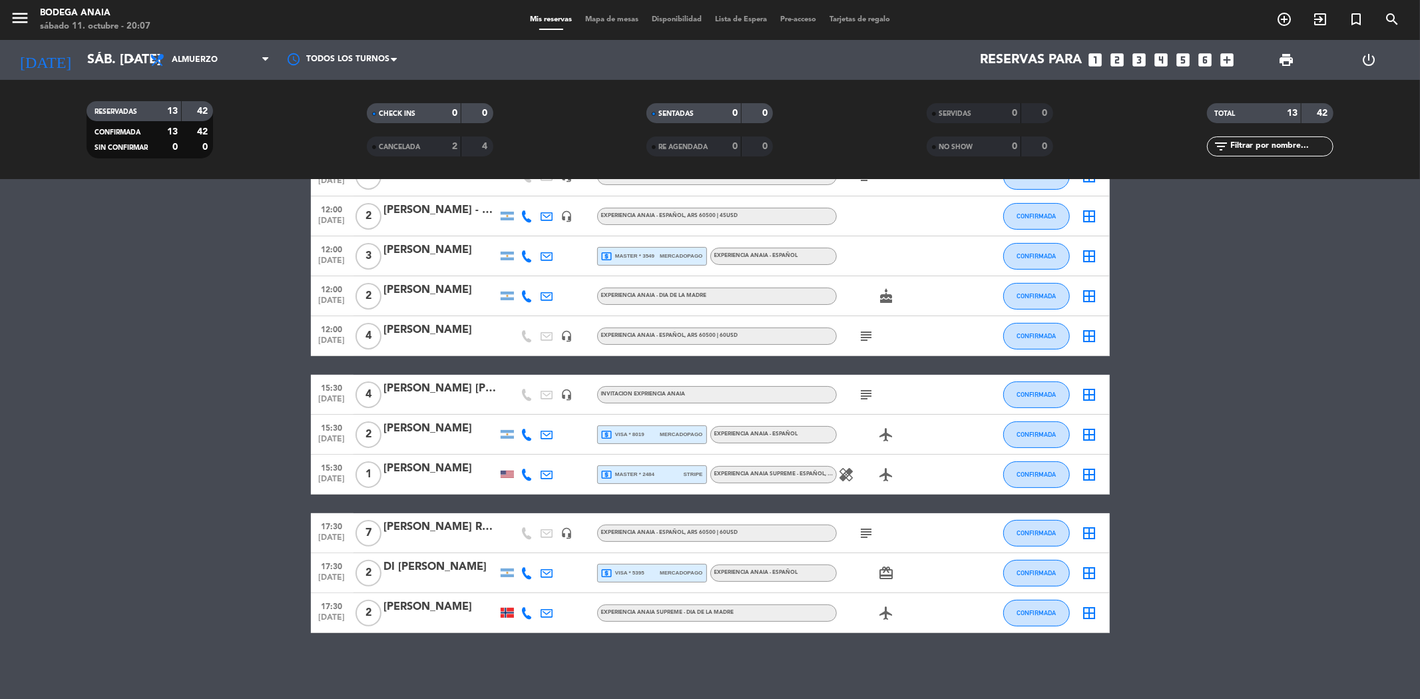
click at [418, 562] on div "DI [PERSON_NAME]" at bounding box center [440, 566] width 113 height 17
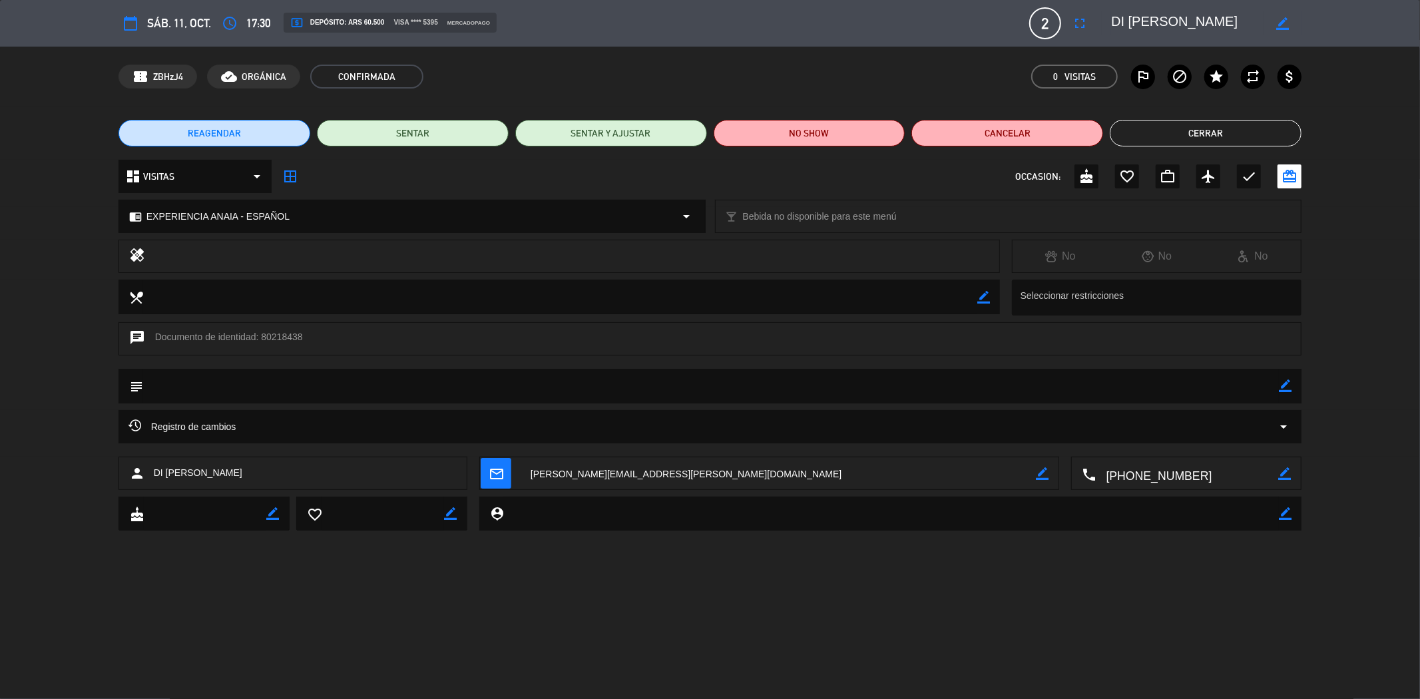
drag, startPoint x: 1229, startPoint y: 25, endPoint x: 1106, endPoint y: 17, distance: 124.1
click at [1106, 17] on div "border_color" at bounding box center [1202, 23] width 200 height 24
click at [1197, 136] on button "Cerrar" at bounding box center [1206, 133] width 192 height 27
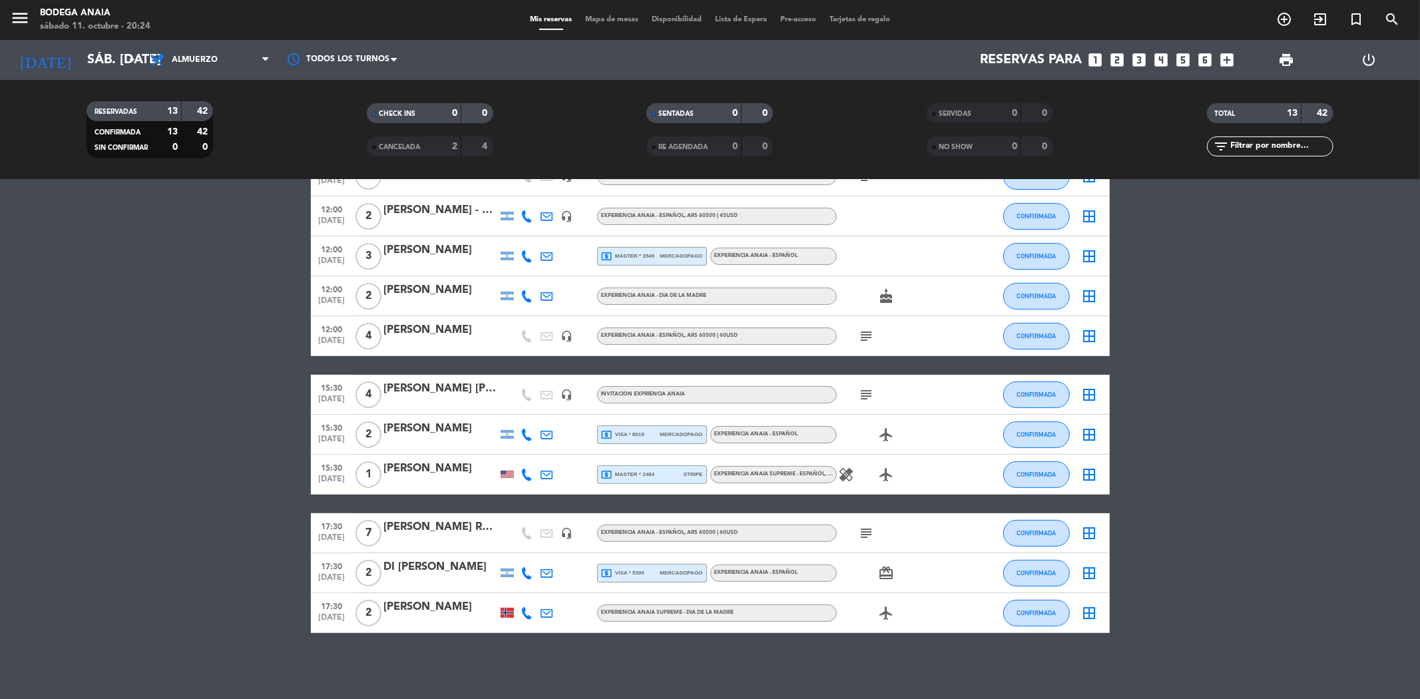
click at [458, 447] on div at bounding box center [440, 443] width 113 height 11
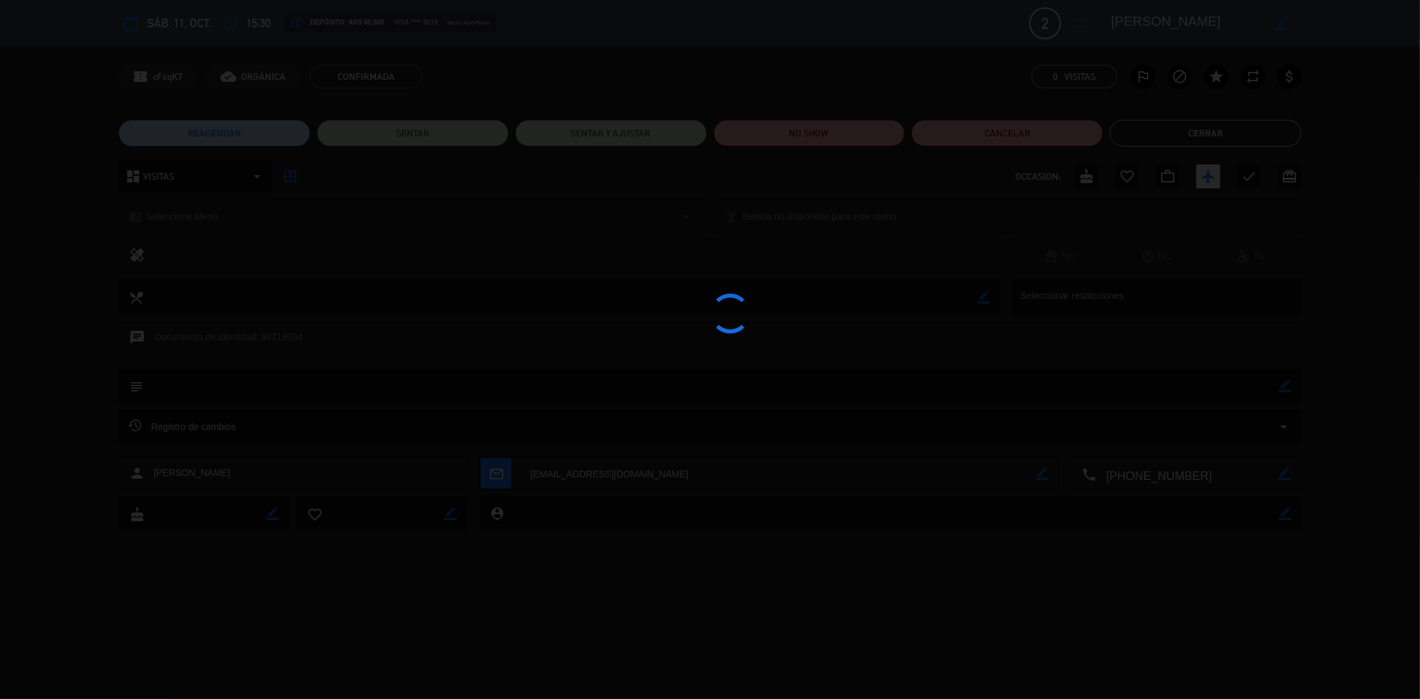
click at [441, 463] on div at bounding box center [710, 349] width 1420 height 699
click at [1156, 137] on div at bounding box center [710, 349] width 1420 height 699
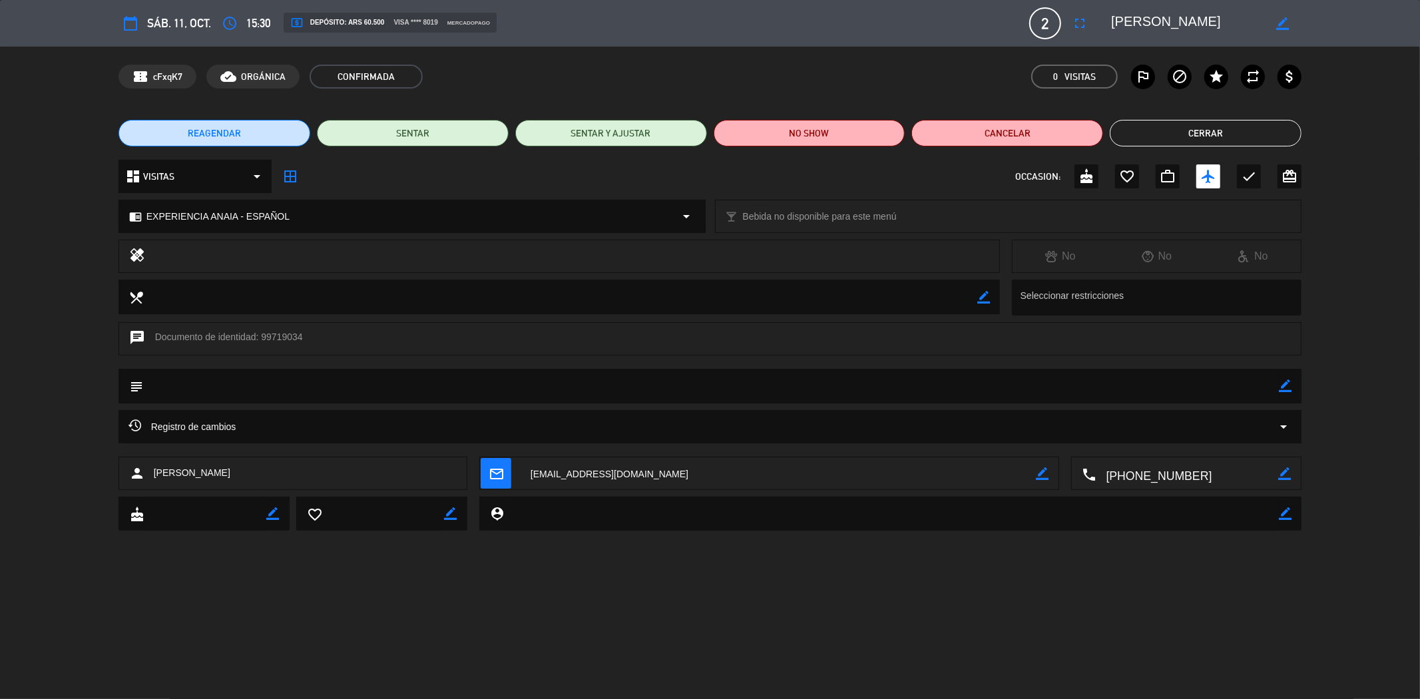
click at [1146, 131] on button "Cerrar" at bounding box center [1206, 133] width 192 height 27
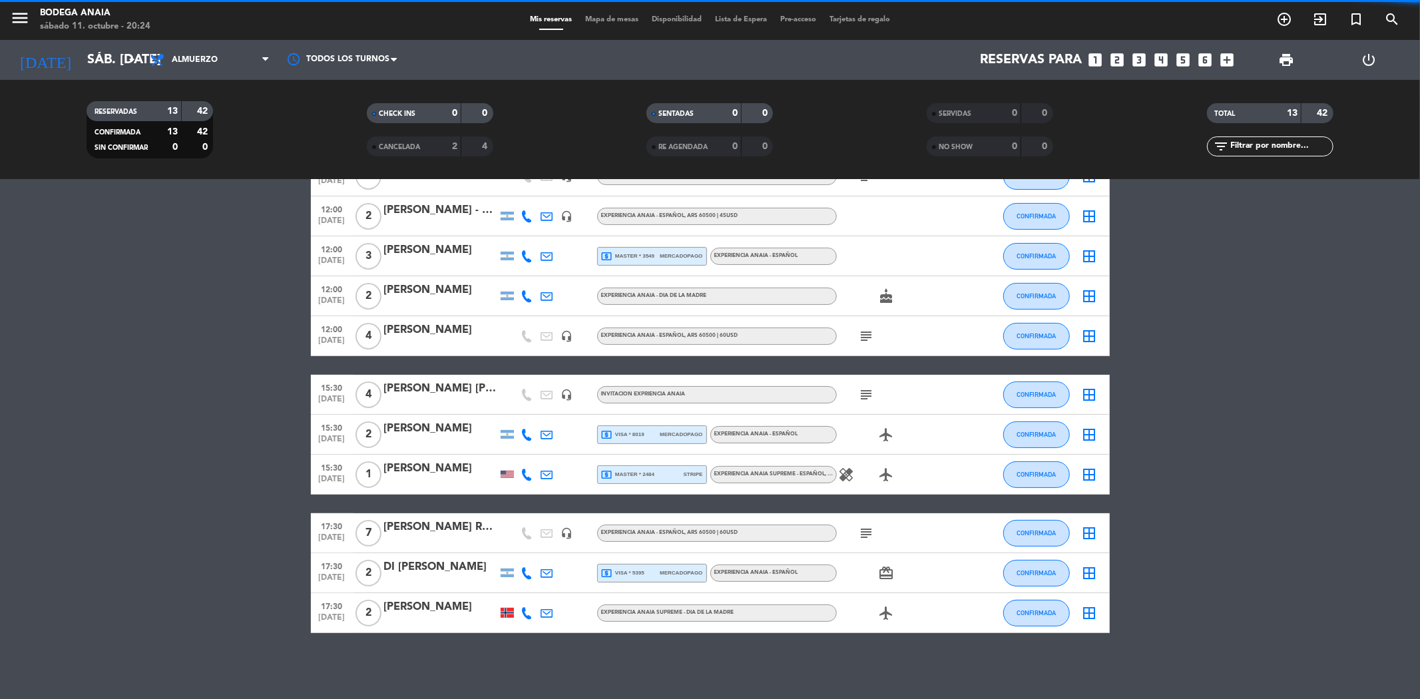
click at [465, 469] on div "[PERSON_NAME]" at bounding box center [440, 468] width 113 height 17
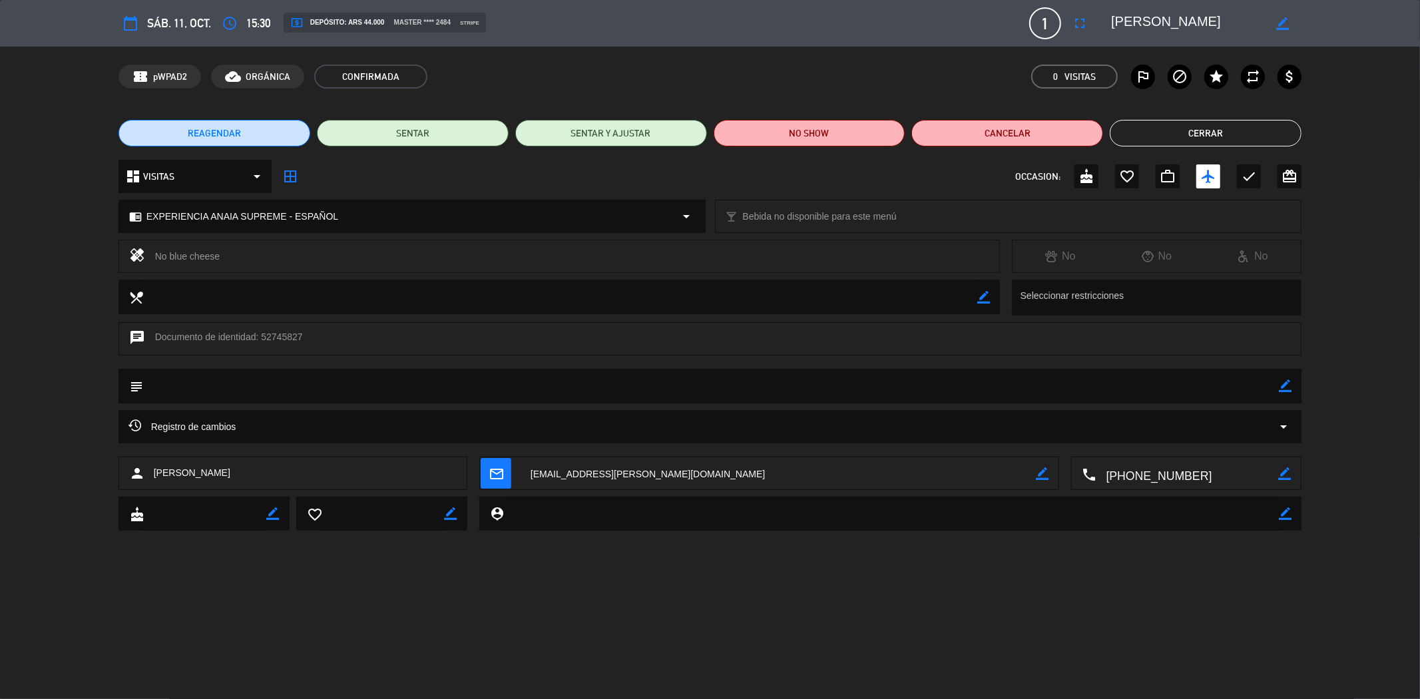
drag, startPoint x: 648, startPoint y: 480, endPoint x: 527, endPoint y: 471, distance: 120.8
click at [527, 471] on textarea at bounding box center [778, 473] width 515 height 33
click at [1144, 140] on button "Cerrar" at bounding box center [1206, 133] width 192 height 27
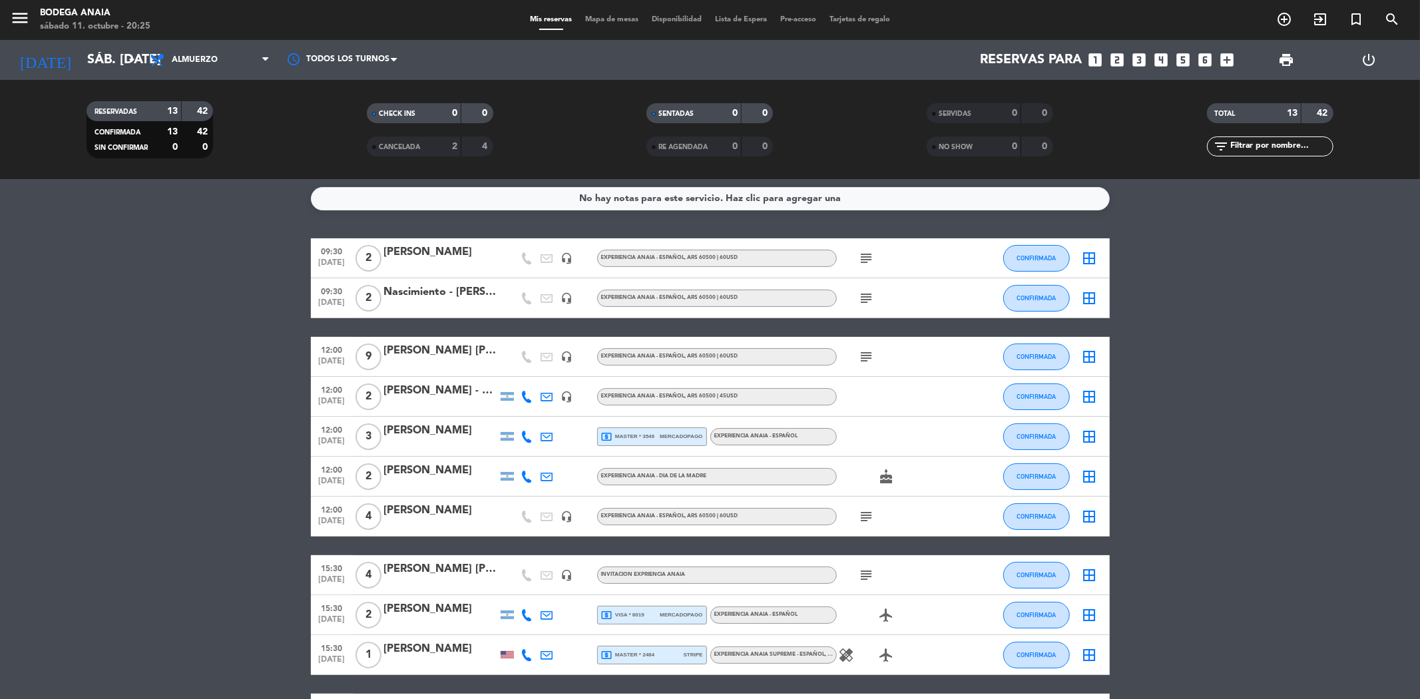
scroll to position [0, 0]
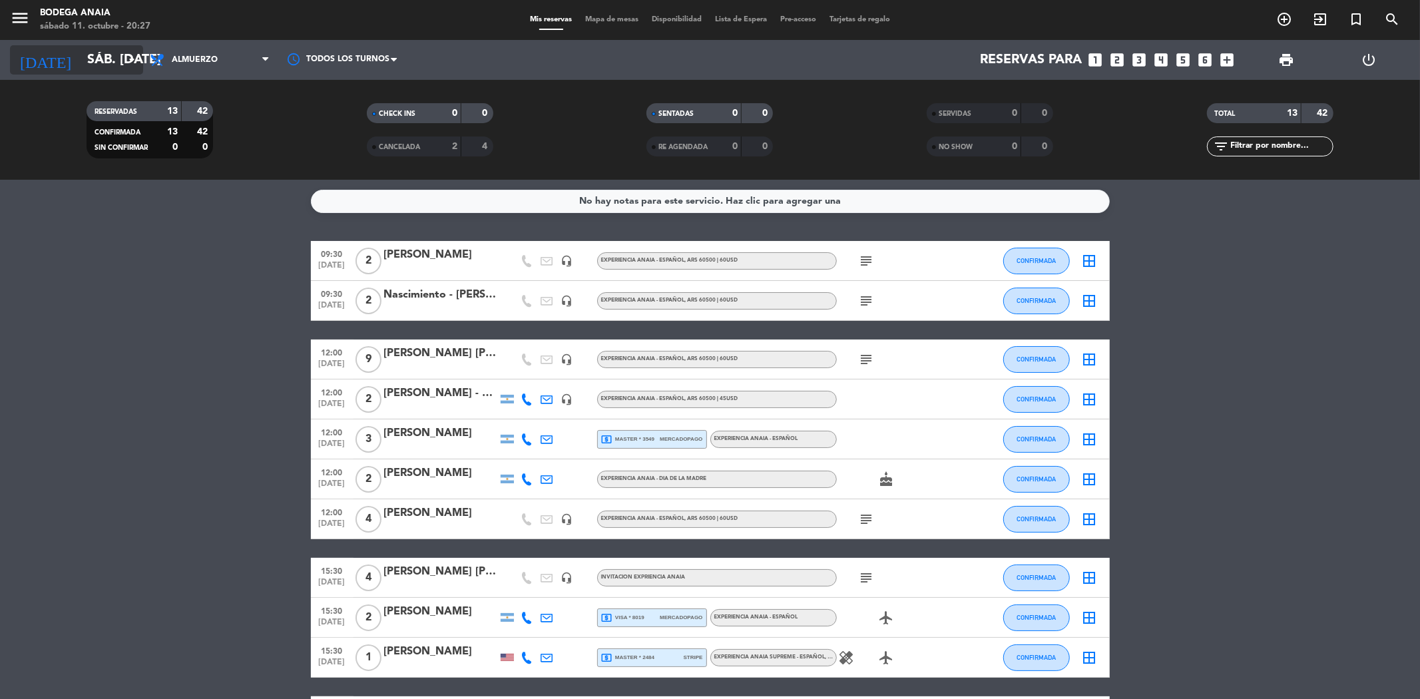
click at [94, 57] on input "sáb. [DATE]" at bounding box center [165, 59] width 169 height 29
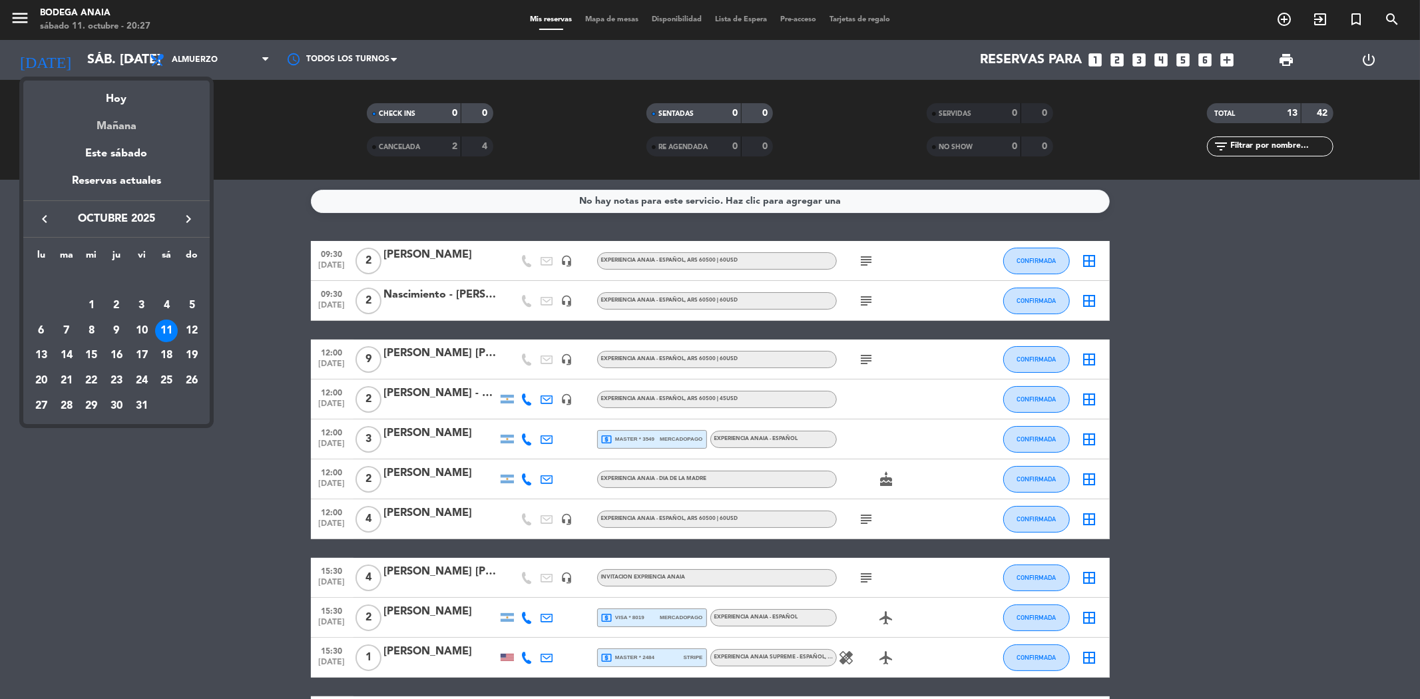
click at [125, 130] on div "Mañana" at bounding box center [116, 121] width 186 height 27
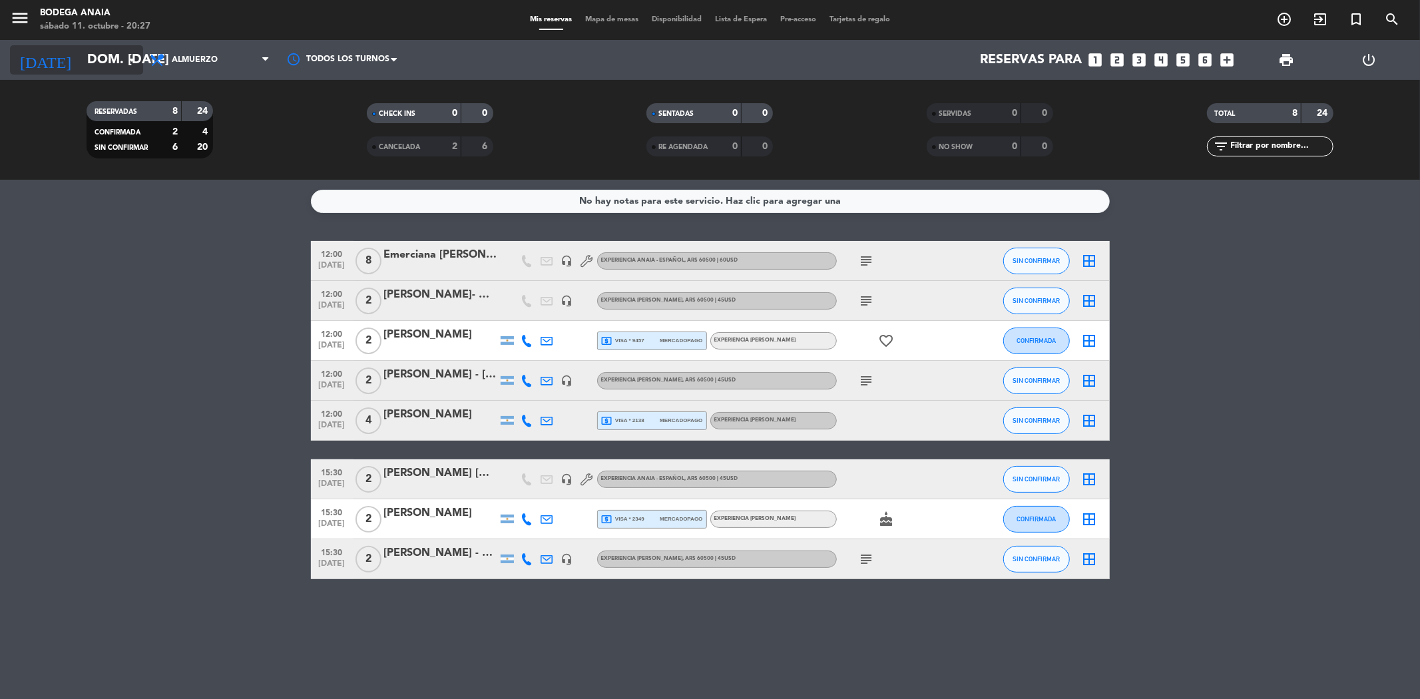
click at [109, 69] on input "dom. [DATE]" at bounding box center [165, 59] width 169 height 29
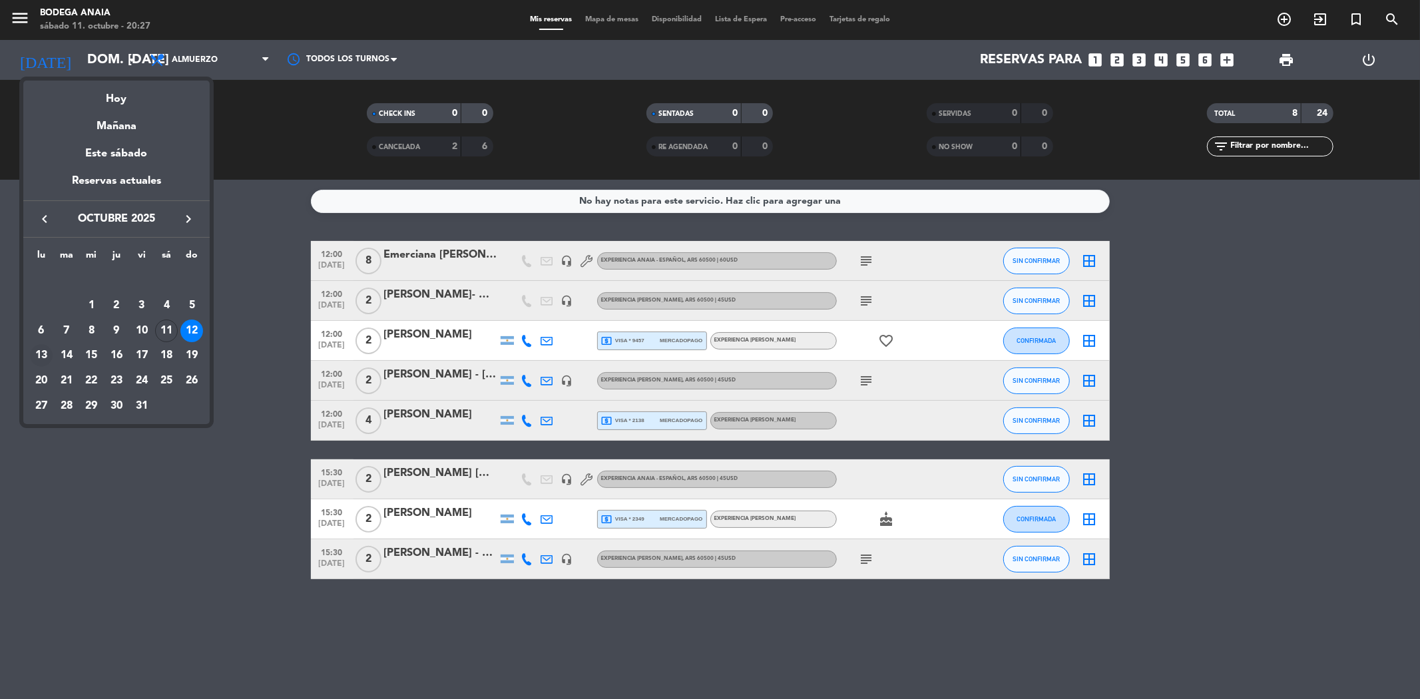
click at [35, 349] on div "13" at bounding box center [41, 355] width 23 height 23
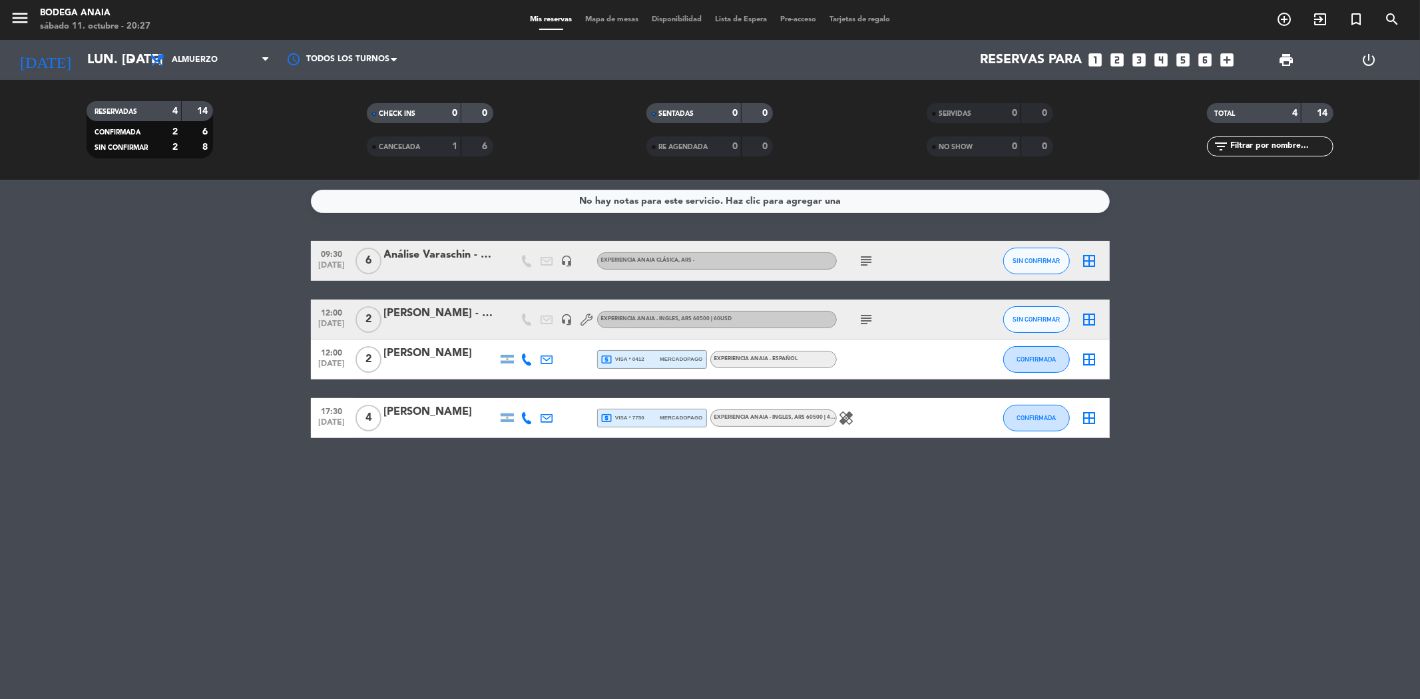
click at [449, 322] on div "[PERSON_NAME] - THIS IS MZA" at bounding box center [440, 313] width 113 height 17
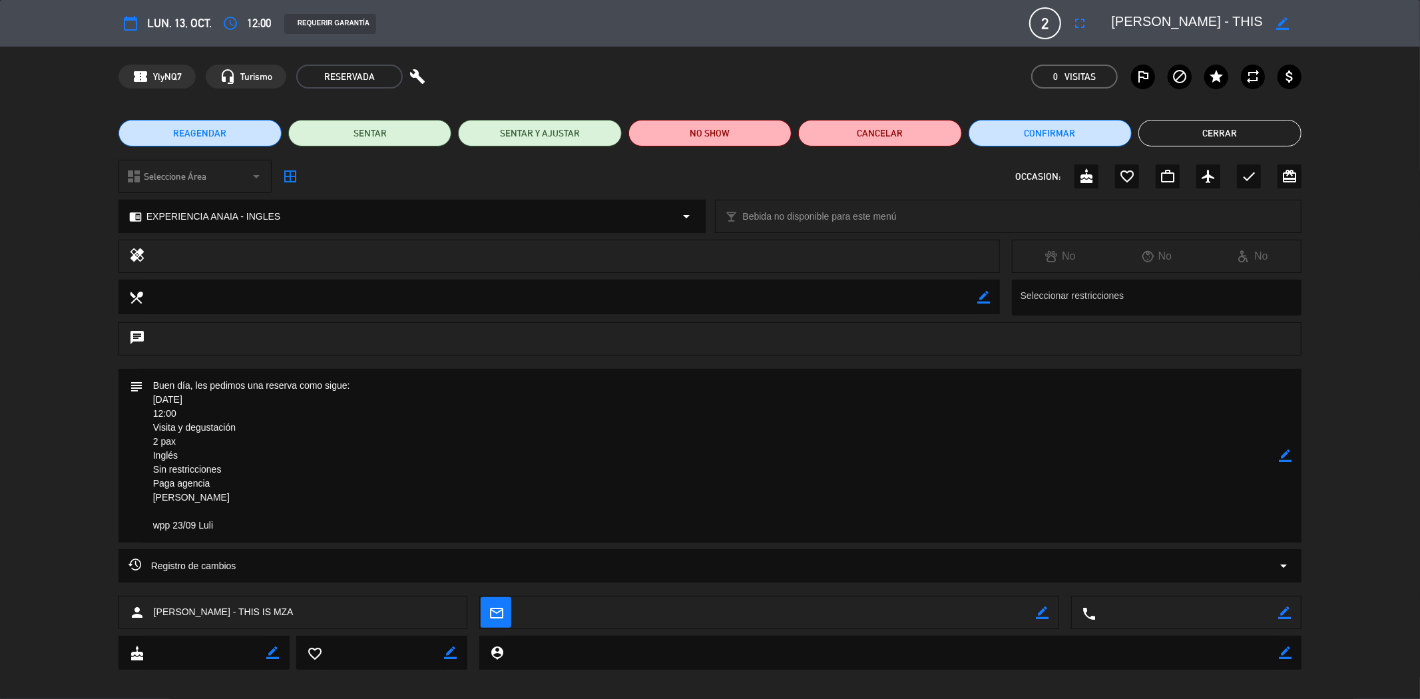
click at [1220, 138] on button "Cerrar" at bounding box center [1219, 133] width 163 height 27
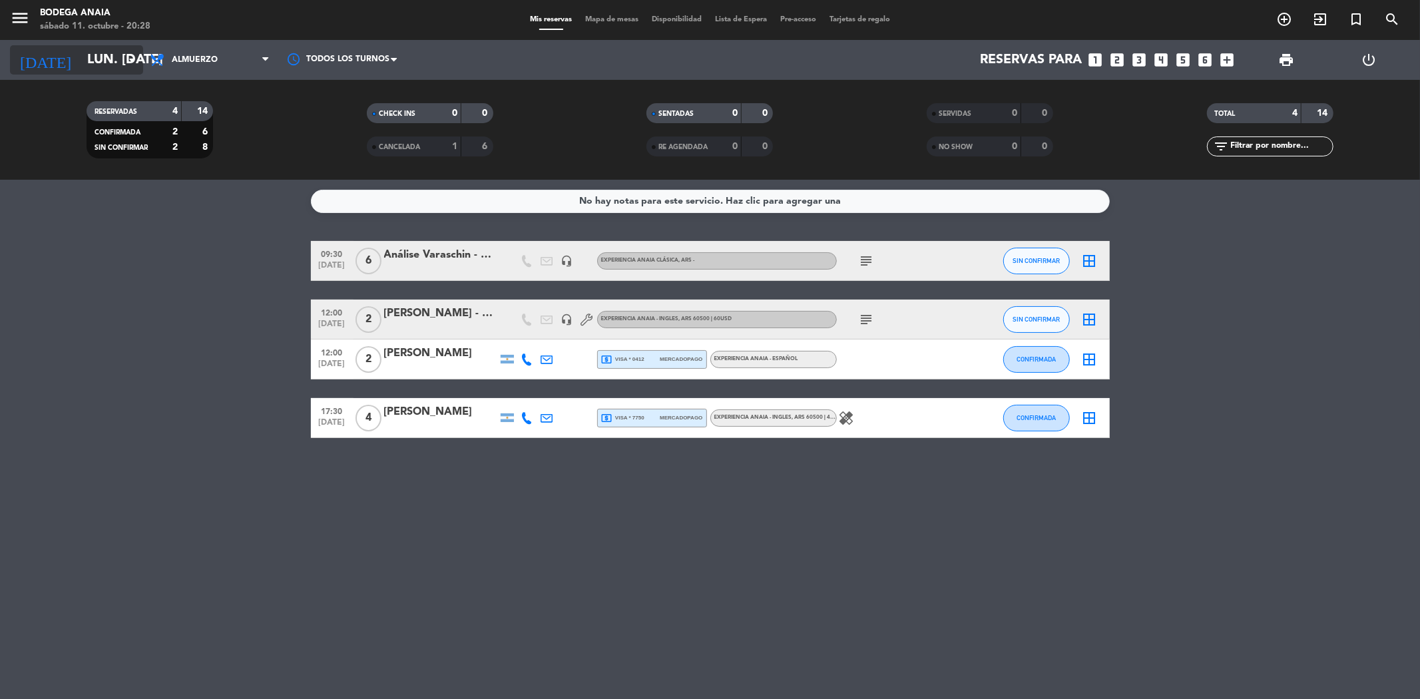
click at [81, 65] on input "lun. [DATE]" at bounding box center [165, 59] width 169 height 29
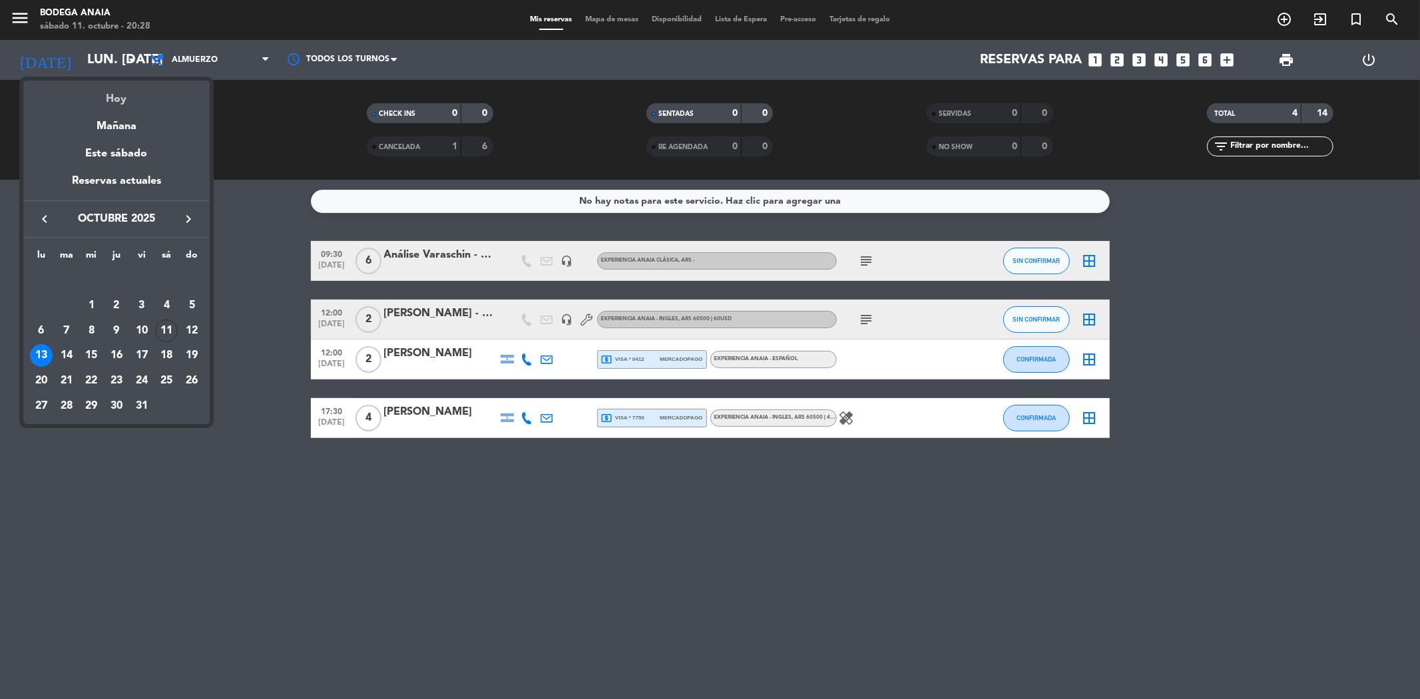
click at [115, 91] on div "Hoy" at bounding box center [116, 94] width 186 height 27
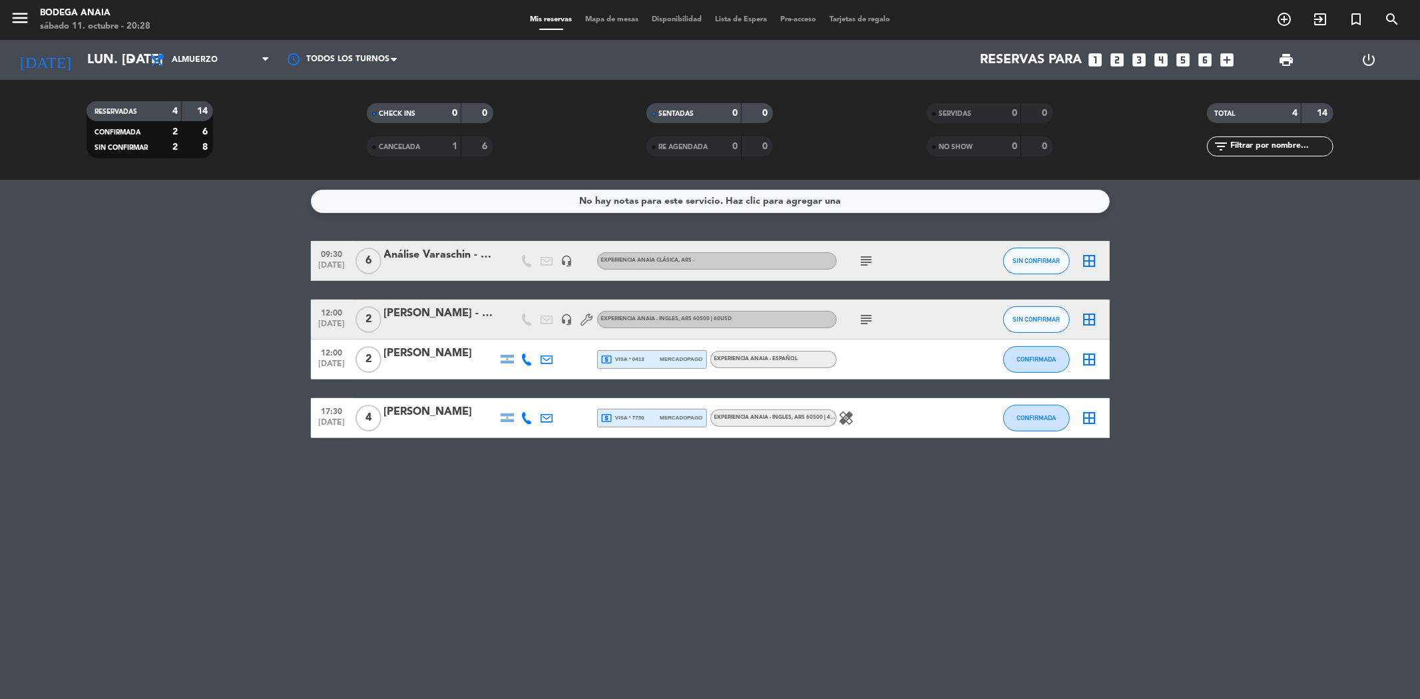
type input "sáb. [DATE]"
